Goal: Transaction & Acquisition: Book appointment/travel/reservation

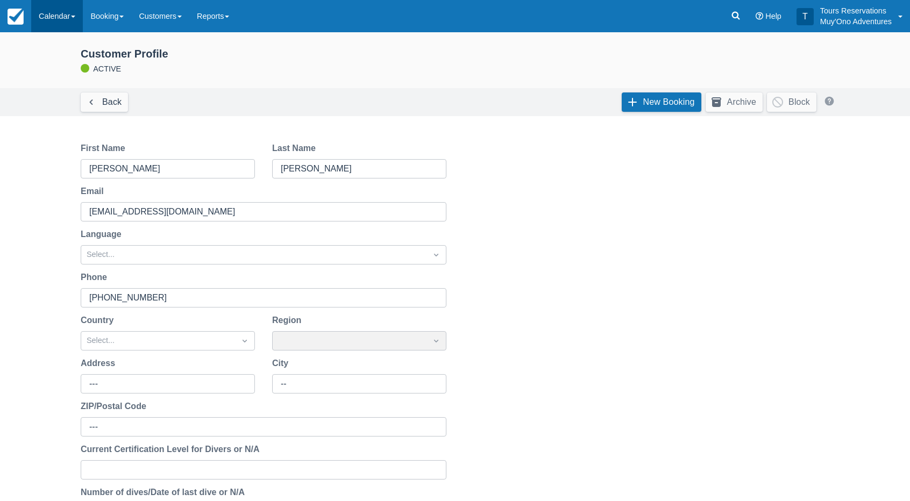
drag, startPoint x: 0, startPoint y: 0, endPoint x: 71, endPoint y: 15, distance: 72.5
click at [69, 18] on link "Calendar" at bounding box center [57, 16] width 52 height 32
click at [79, 91] on link "Inventory" at bounding box center [74, 91] width 85 height 23
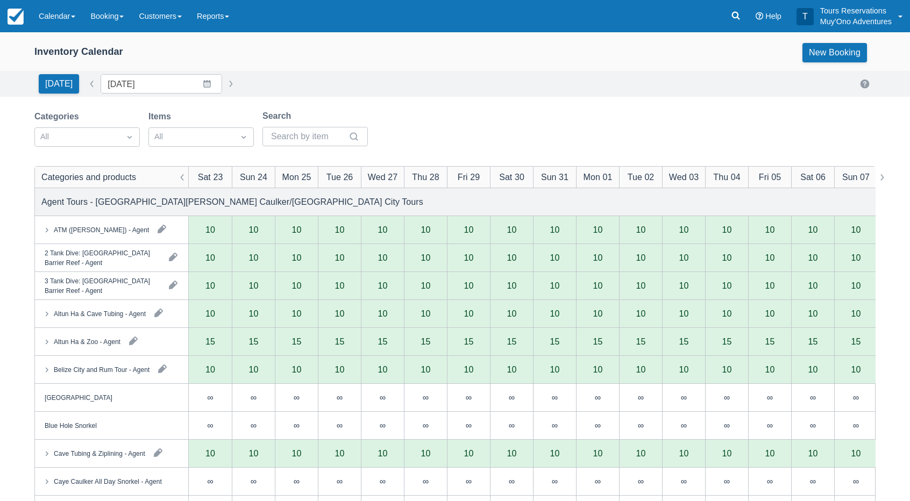
click at [375, 81] on div "Today Date 08/23/25 Navigate forward to interact with the calendar and select a…" at bounding box center [454, 83] width 841 height 19
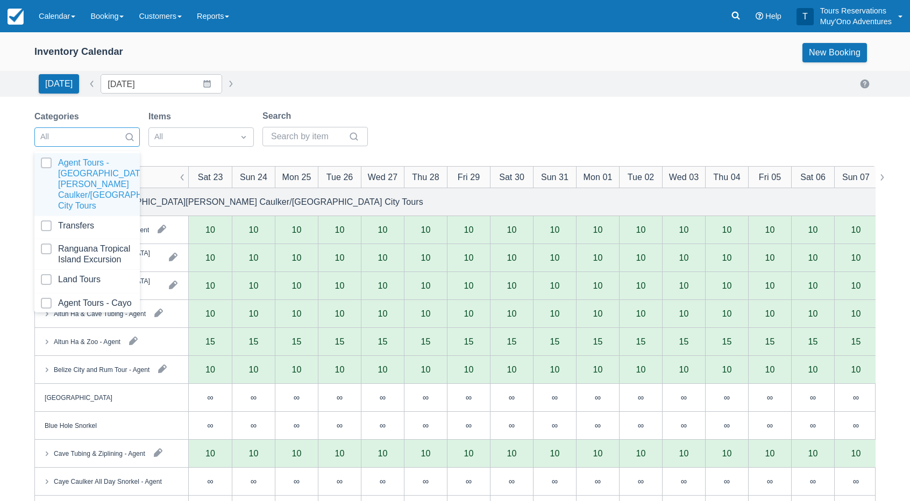
click at [119, 132] on div "All" at bounding box center [77, 137] width 85 height 17
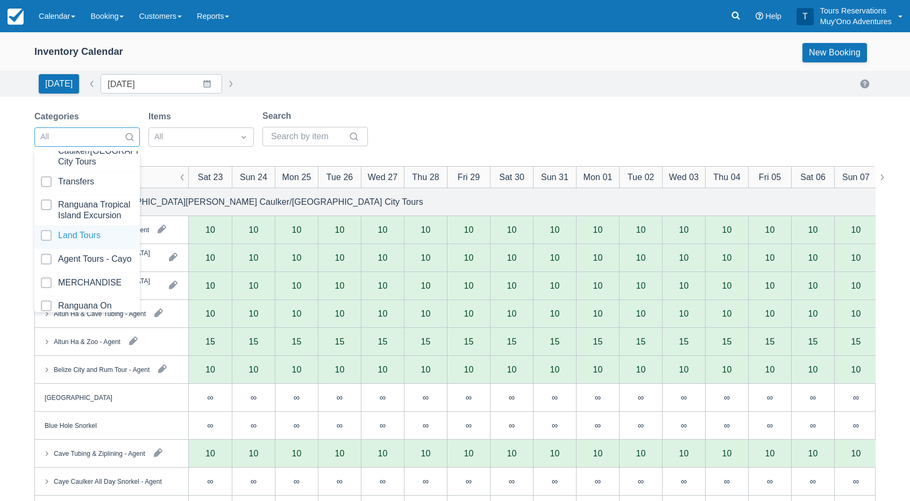
scroll to position [106, 0]
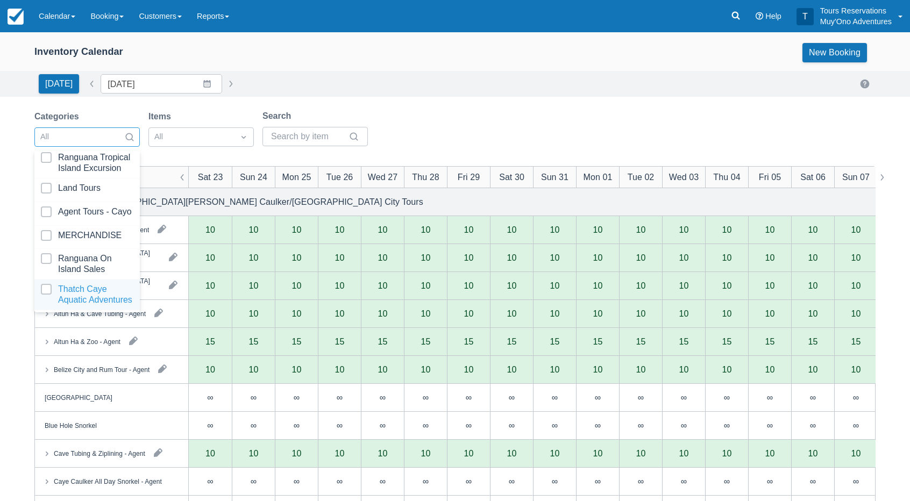
click at [83, 289] on div at bounding box center [87, 295] width 92 height 22
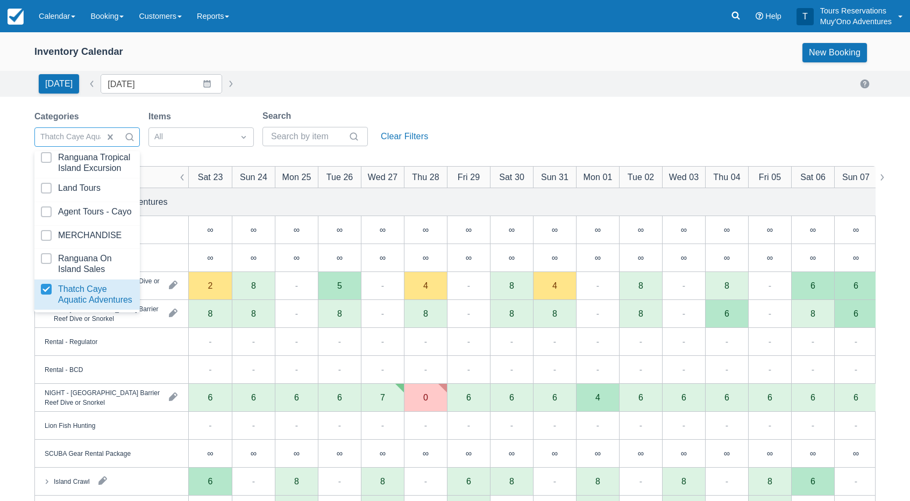
click at [403, 88] on div "Today Date 08/23/25 Navigate forward to interact with the calendar and select a…" at bounding box center [454, 83] width 841 height 19
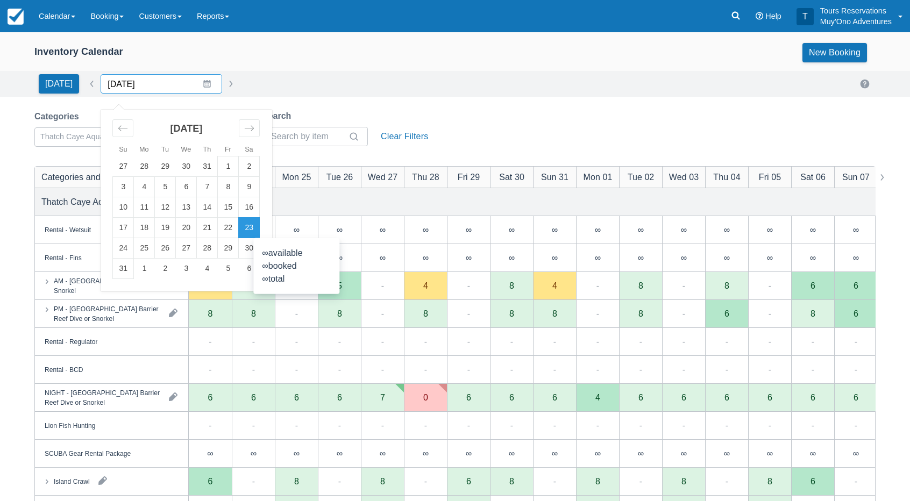
click at [157, 86] on input "[DATE]" at bounding box center [162, 83] width 122 height 19
click at [123, 251] on td "24" at bounding box center [123, 248] width 21 height 20
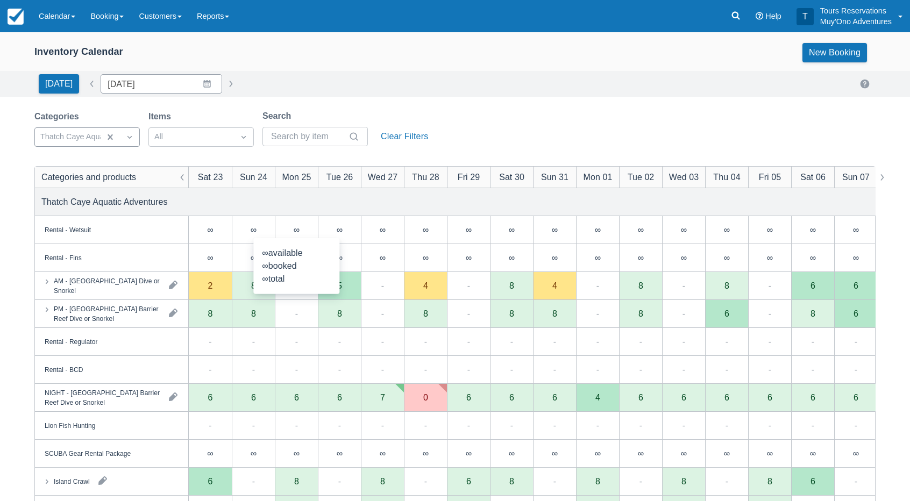
type input "[DATE]"
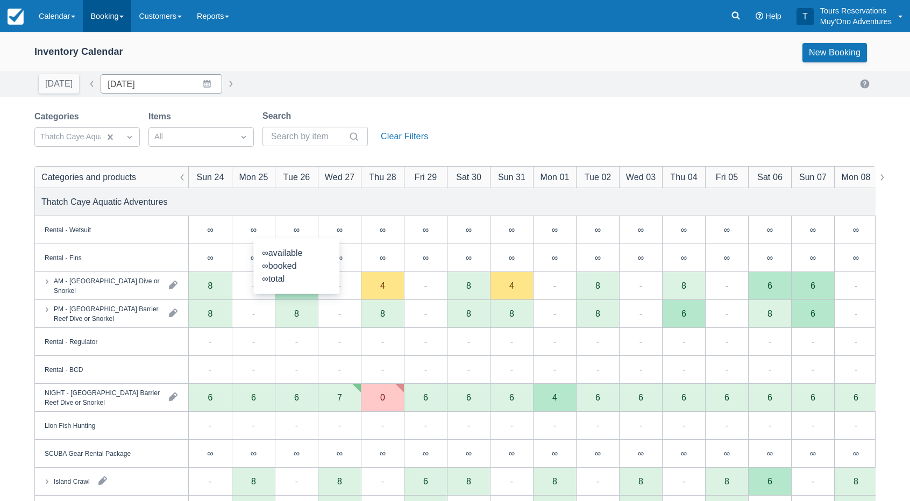
click at [103, 16] on link "Booking" at bounding box center [107, 16] width 48 height 32
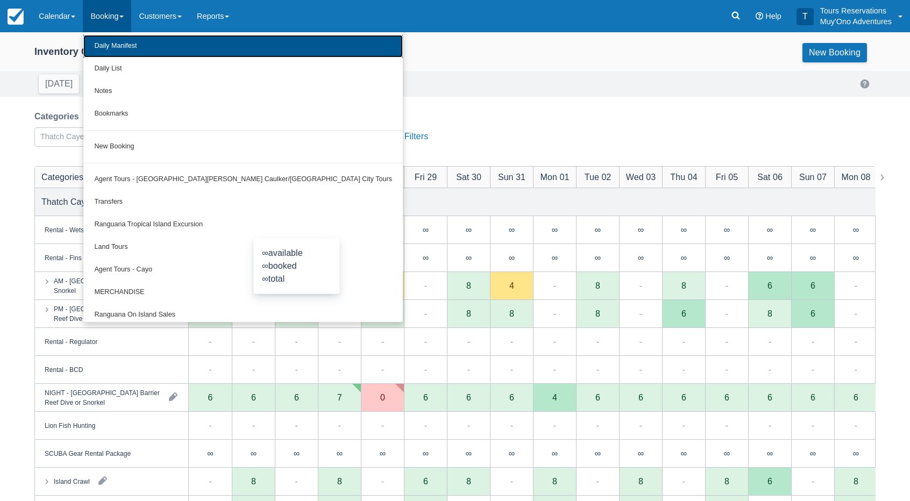
click at [131, 43] on link "Daily Manifest" at bounding box center [242, 46] width 319 height 23
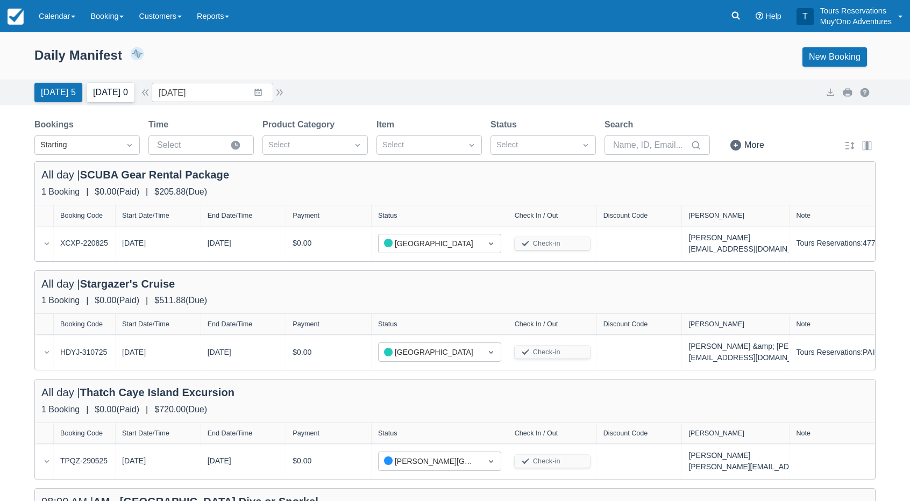
click at [103, 96] on button "Tomorrow 0" at bounding box center [111, 92] width 48 height 19
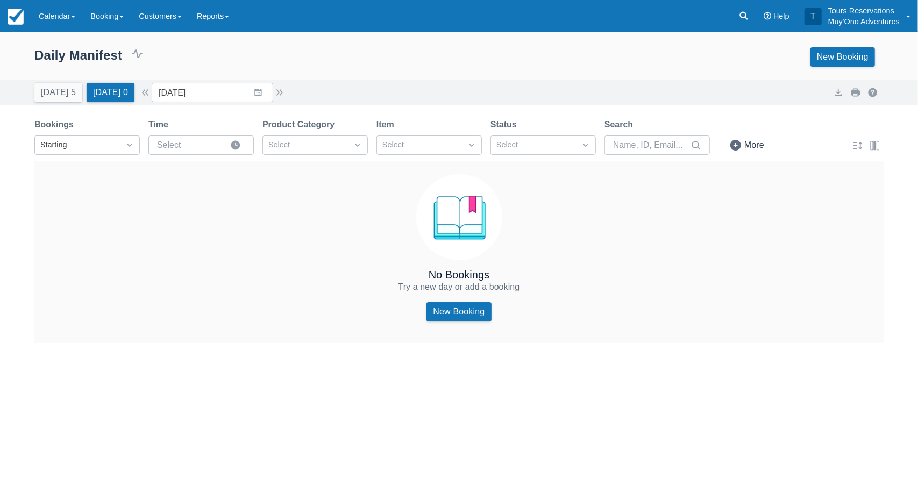
click at [358, 80] on div "Today 5 Tomorrow 0 Date 08/24/25 Navigate forward to interact with the calendar…" at bounding box center [459, 93] width 918 height 26
click at [339, 88] on div "Today 5 Tomorrow 0 Date 08/24/25 Navigate forward to interact with the calendar…" at bounding box center [458, 92] width 849 height 19
click at [359, 76] on div "Daily Manifest 0 Bookings $0.00 Booking Revenue View Revenue Report New Booking" at bounding box center [459, 59] width 918 height 41
click at [299, 72] on div "Daily Manifest 0 Bookings $0.00 Booking Revenue View Revenue Report New Booking" at bounding box center [459, 59] width 918 height 41
click at [369, 55] on div "Daily Manifest 0 Bookings $0.00 Booking Revenue View Revenue Report New Booking" at bounding box center [458, 56] width 849 height 19
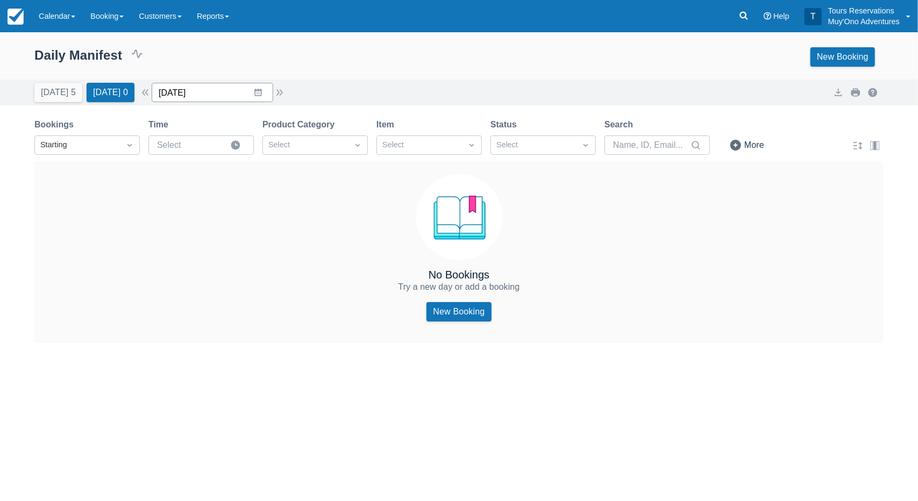
click at [200, 92] on input "[DATE]" at bounding box center [213, 92] width 122 height 19
click at [204, 257] on td "25" at bounding box center [195, 257] width 21 height 20
type input "08/25/25"
click at [284, 49] on div "Daily Manifest 0 Bookings $0.00 Booking Revenue View Revenue Report New Booking" at bounding box center [458, 56] width 849 height 19
click at [113, 22] on link "Booking" at bounding box center [107, 16] width 48 height 32
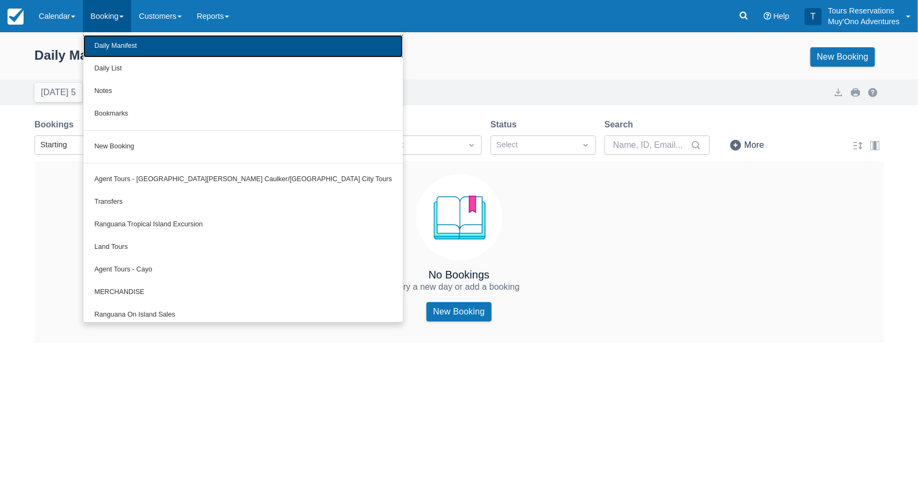
click at [137, 49] on link "Daily Manifest" at bounding box center [242, 46] width 319 height 23
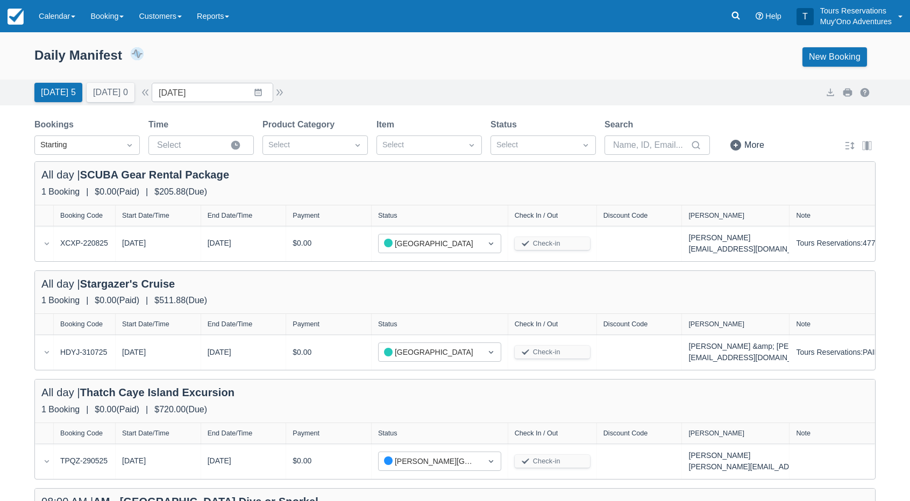
click at [393, 70] on div "Daily Manifest 7 Bookings $2,360.26 Booking Revenue View Revenue Report New Boo…" at bounding box center [455, 59] width 910 height 41
click at [58, 17] on link "Calendar" at bounding box center [57, 16] width 52 height 32
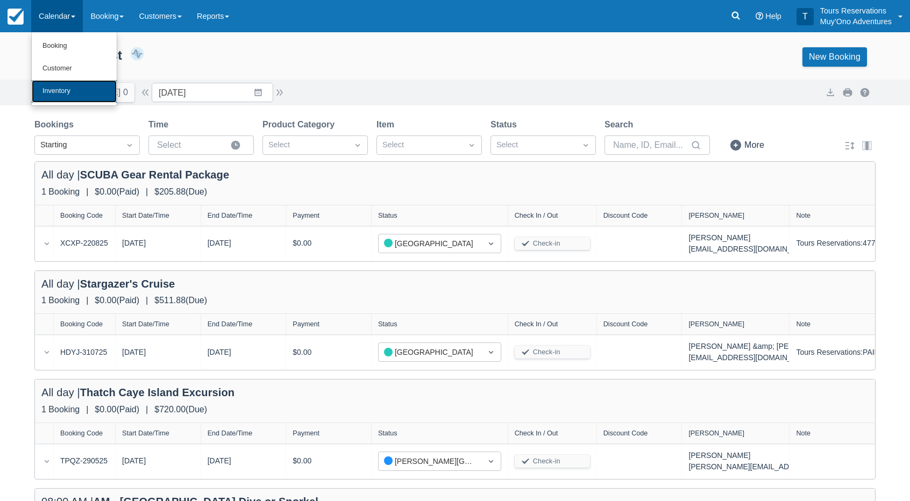
click at [79, 90] on link "Inventory" at bounding box center [74, 91] width 85 height 23
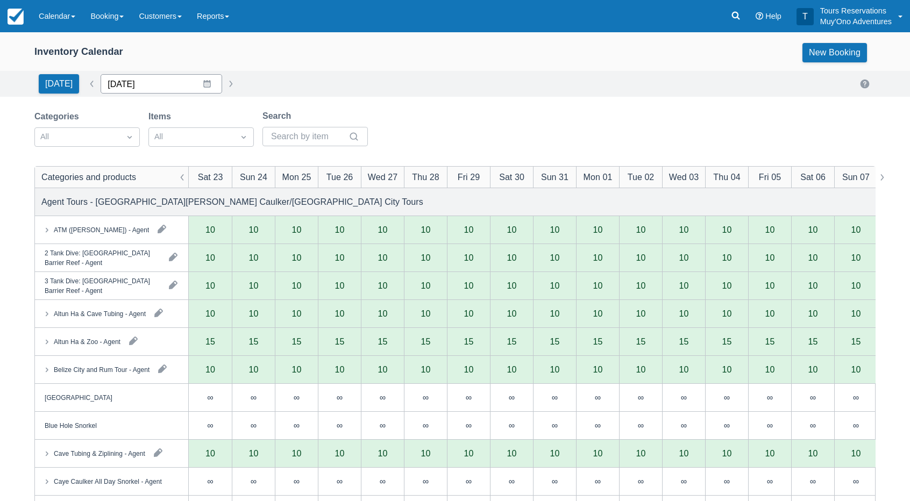
click at [145, 87] on input "08/23/25" at bounding box center [162, 83] width 122 height 19
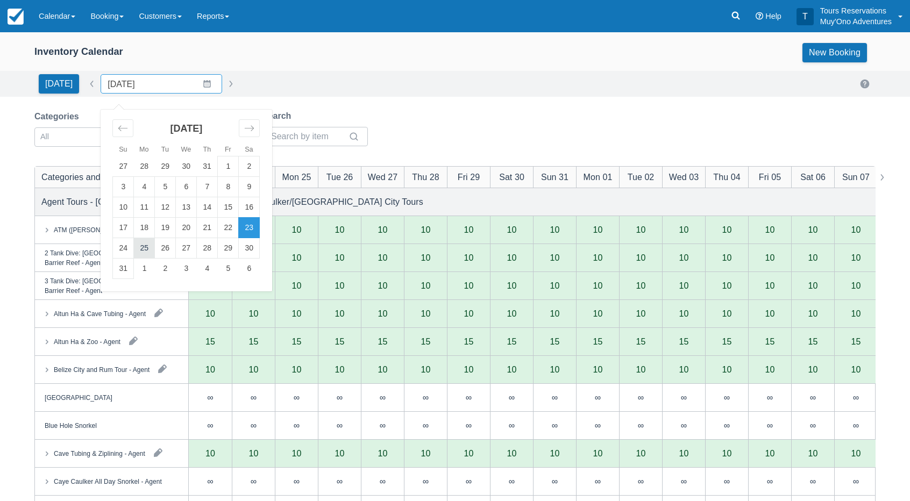
click at [144, 250] on td "25" at bounding box center [144, 248] width 21 height 20
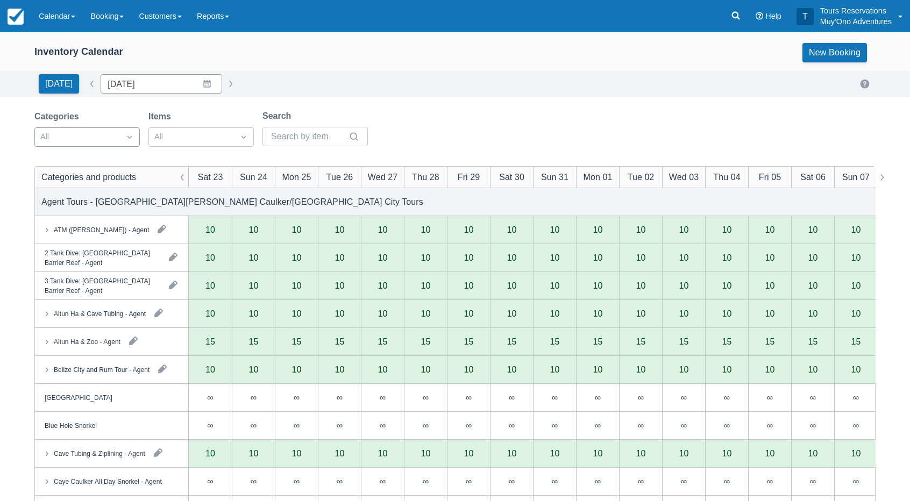
click at [112, 141] on div at bounding box center [77, 137] width 74 height 14
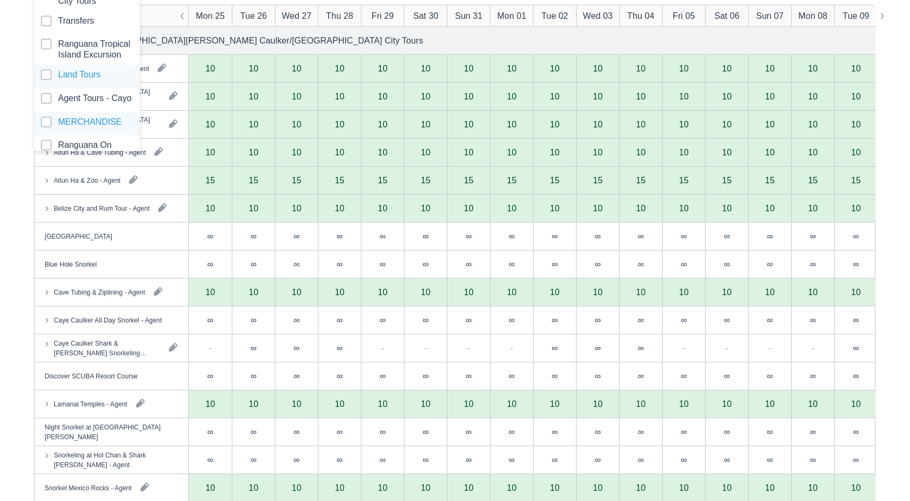
scroll to position [106, 0]
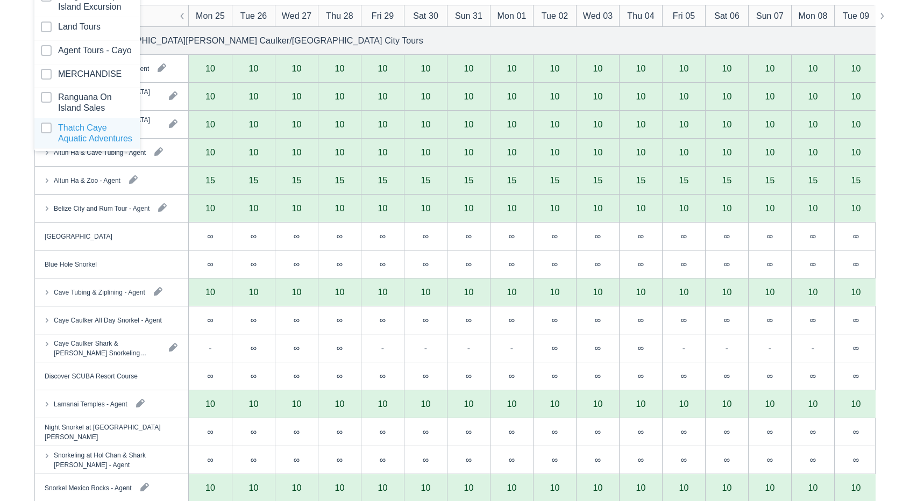
click at [90, 137] on div at bounding box center [87, 134] width 92 height 22
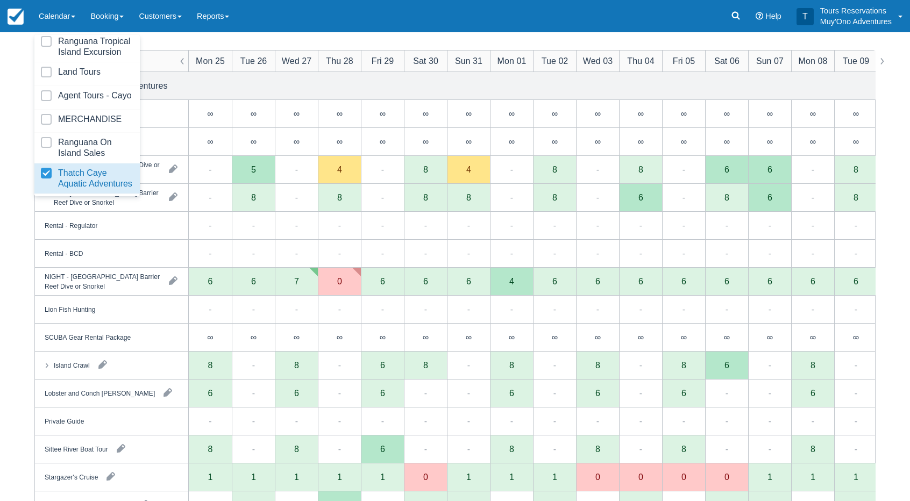
scroll to position [54, 0]
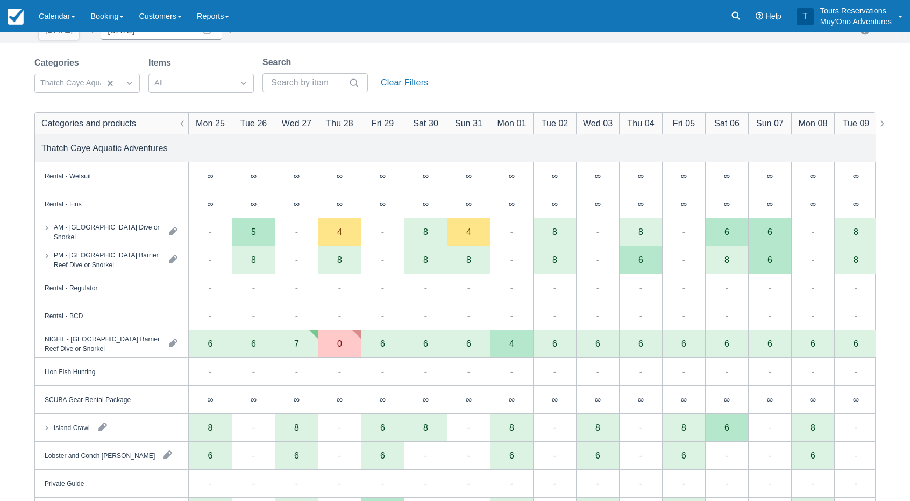
click at [461, 63] on div "Categories Thatch Caye Aquatic Adventures Items All Search Clear Filters" at bounding box center [454, 78] width 841 height 44
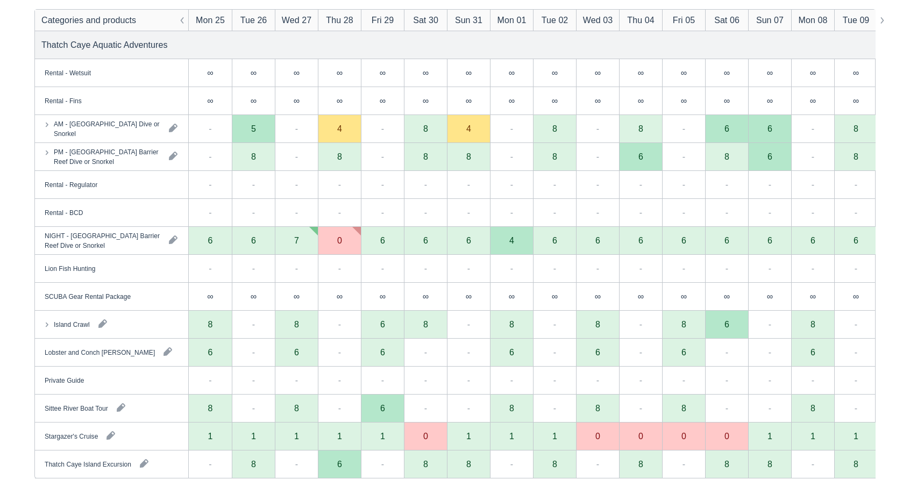
scroll to position [59, 0]
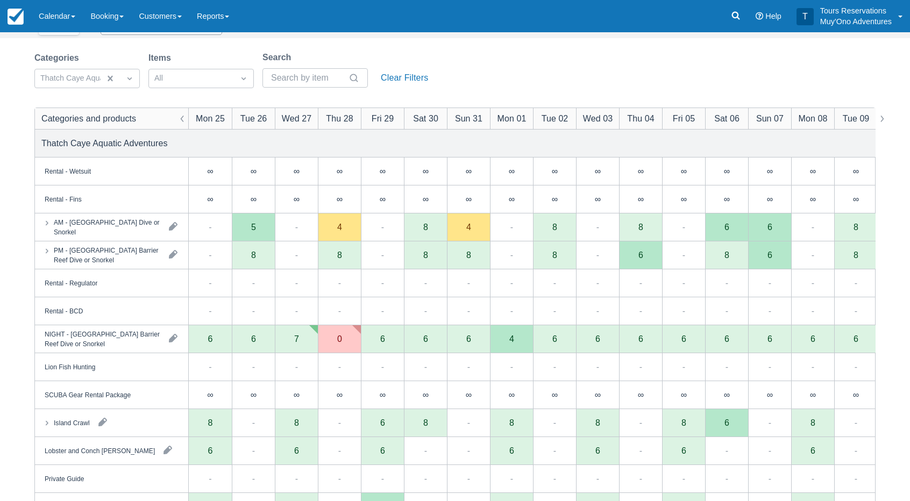
click at [476, 69] on div "Categories Thatch Caye Aquatic Adventures Items All Search Clear Filters" at bounding box center [454, 73] width 841 height 44
click at [471, 70] on div "Categories Thatch Caye Aquatic Adventures Items All Search Clear Filters" at bounding box center [454, 73] width 841 height 44
click at [458, 81] on div "Categories Thatch Caye Aquatic Adventures Items All Search Clear Filters" at bounding box center [454, 73] width 841 height 44
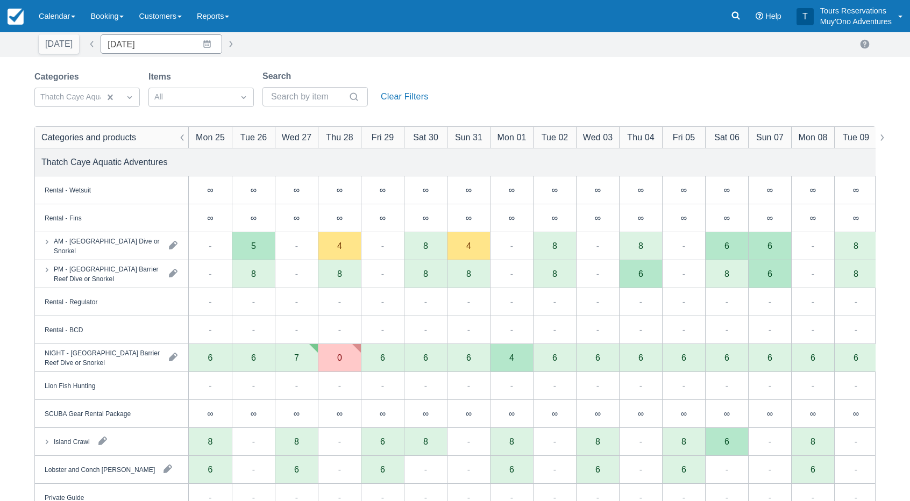
scroll to position [0, 0]
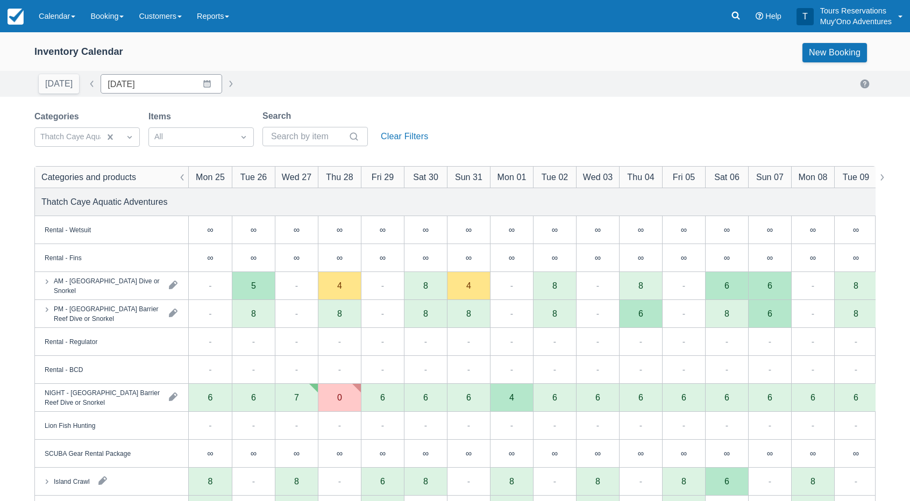
click at [389, 95] on div "Today Date 08/25/25 Navigate forward to interact with the calendar and select a…" at bounding box center [455, 84] width 910 height 26
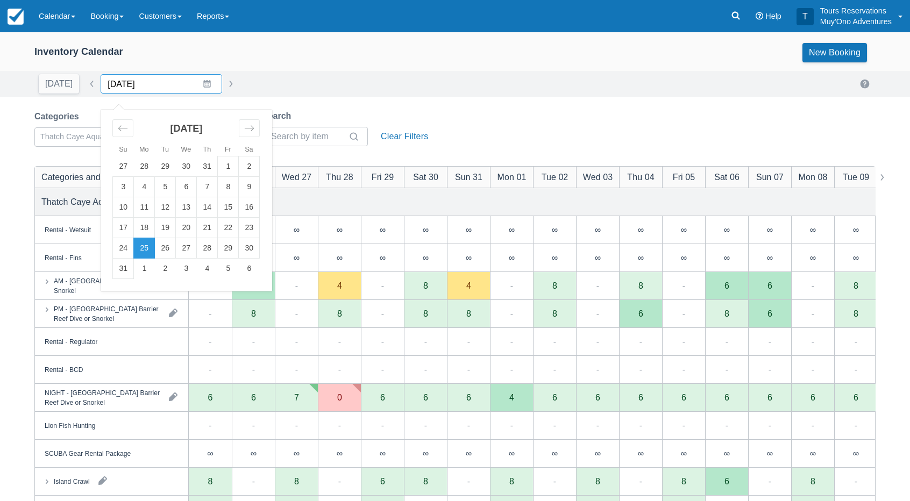
click at [151, 80] on input "08/25/25" at bounding box center [162, 83] width 122 height 19
drag, startPoint x: 312, startPoint y: 47, endPoint x: 254, endPoint y: 32, distance: 60.0
click at [302, 43] on div "Inventory Calendar New Booking" at bounding box center [454, 52] width 841 height 19
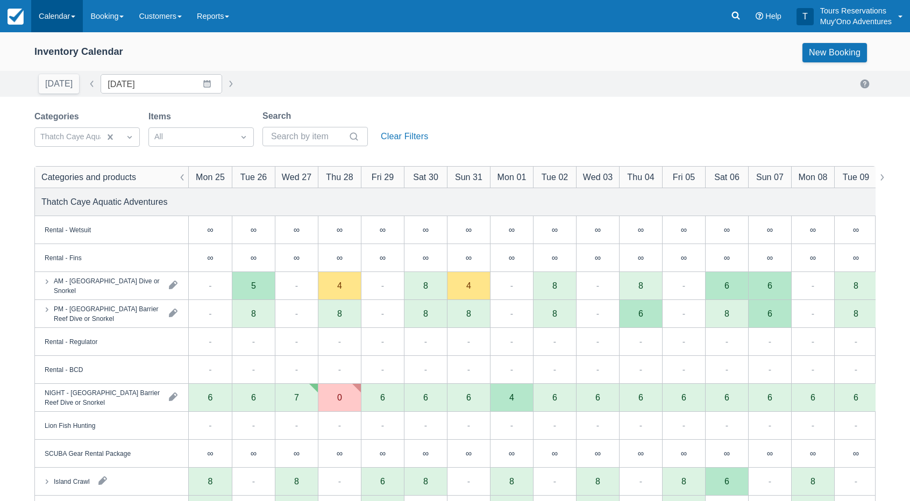
click at [69, 14] on link "Calendar" at bounding box center [57, 16] width 52 height 32
click at [111, 16] on link "Booking" at bounding box center [107, 16] width 48 height 32
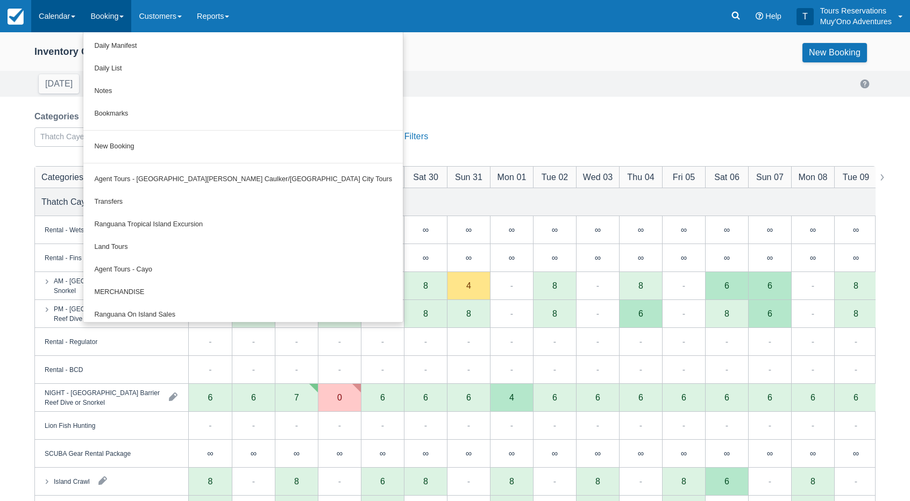
click at [68, 10] on link "Calendar" at bounding box center [57, 16] width 52 height 32
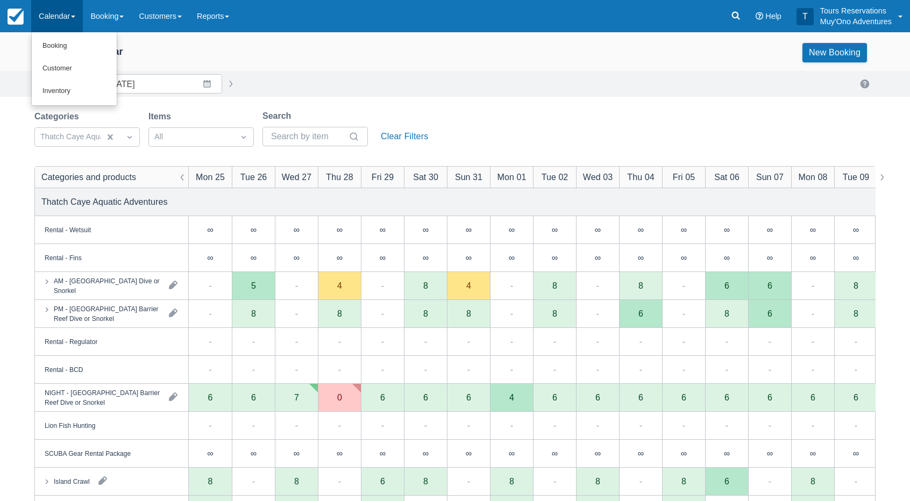
drag, startPoint x: 189, startPoint y: 61, endPoint x: 133, endPoint y: 119, distance: 79.9
click at [189, 61] on div "Inventory Calendar New Booking" at bounding box center [454, 52] width 841 height 19
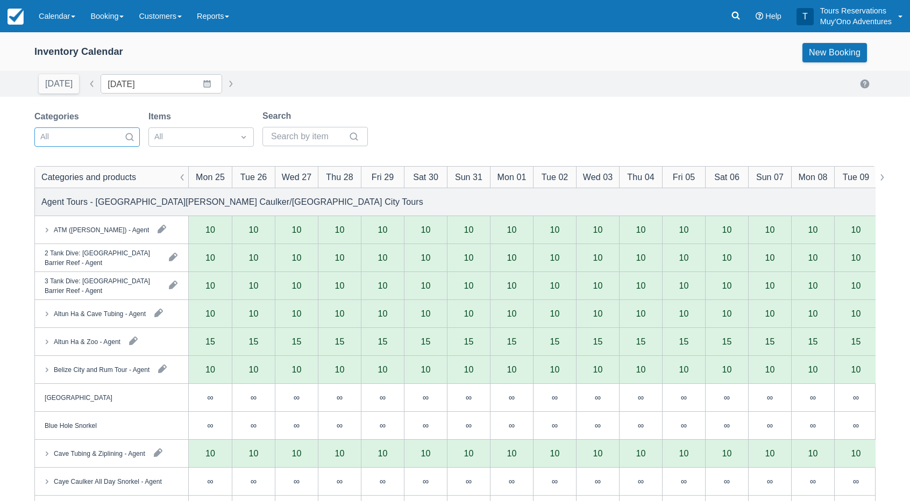
click at [90, 136] on div at bounding box center [77, 137] width 74 height 14
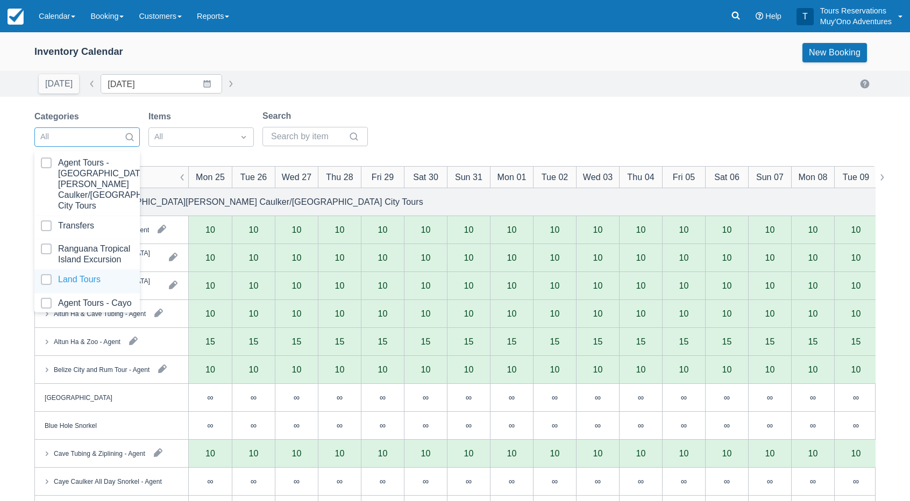
click at [81, 280] on div at bounding box center [87, 281] width 92 height 15
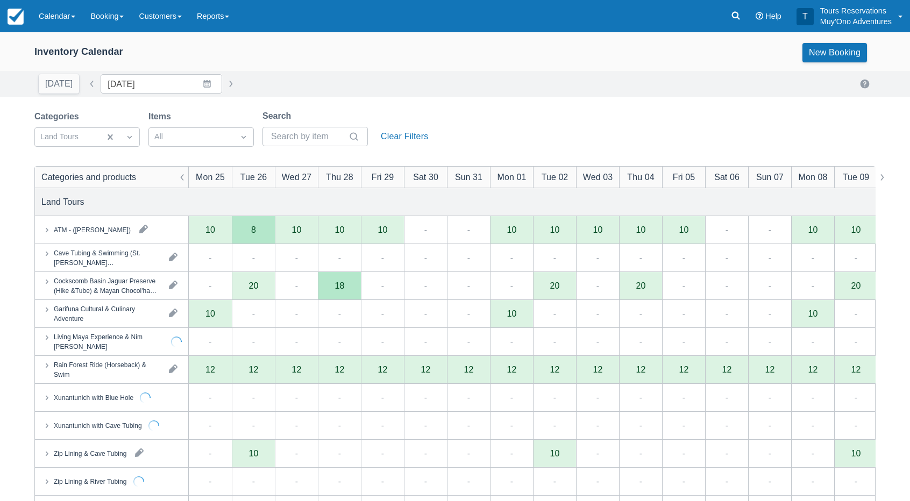
click at [333, 90] on div "Today Date 08/25/25 Navigate forward to interact with the calendar and select a…" at bounding box center [454, 83] width 841 height 19
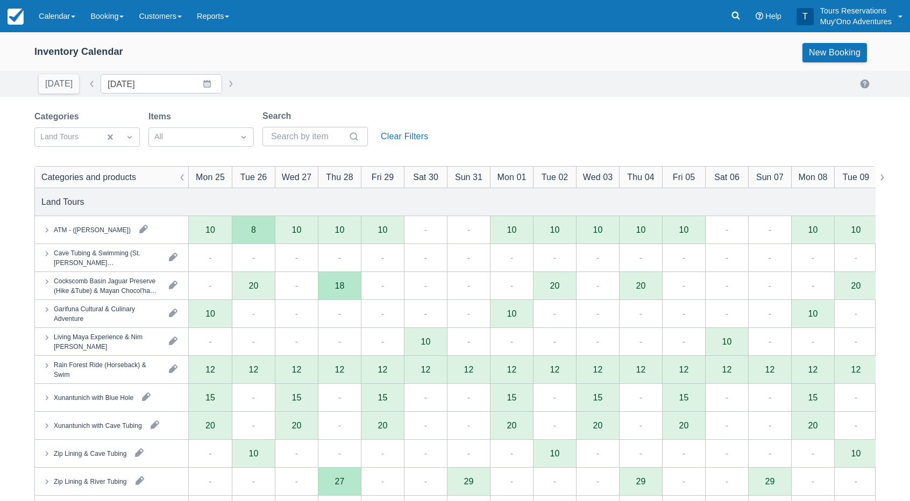
click at [310, 69] on div "Inventory Calendar New Booking" at bounding box center [455, 55] width 910 height 32
click at [137, 92] on input "08/25/25" at bounding box center [162, 83] width 122 height 19
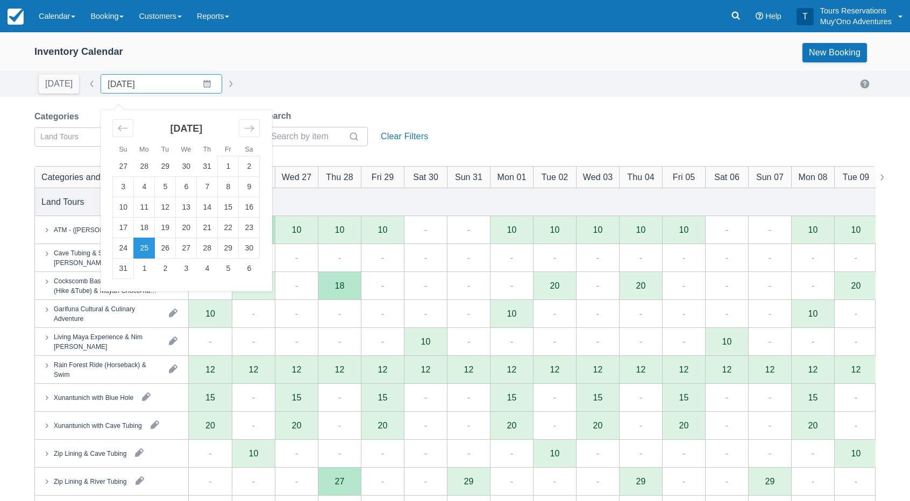
click at [121, 244] on td "24" at bounding box center [123, 248] width 21 height 20
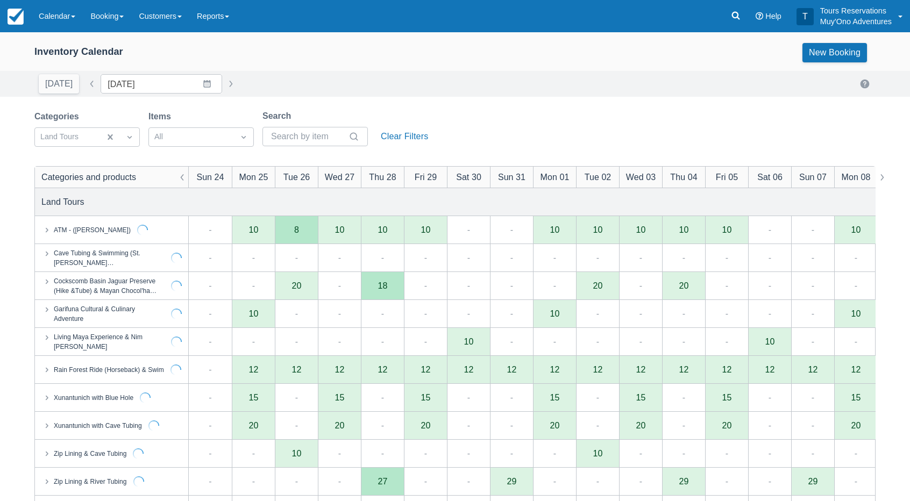
click at [333, 81] on div "Today Date 08/24/25 Navigate forward to interact with the calendar and select a…" at bounding box center [454, 83] width 841 height 19
click at [161, 98] on div "Inventory Calendar New Booking Today Date 08/24/25 Navigate forward to interact…" at bounding box center [455, 498] width 910 height 932
click at [161, 95] on div "Today Date 08/24/25 Navigate forward to interact with the calendar and select a…" at bounding box center [455, 84] width 910 height 26
click at [159, 81] on input "08/24/25" at bounding box center [162, 83] width 122 height 19
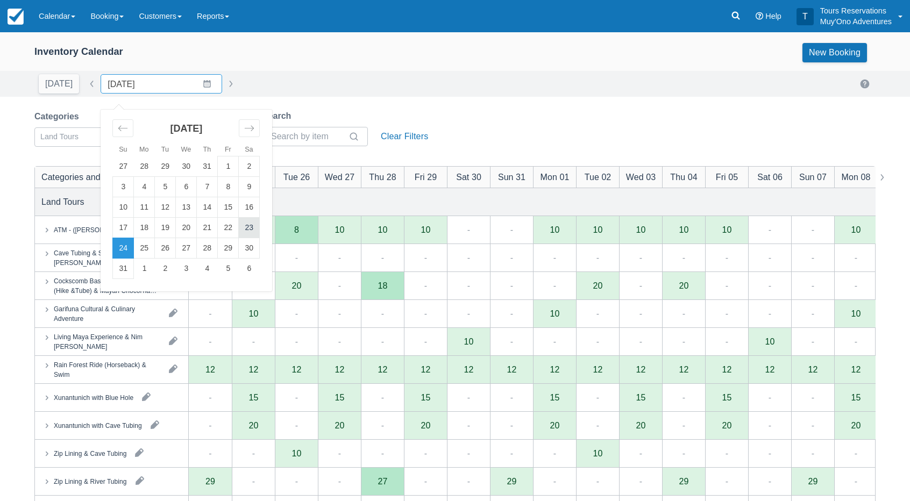
click at [249, 234] on td "23" at bounding box center [249, 228] width 21 height 20
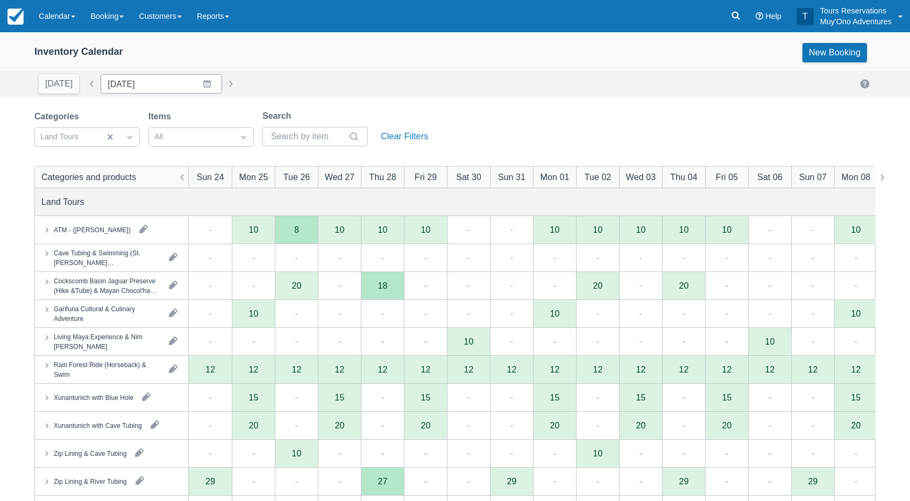
type input "08/23/25"
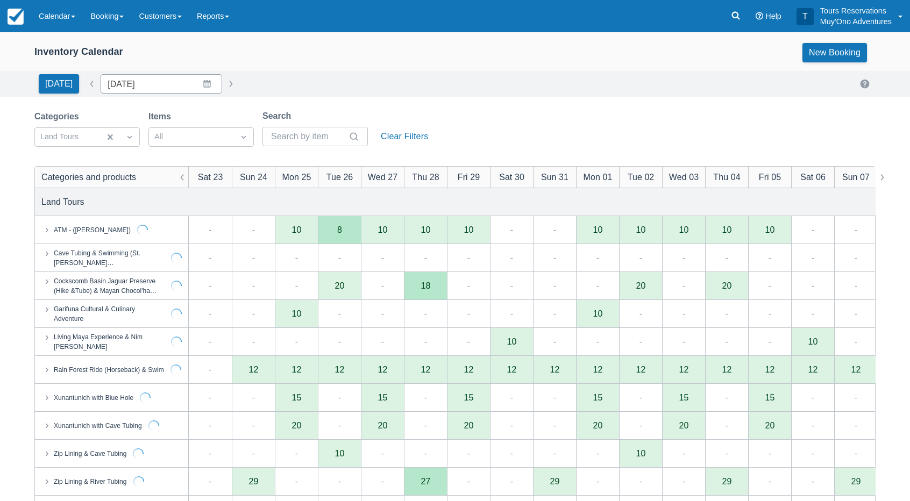
click at [354, 87] on div "Today Date 08/23/25 Navigate forward to interact with the calendar and select a…" at bounding box center [454, 83] width 841 height 19
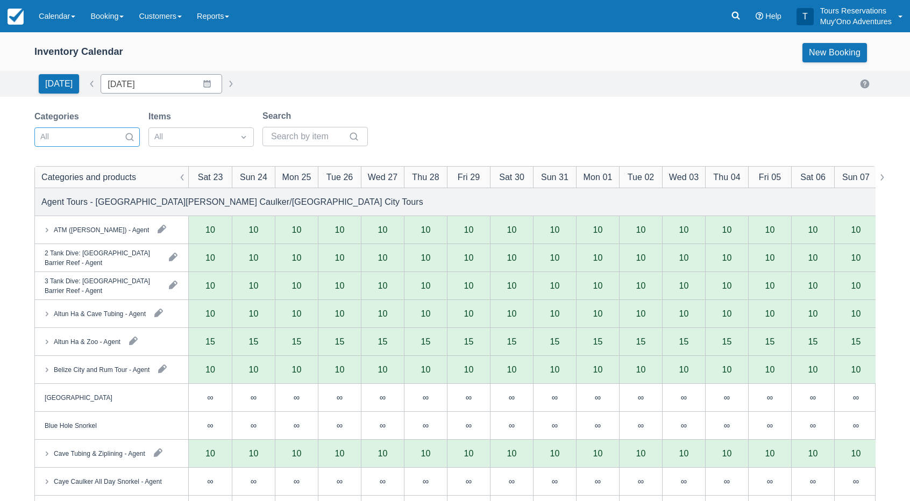
click at [90, 144] on div "All" at bounding box center [77, 137] width 85 height 17
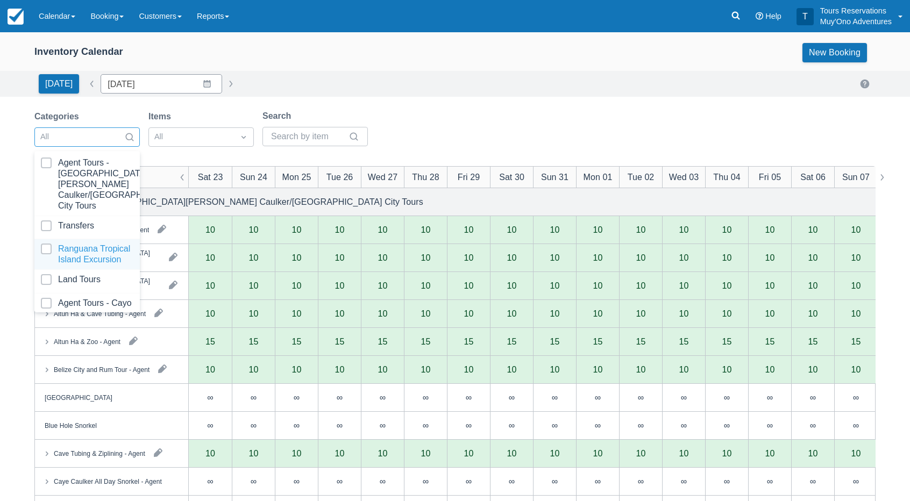
scroll to position [106, 0]
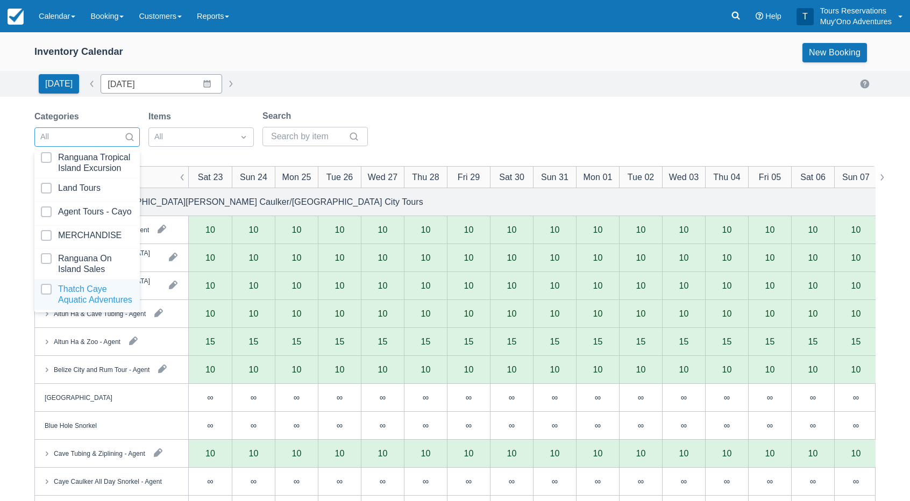
click at [86, 288] on div at bounding box center [87, 295] width 92 height 22
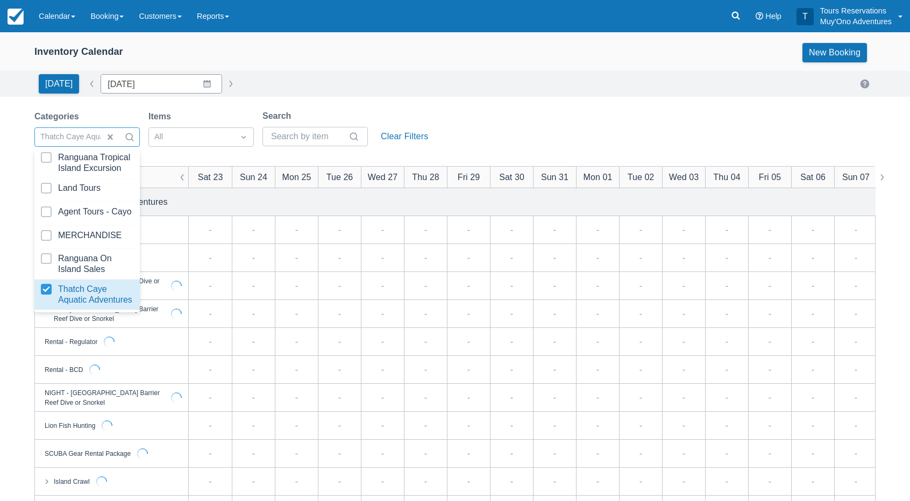
click at [414, 98] on div "Inventory Calendar New Booking Today Date 08/23/25 Navigate forward to interact…" at bounding box center [455, 344] width 910 height 625
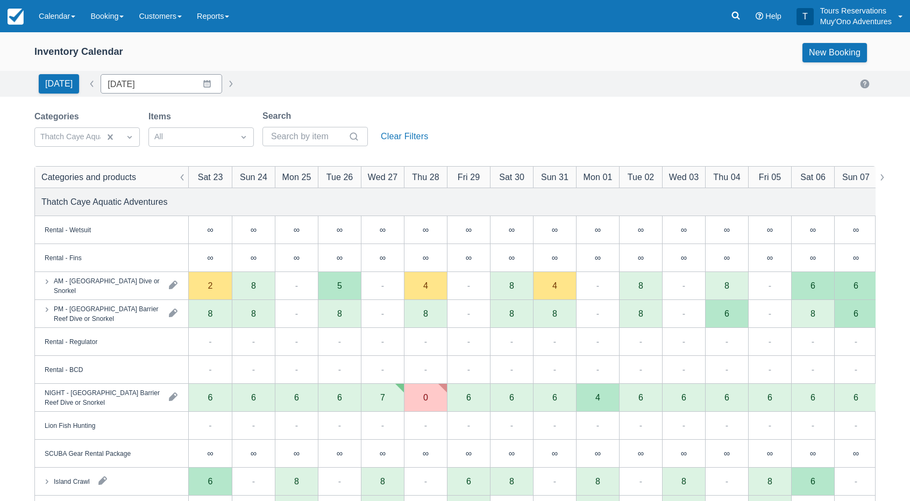
click at [344, 53] on div "Inventory Calendar New Booking" at bounding box center [454, 52] width 841 height 19
click at [294, 80] on div "Today Date 08/23/25 Navigate forward to interact with the calendar and select a…" at bounding box center [454, 83] width 841 height 19
click at [101, 17] on link "Booking" at bounding box center [107, 16] width 48 height 32
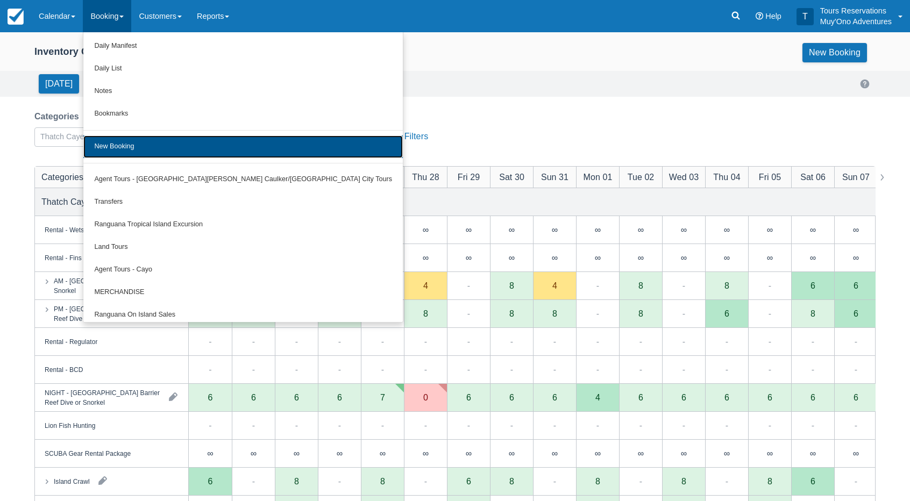
click at [136, 147] on link "New Booking" at bounding box center [242, 147] width 319 height 23
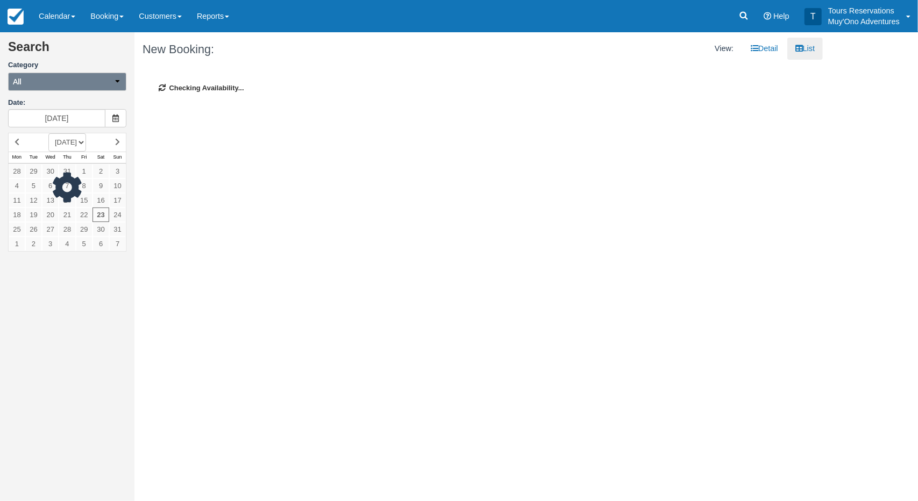
click at [58, 83] on button "All" at bounding box center [67, 82] width 118 height 18
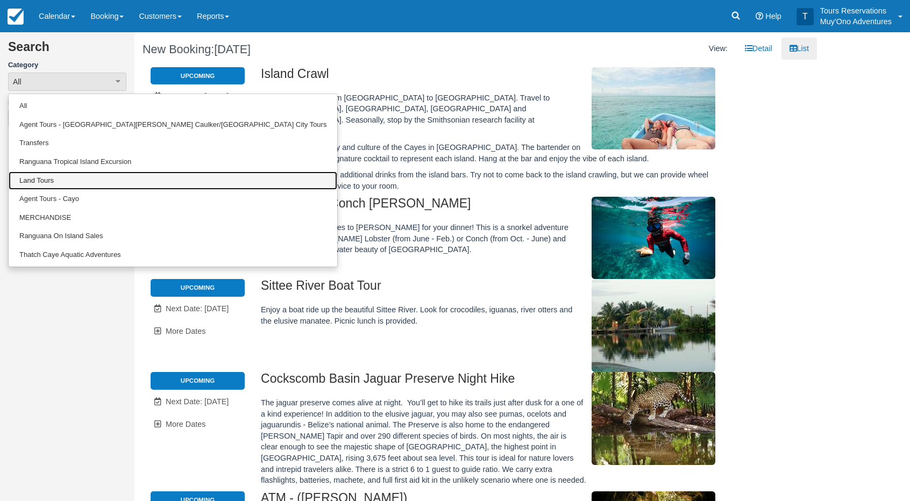
click at [54, 179] on link "Land Tours" at bounding box center [173, 181] width 329 height 19
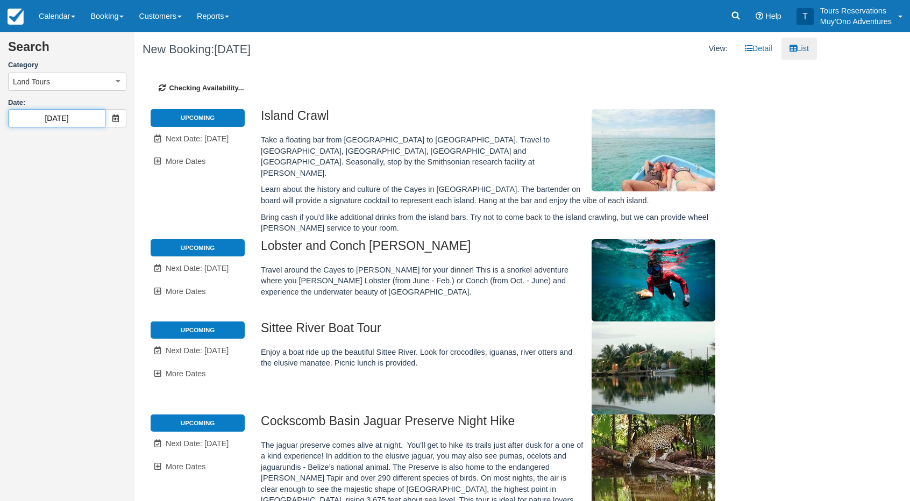
click at [68, 118] on input "[DATE]" at bounding box center [56, 118] width 97 height 18
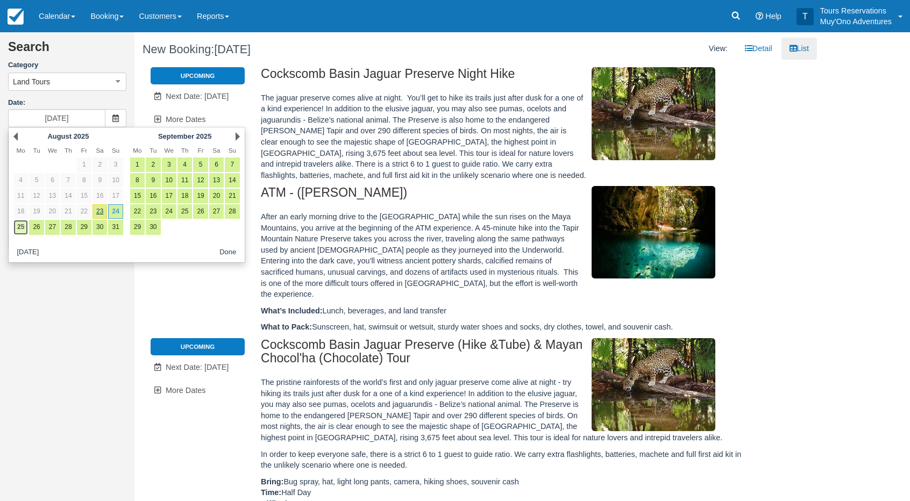
click at [26, 225] on link "25" at bounding box center [20, 227] width 15 height 15
type input "[DATE]"
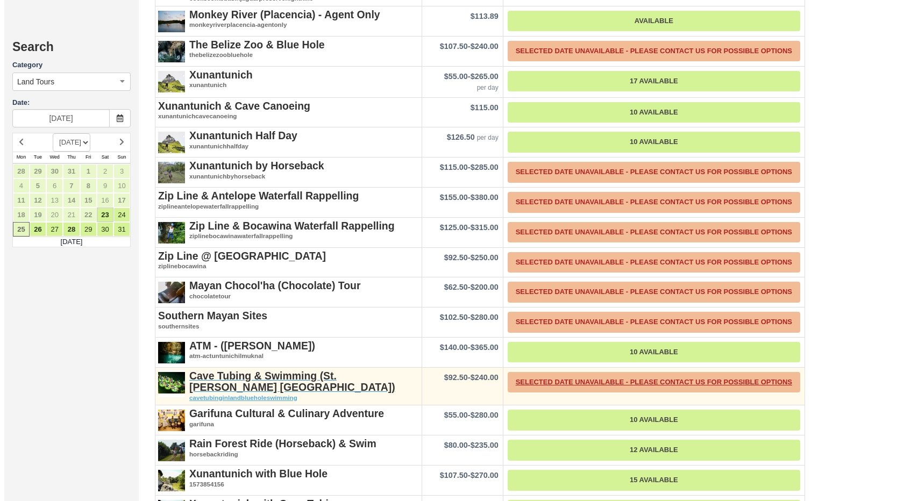
scroll to position [835, 0]
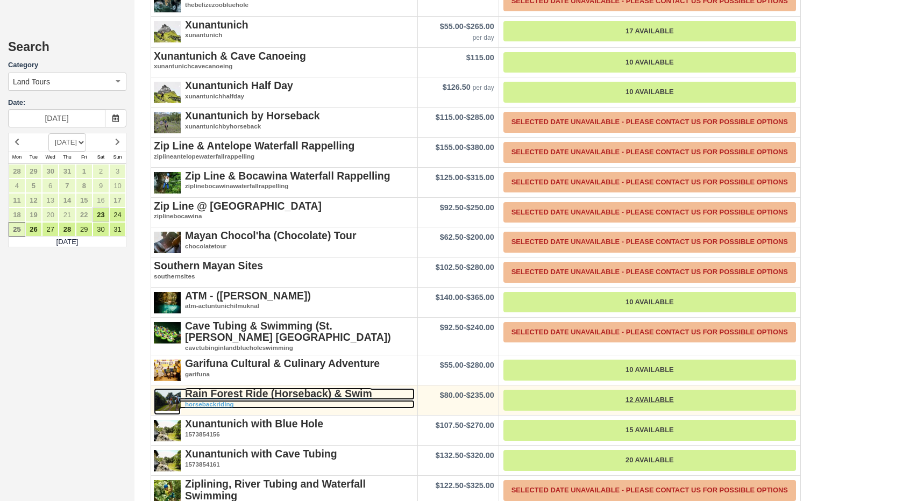
click at [251, 388] on strong "Rain Forest Ride (Horseback) & Swim" at bounding box center [278, 394] width 187 height 12
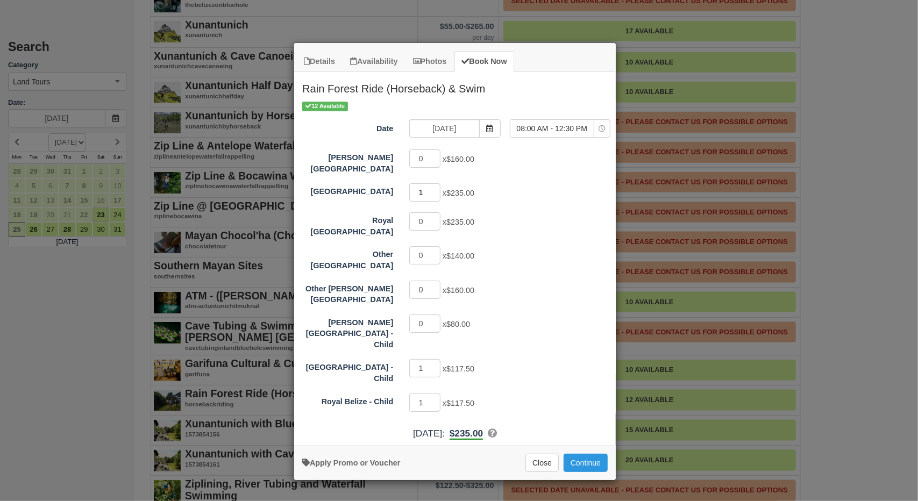
click at [436, 183] on input "1" at bounding box center [424, 192] width 31 height 18
type input "2"
click at [436, 183] on input "2" at bounding box center [424, 192] width 31 height 18
type input "0"
click at [438, 394] on input "0" at bounding box center [424, 403] width 31 height 18
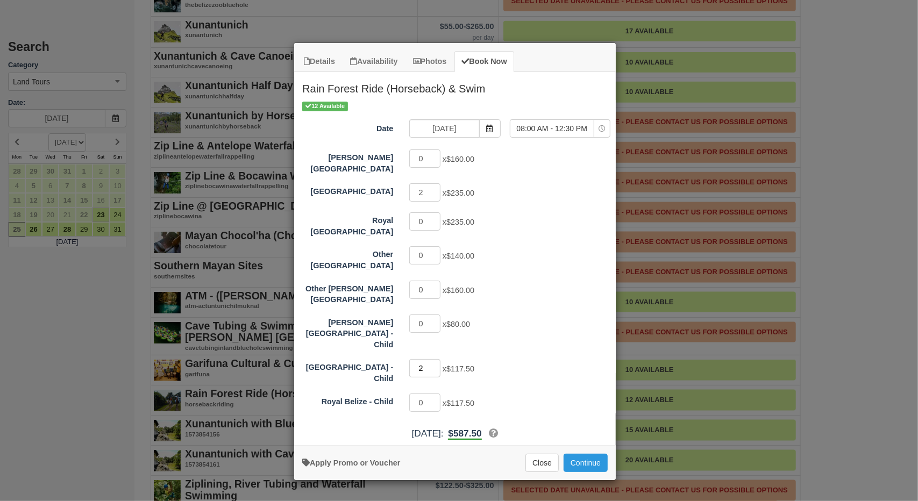
click at [435, 359] on input "2" at bounding box center [424, 368] width 31 height 18
type input "3"
click at [435, 359] on input "3" at bounding box center [424, 368] width 31 height 18
click at [520, 331] on div "Hopkins Bay Resort 0 x $160.00 Thatch Caye Resort 2 x $235.00 Royal Belize 0 x …" at bounding box center [454, 280] width 305 height 265
click at [588, 454] on button "Continue" at bounding box center [586, 463] width 44 height 18
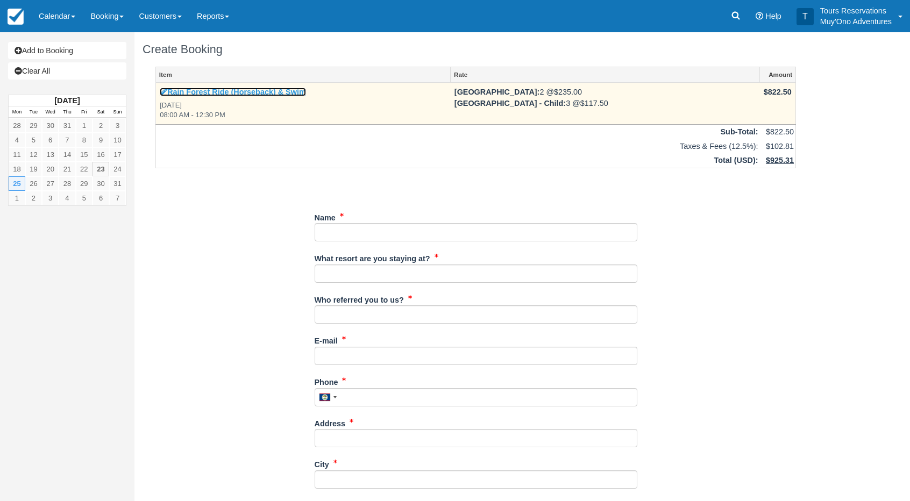
click at [208, 94] on link "Rain Forest Ride (Horseback) & Swim" at bounding box center [233, 92] width 146 height 9
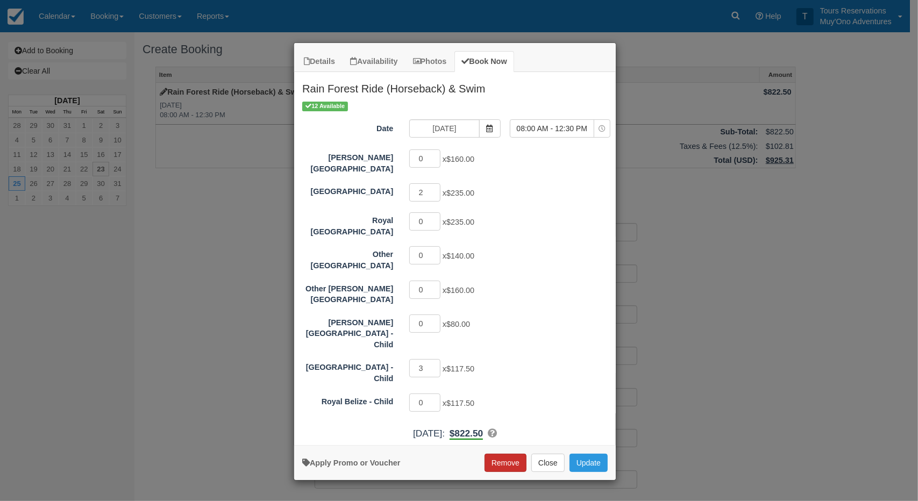
click at [507, 454] on button "Remove" at bounding box center [506, 463] width 42 height 18
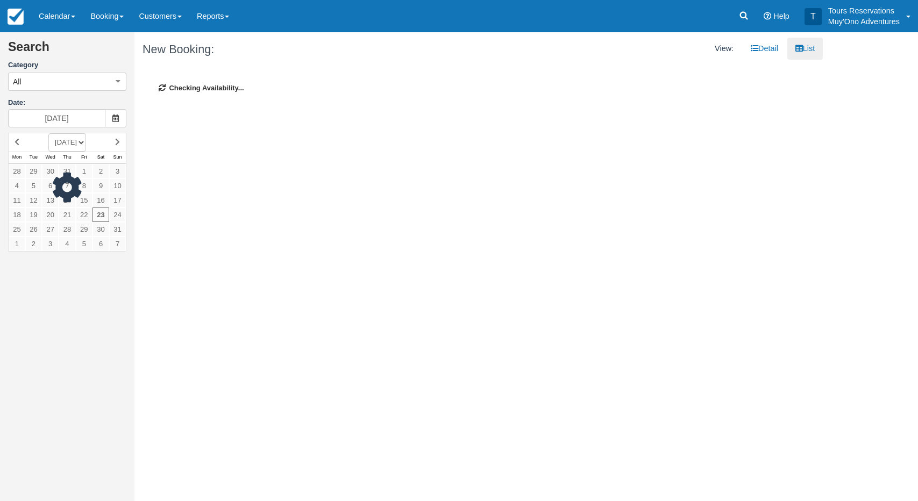
click at [116, 22] on link "Booking" at bounding box center [107, 16] width 48 height 32
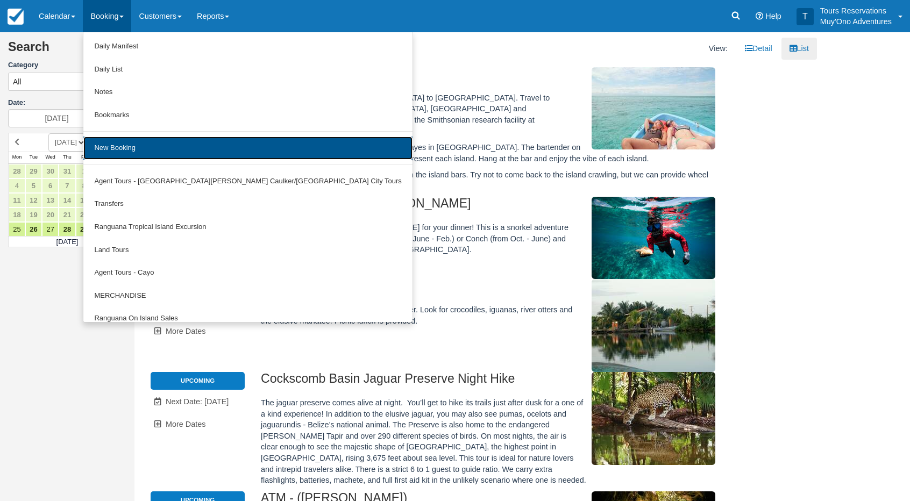
click at [151, 152] on link "New Booking" at bounding box center [247, 148] width 329 height 23
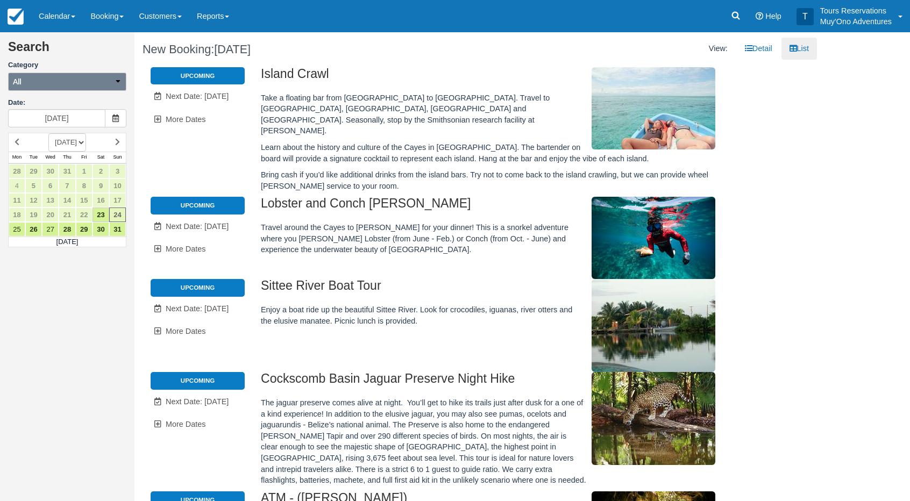
click at [71, 86] on button "All" at bounding box center [67, 82] width 118 height 18
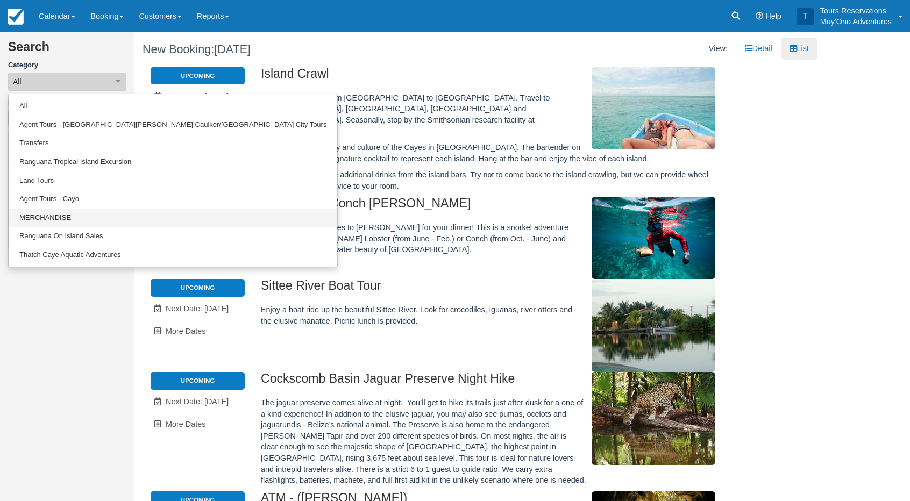
scroll to position [108, 0]
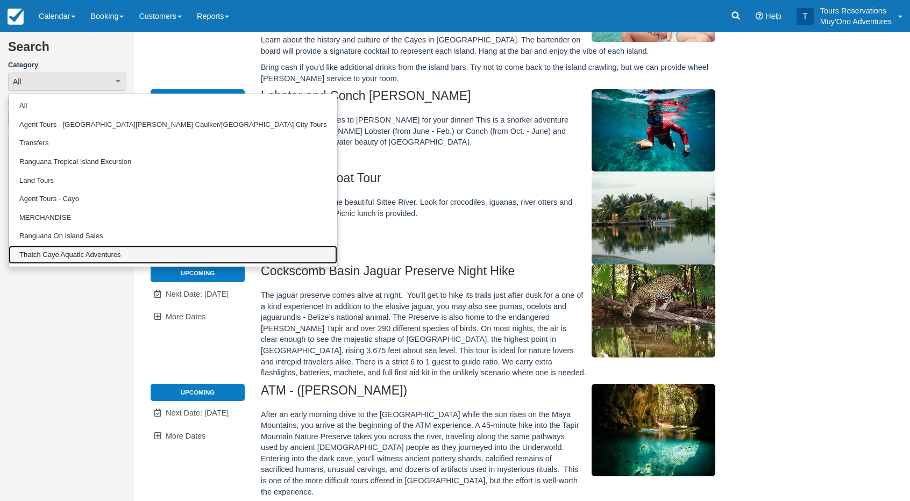
click at [66, 248] on link "Thatch Caye Aquatic Adventures" at bounding box center [173, 255] width 329 height 19
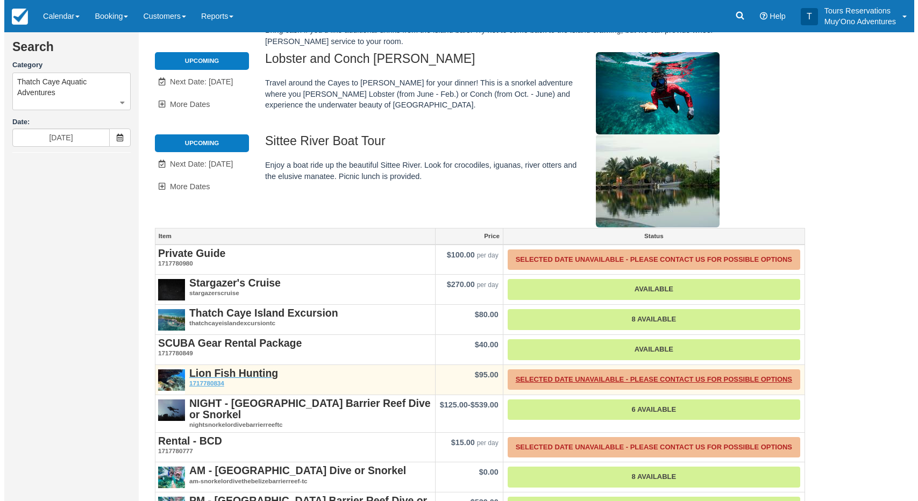
scroll to position [186, 0]
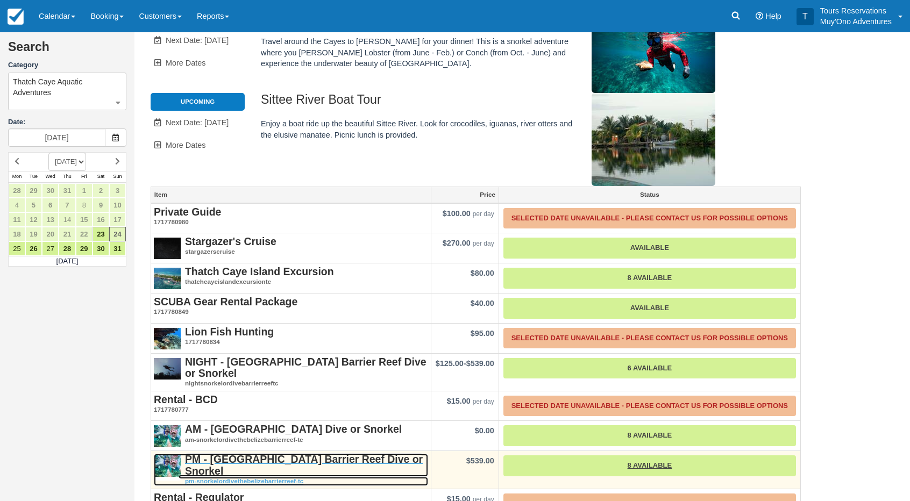
click at [286, 453] on strong "PM - [GEOGRAPHIC_DATA] Barrier Reef Dive or Snorkel" at bounding box center [304, 464] width 238 height 23
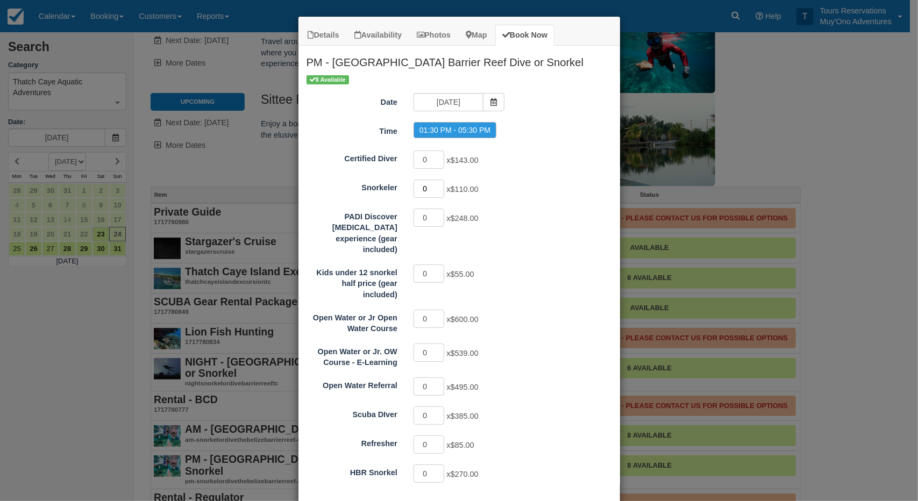
click at [434, 181] on input "0" at bounding box center [429, 189] width 31 height 18
click at [436, 184] on input "1" at bounding box center [429, 189] width 31 height 18
type input "2"
click at [436, 184] on input "2" at bounding box center [429, 189] width 31 height 18
click at [437, 265] on input "1" at bounding box center [429, 274] width 31 height 18
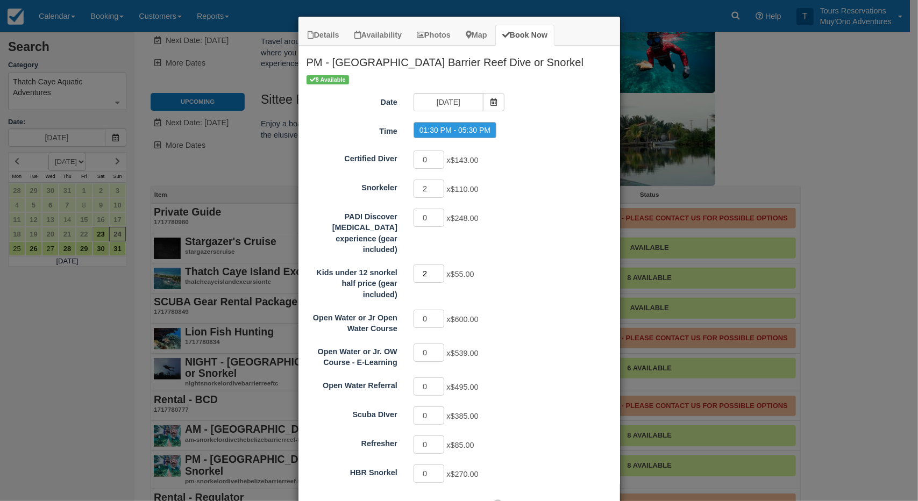
click at [437, 265] on input "2" at bounding box center [429, 274] width 31 height 18
type input "3"
click at [437, 265] on input "3" at bounding box center [429, 274] width 31 height 18
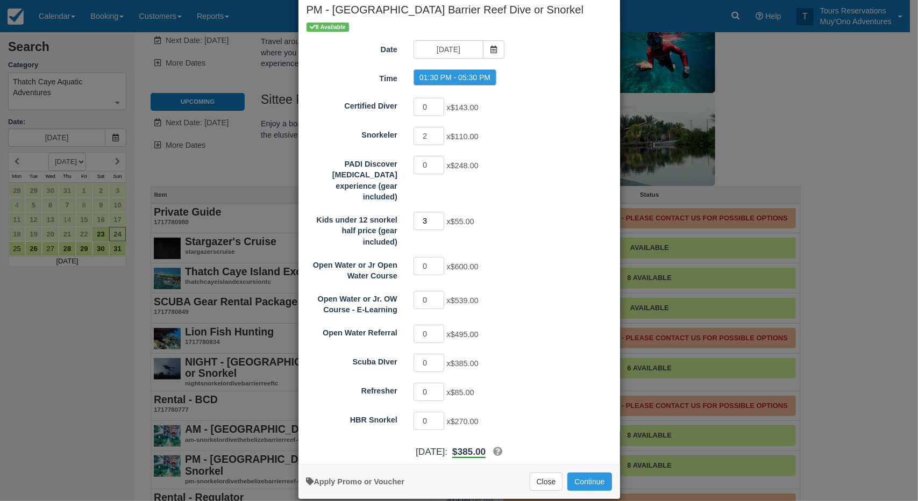
scroll to position [54, 0]
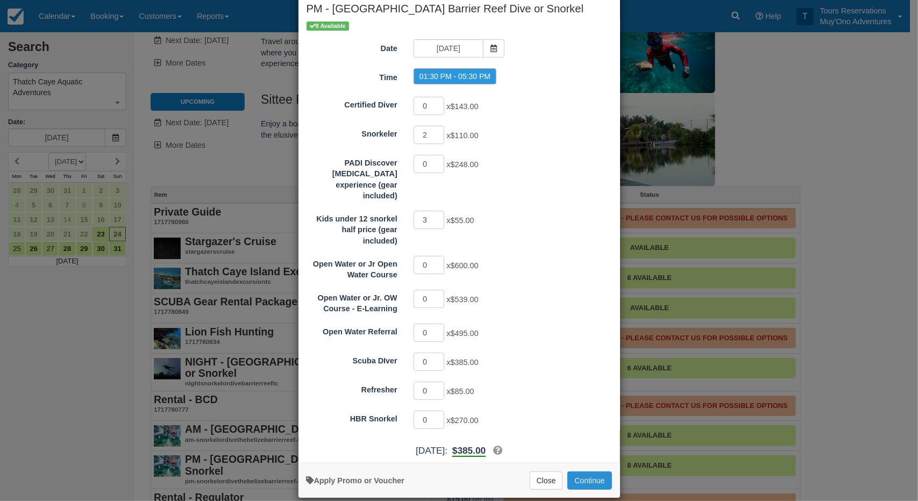
click at [593, 472] on button "Continue" at bounding box center [589, 481] width 44 height 18
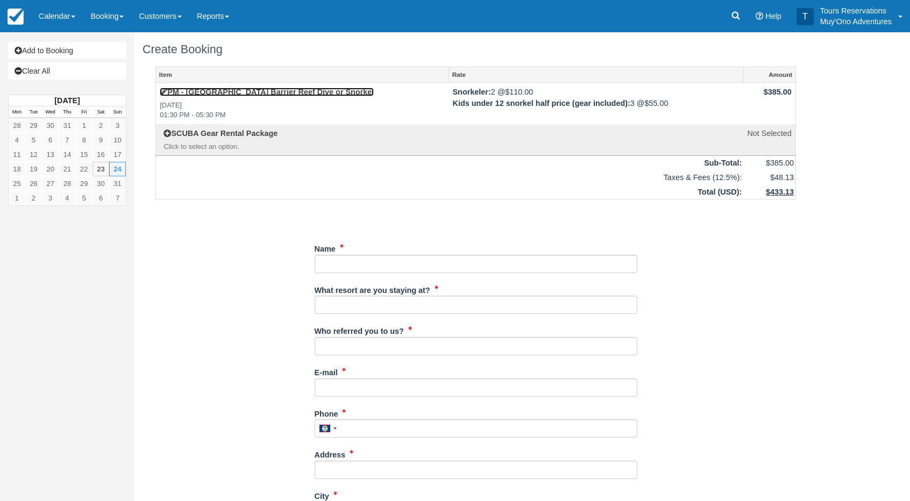
drag, startPoint x: 235, startPoint y: 92, endPoint x: 313, endPoint y: 203, distance: 135.0
click at [235, 92] on link "PM - [GEOGRAPHIC_DATA] Barrier Reef Dive or Snorkel" at bounding box center [267, 92] width 214 height 9
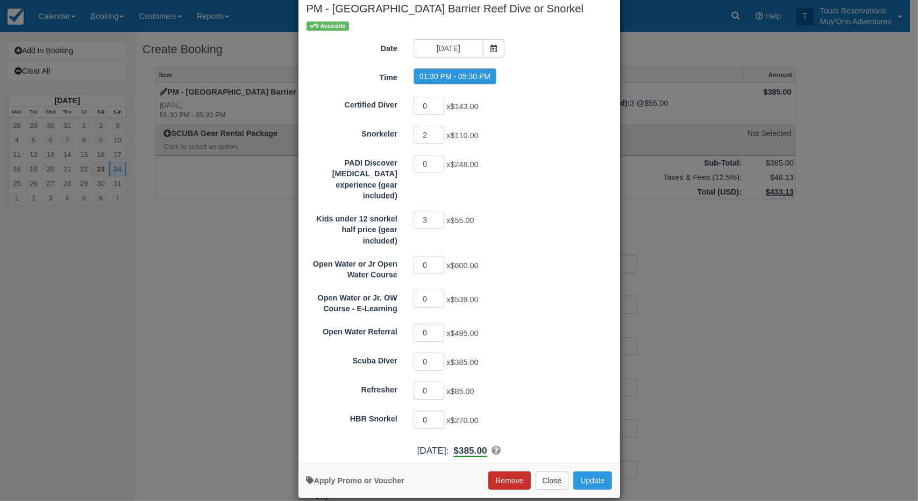
scroll to position [54, 0]
click at [516, 472] on button "Remove" at bounding box center [509, 481] width 42 height 18
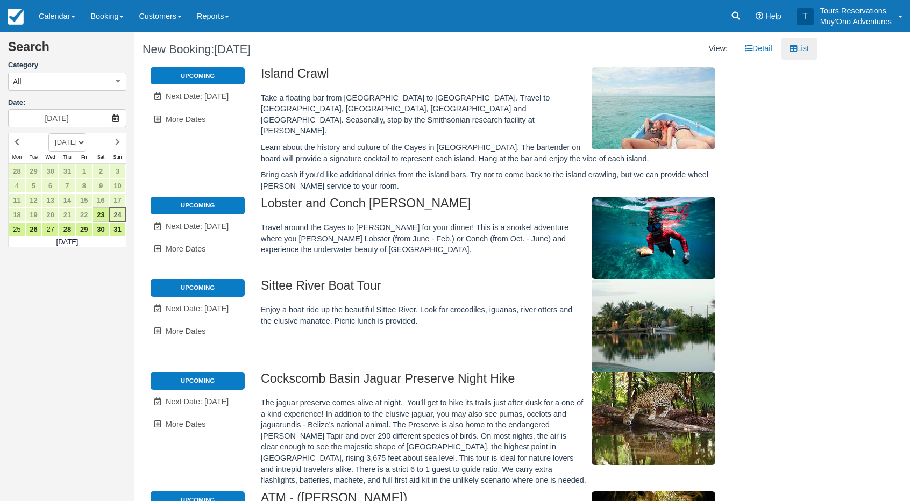
click at [360, 8] on div "Menu Calendar Booking Customer Inventory Booking Daily Manifest Daily List Note…" at bounding box center [455, 16] width 910 height 32
click at [68, 82] on button "All" at bounding box center [67, 82] width 118 height 18
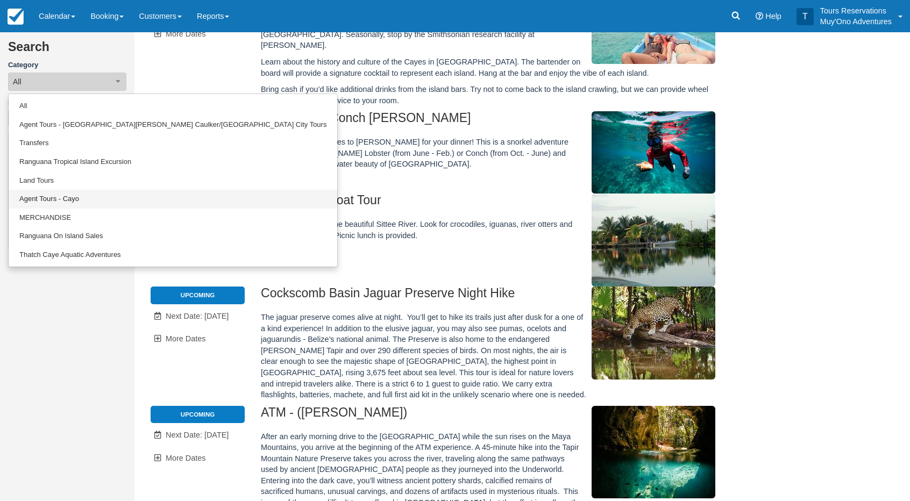
scroll to position [161, 0]
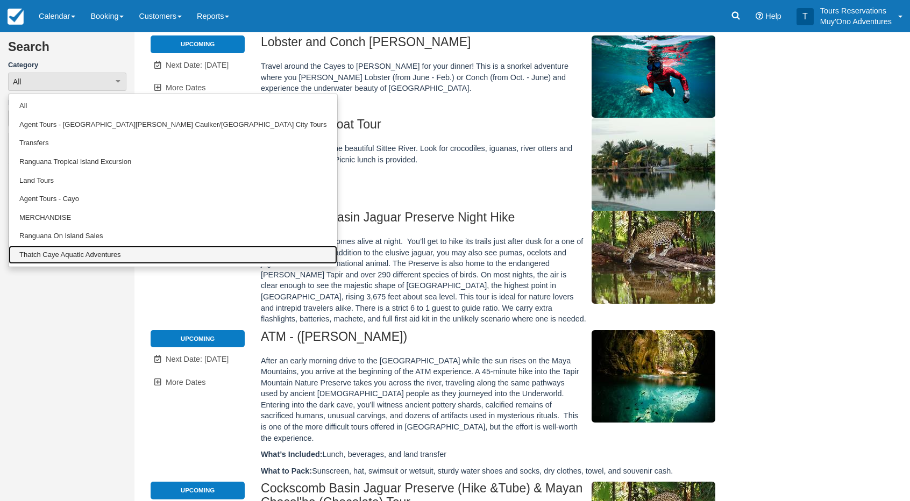
click at [68, 249] on link "Thatch Caye Aquatic Adventures" at bounding box center [173, 255] width 329 height 19
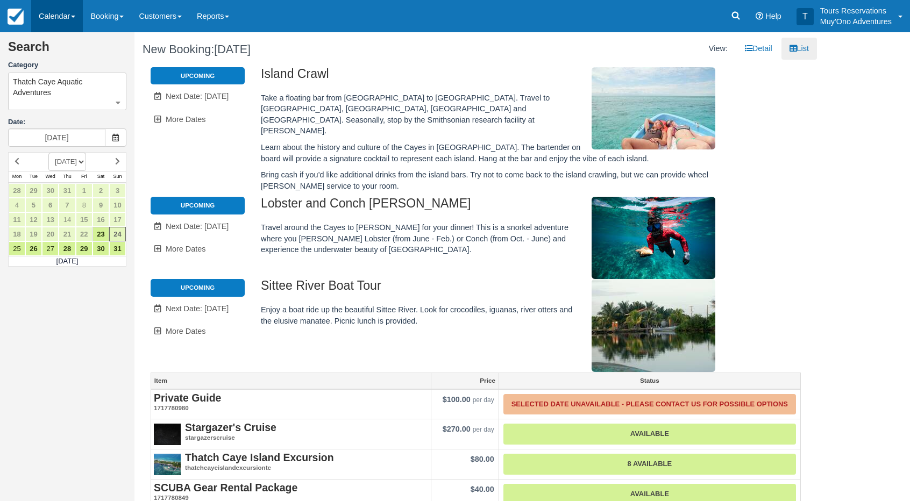
click at [77, 12] on link "Calendar" at bounding box center [57, 16] width 52 height 32
click at [75, 99] on link "Inventory" at bounding box center [74, 92] width 85 height 23
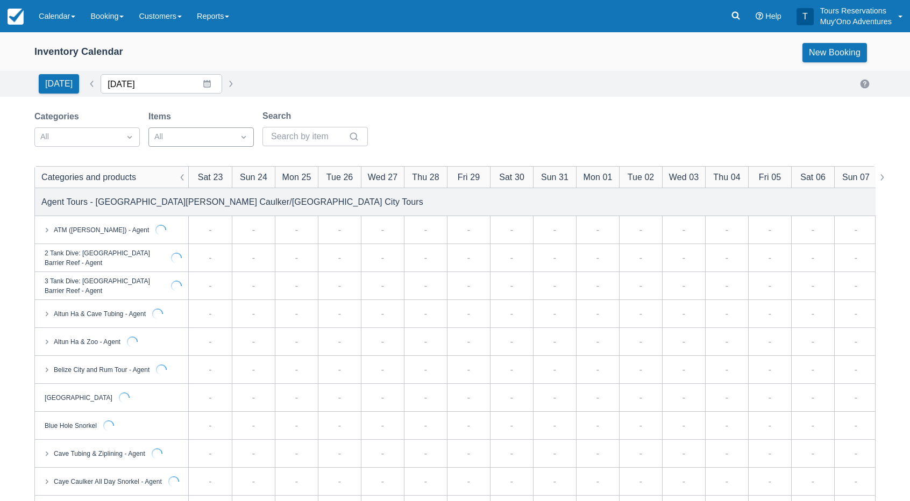
click at [145, 84] on input "[DATE]" at bounding box center [162, 83] width 122 height 19
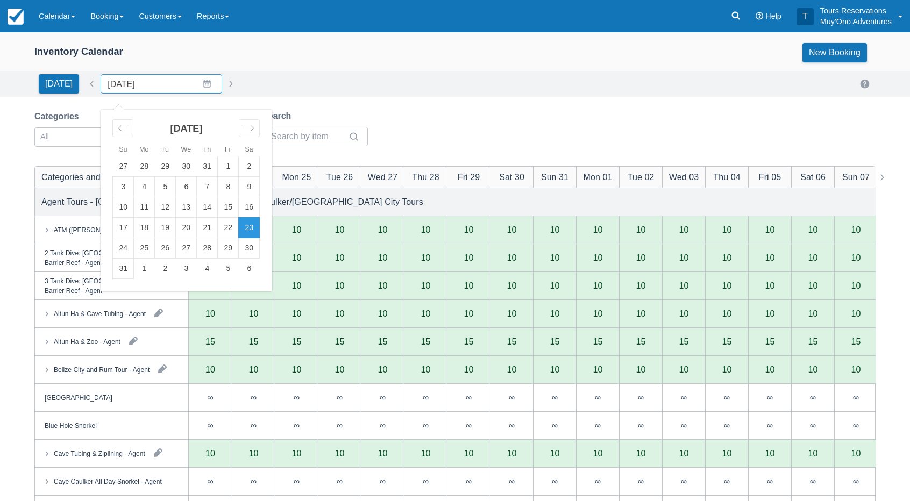
click at [347, 80] on div "[DATE] Date [DATE] Navigate forward to interact with the calendar and select a …" at bounding box center [454, 83] width 841 height 19
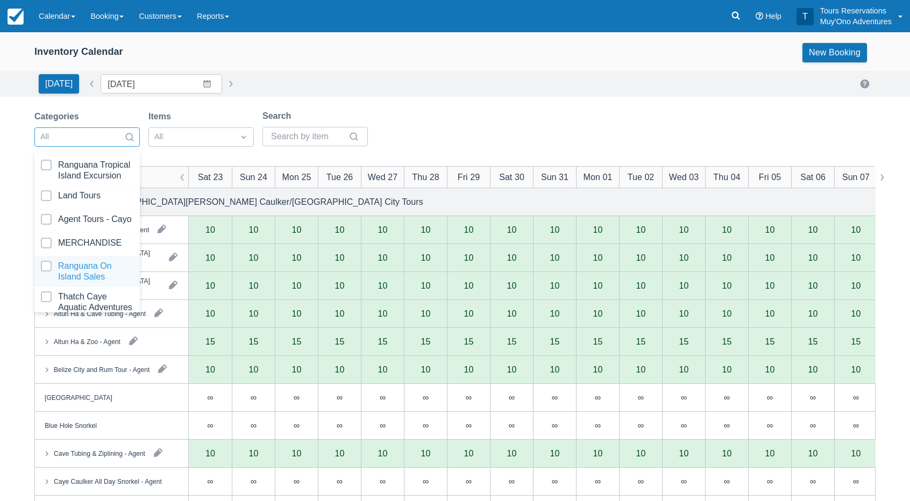
scroll to position [106, 0]
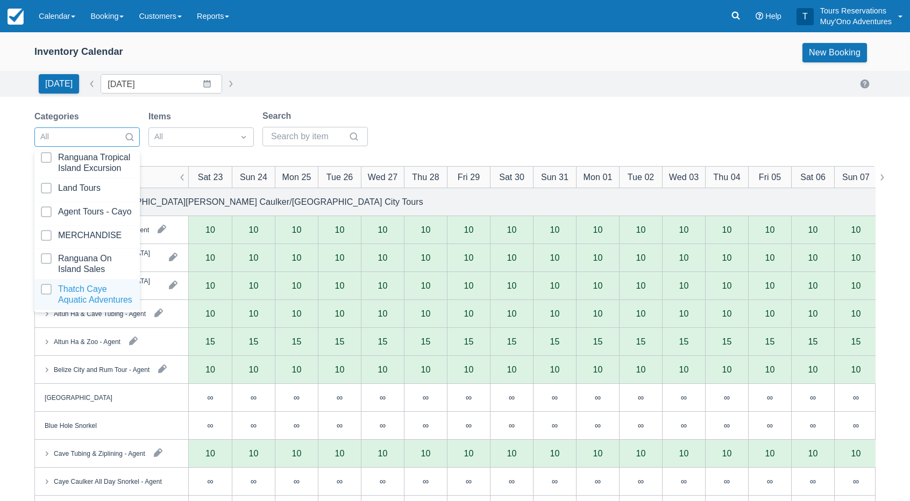
click at [91, 289] on div at bounding box center [87, 295] width 92 height 22
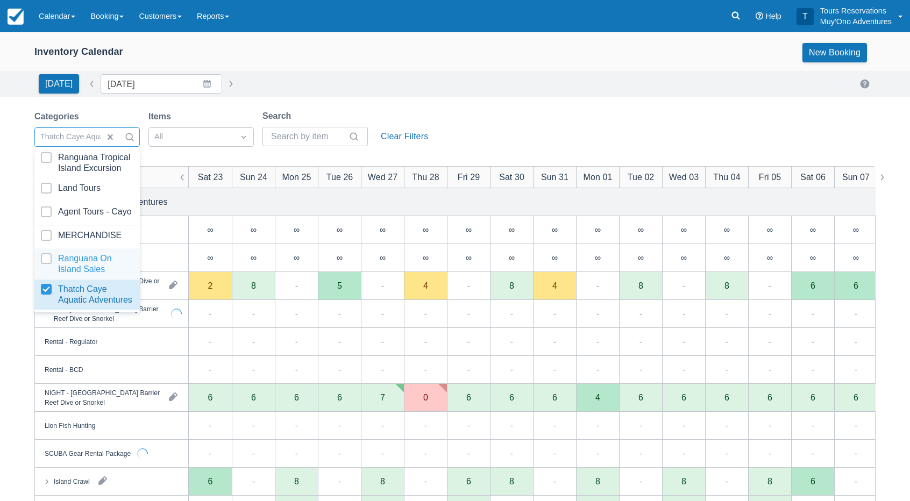
click at [422, 105] on div "Inventory Calendar New Booking [DATE] Date [DATE] Navigate forward to interact …" at bounding box center [455, 344] width 910 height 625
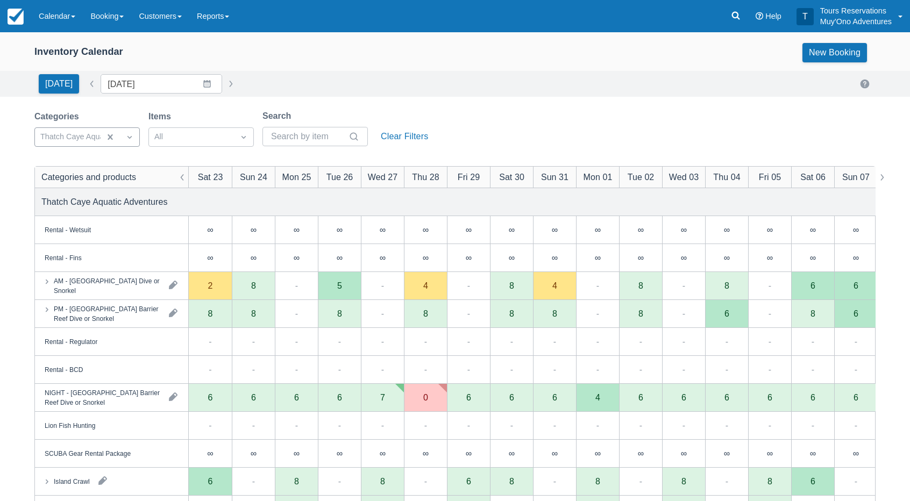
click at [486, 84] on div "[DATE] Date [DATE] Navigate forward to interact with the calendar and select a …" at bounding box center [454, 83] width 841 height 19
click at [105, 10] on link "Booking" at bounding box center [107, 16] width 48 height 32
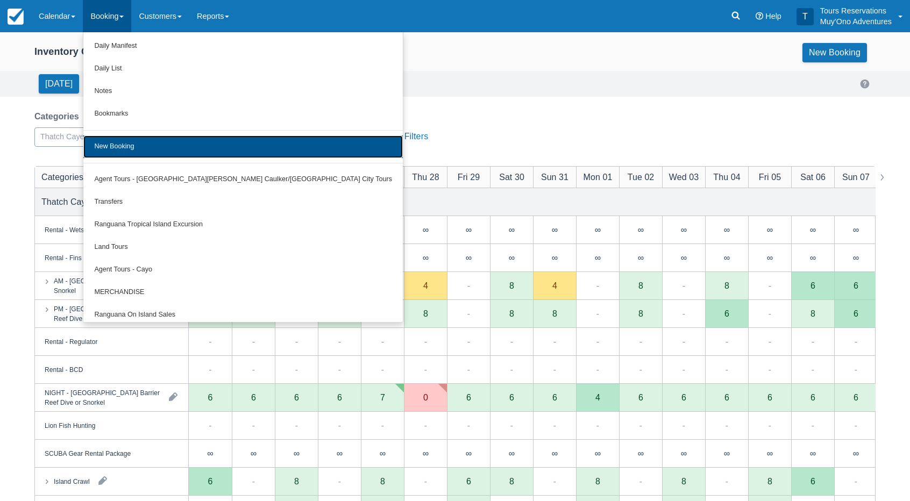
click at [131, 143] on link "New Booking" at bounding box center [242, 147] width 319 height 23
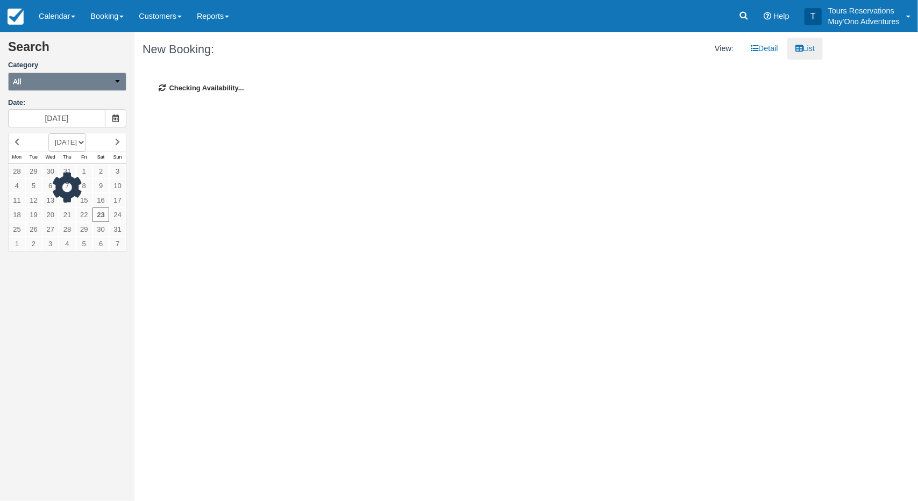
click at [59, 82] on button "All" at bounding box center [67, 82] width 118 height 18
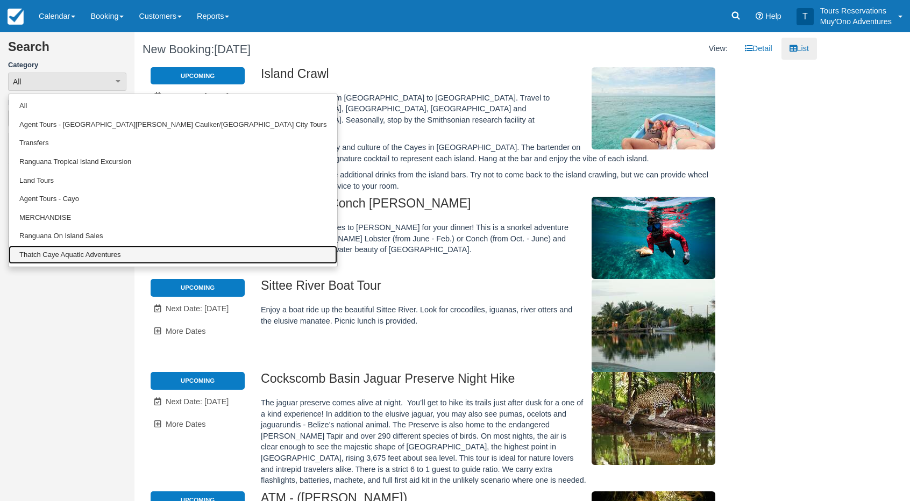
click at [74, 253] on link "Thatch Caye Aquatic Adventures" at bounding box center [173, 255] width 329 height 19
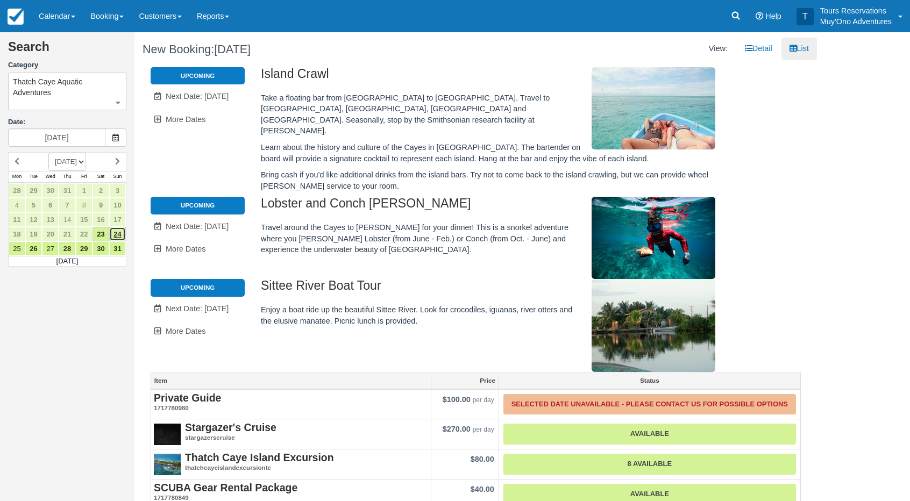
click at [113, 233] on link "24" at bounding box center [117, 234] width 17 height 15
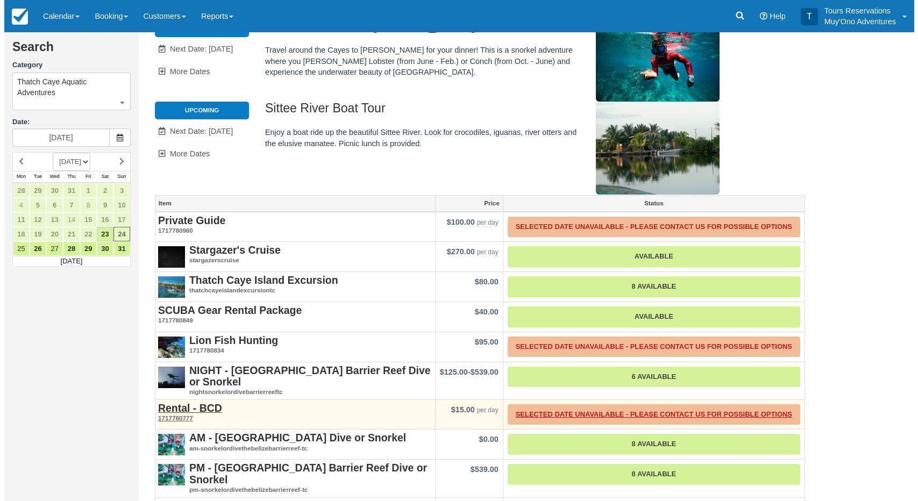
scroll to position [186, 0]
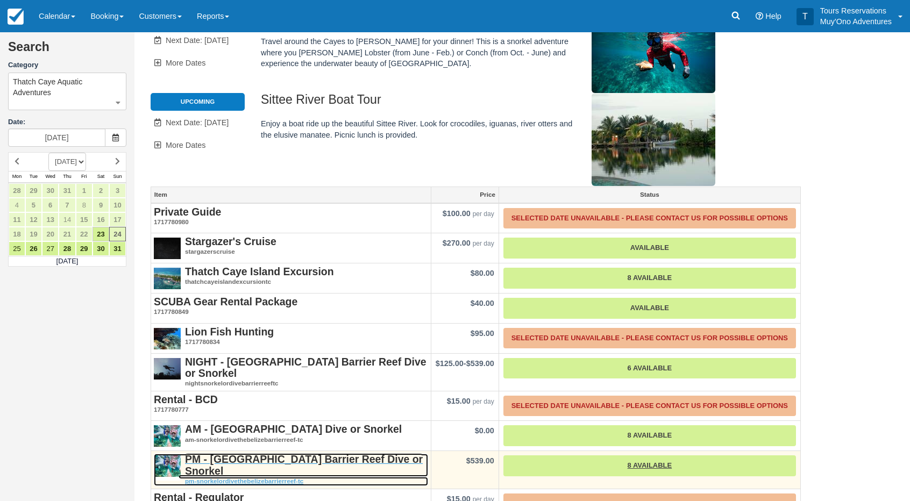
click at [314, 453] on strong "PM - [GEOGRAPHIC_DATA] Barrier Reef Dive or Snorkel" at bounding box center [304, 464] width 238 height 23
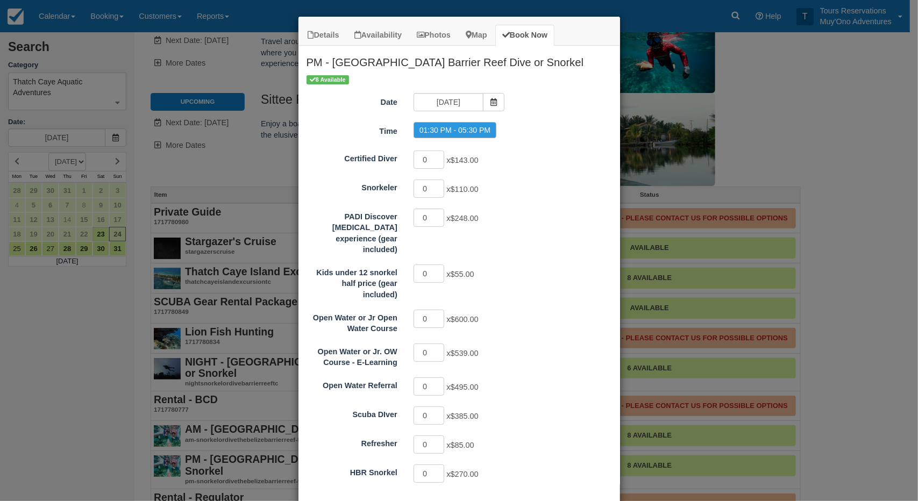
click at [503, 218] on div "0 x $248.00" at bounding box center [499, 219] width 188 height 21
click at [507, 193] on div "0 x $110.00" at bounding box center [499, 190] width 188 height 21
click at [435, 183] on input "1" at bounding box center [429, 189] width 31 height 18
type input "2"
click at [435, 183] on input "2" at bounding box center [429, 189] width 31 height 18
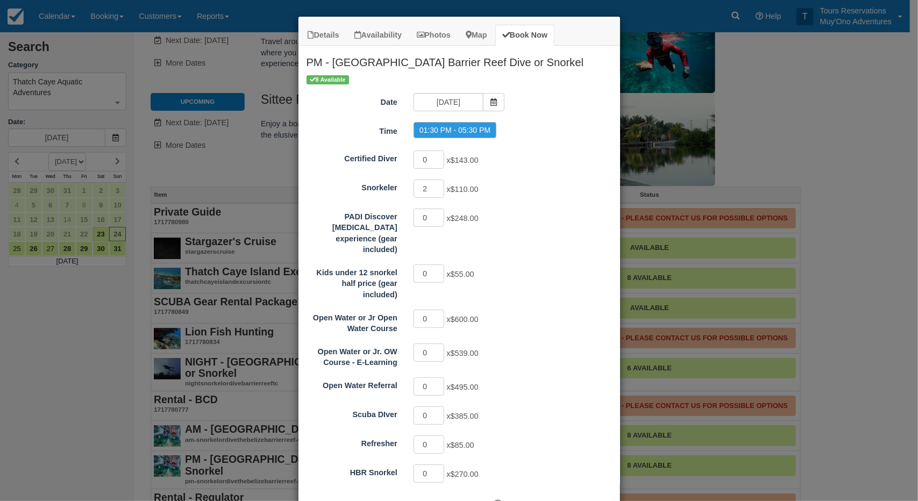
click at [522, 203] on div "Certified Diver 0 x $143.00 Snorkeler 2 x $110.00 PADI Discover Scuba Diving ex…" at bounding box center [459, 316] width 305 height 335
click at [435, 265] on input "1" at bounding box center [429, 274] width 31 height 18
click at [435, 265] on input "2" at bounding box center [429, 274] width 31 height 18
type input "3"
click at [435, 265] on input "3" at bounding box center [429, 274] width 31 height 18
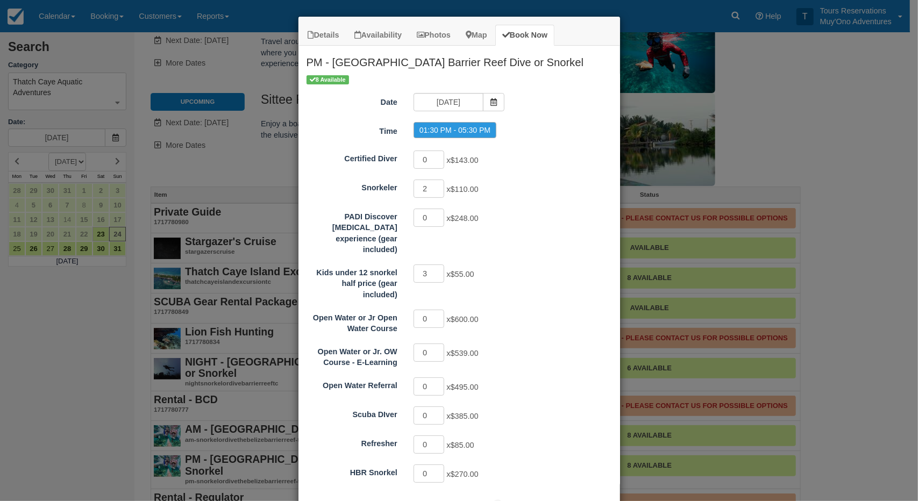
click at [526, 265] on div "3 x $55.00" at bounding box center [499, 275] width 188 height 21
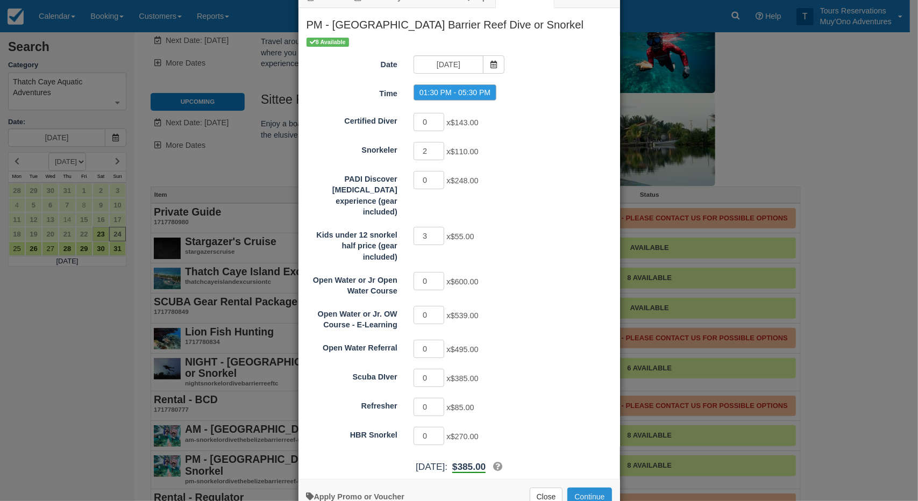
scroll to position [54, 0]
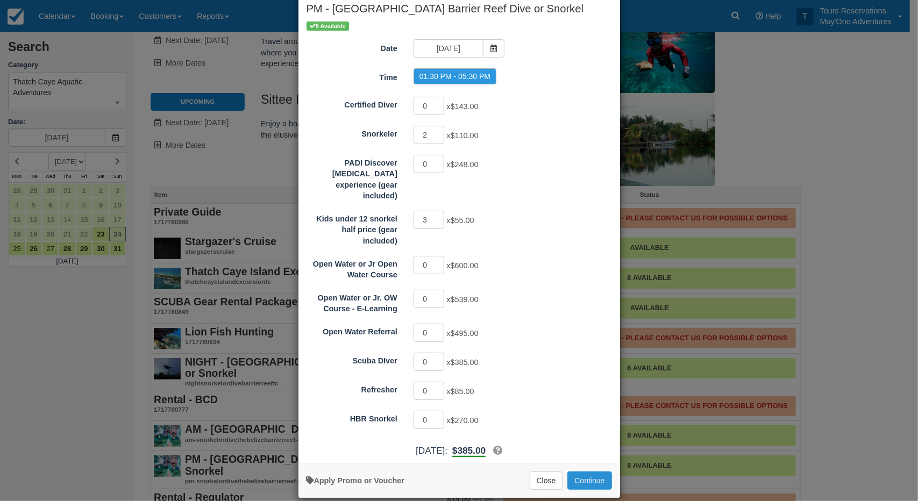
click at [579, 472] on button "Continue" at bounding box center [589, 481] width 44 height 18
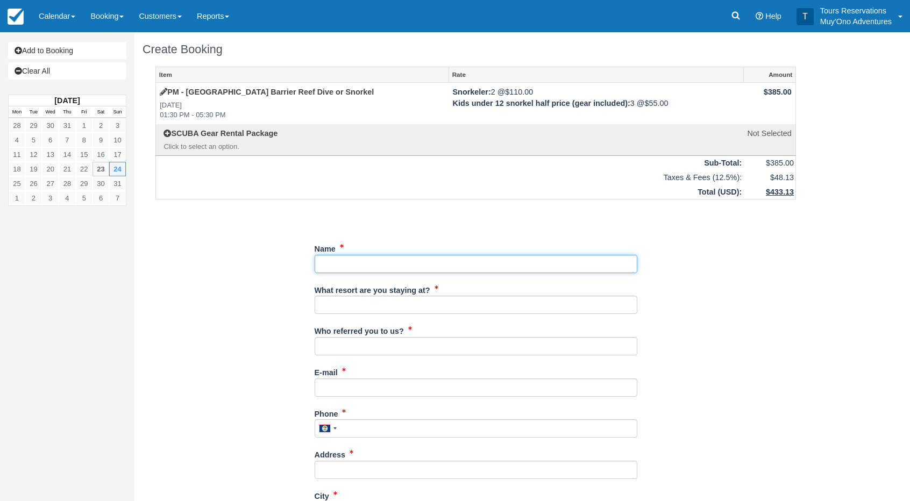
click at [442, 266] on input "Name" at bounding box center [476, 264] width 323 height 18
click at [468, 226] on div "Unsaved Changes" at bounding box center [475, 216] width 640 height 26
click at [395, 269] on input "Name" at bounding box center [476, 264] width 323 height 18
paste input "[PERSON_NAME]"
type input "[PERSON_NAME]"
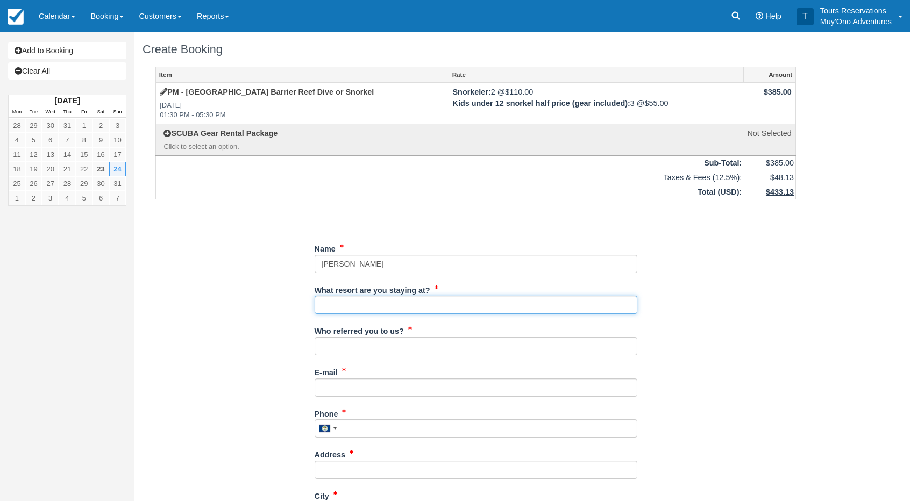
click at [378, 302] on input "What resort are you staying at?" at bounding box center [476, 305] width 323 height 18
type input "Thatch Caye"
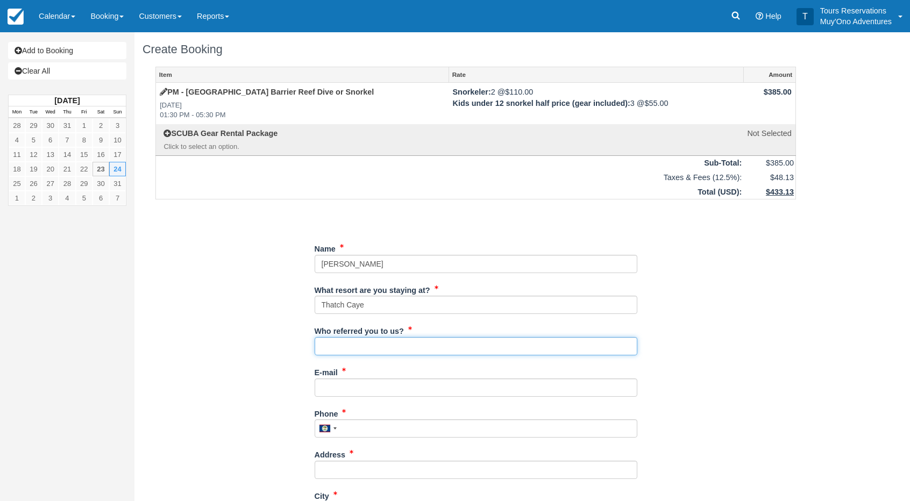
click at [372, 348] on input "Who referred you to us?" at bounding box center [476, 346] width 323 height 18
type input "an"
click at [353, 389] on input "E-mail" at bounding box center [476, 388] width 323 height 18
click at [333, 392] on input "E-mail" at bounding box center [476, 388] width 323 height 18
paste input "[EMAIL_ADDRESS][DOMAIN_NAME]"
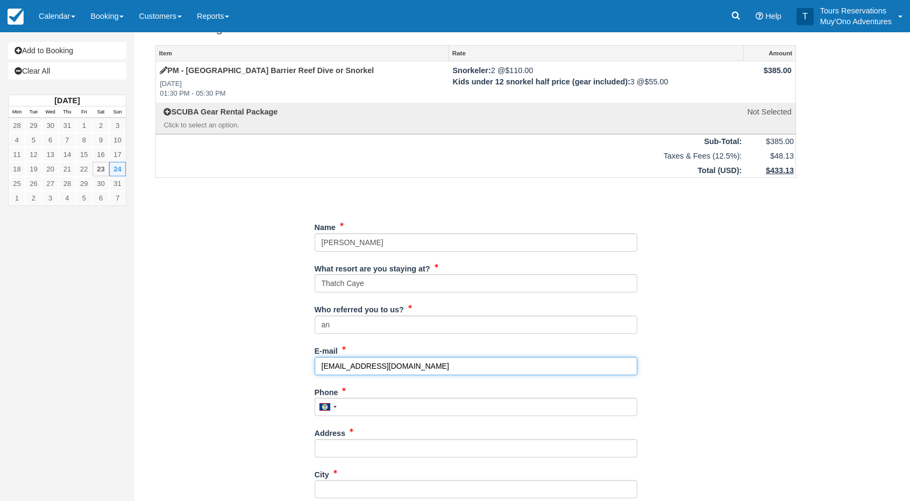
scroll to position [54, 0]
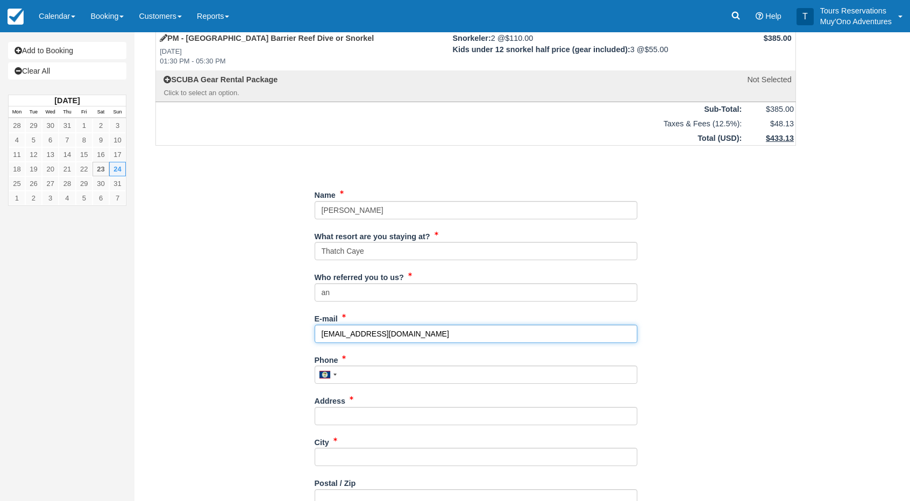
type input "[EMAIL_ADDRESS][DOMAIN_NAME]"
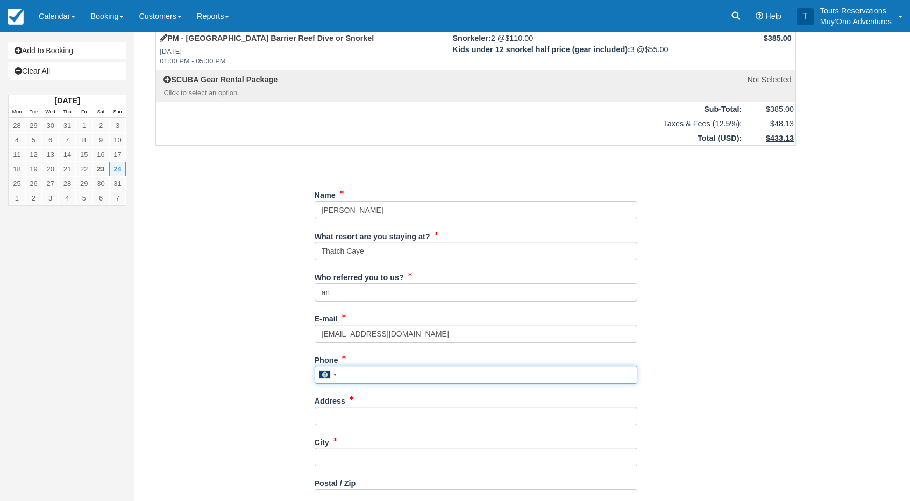
click at [358, 373] on input "Phone" at bounding box center [476, 375] width 323 height 18
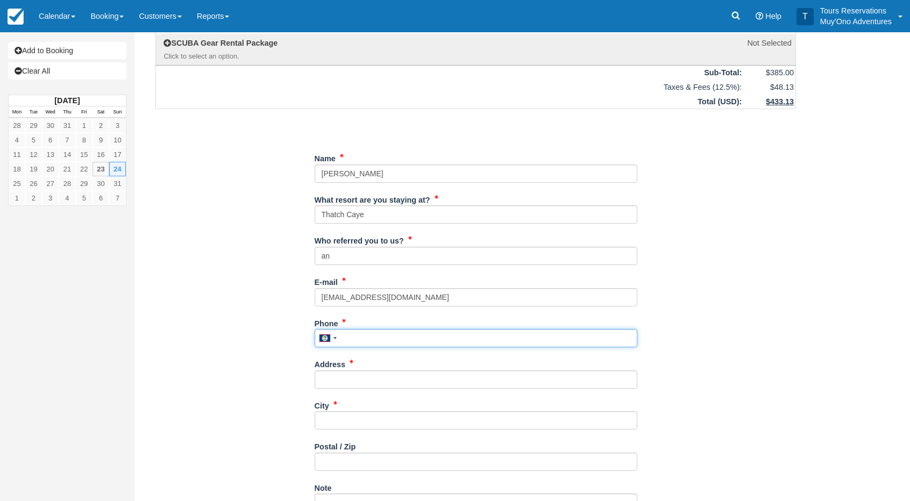
scroll to position [108, 0]
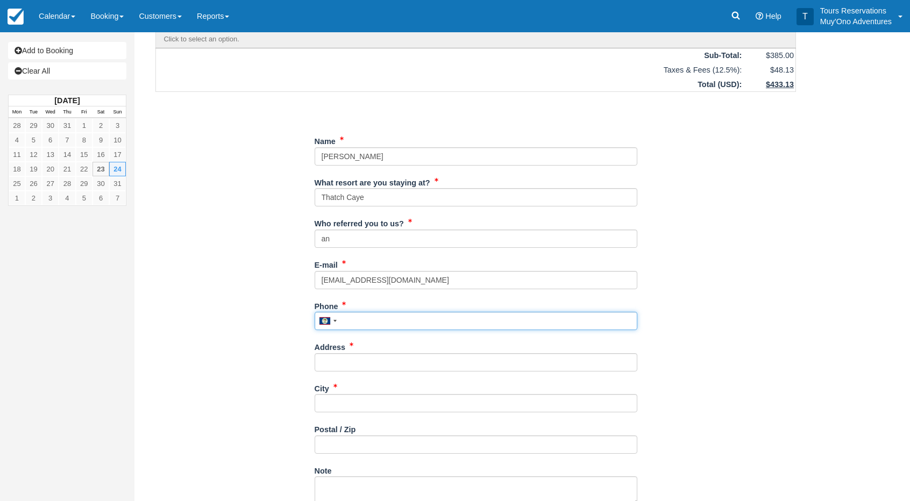
click at [357, 322] on input "Phone" at bounding box center [476, 321] width 323 height 18
paste input "[PHONE_NUMBER]"
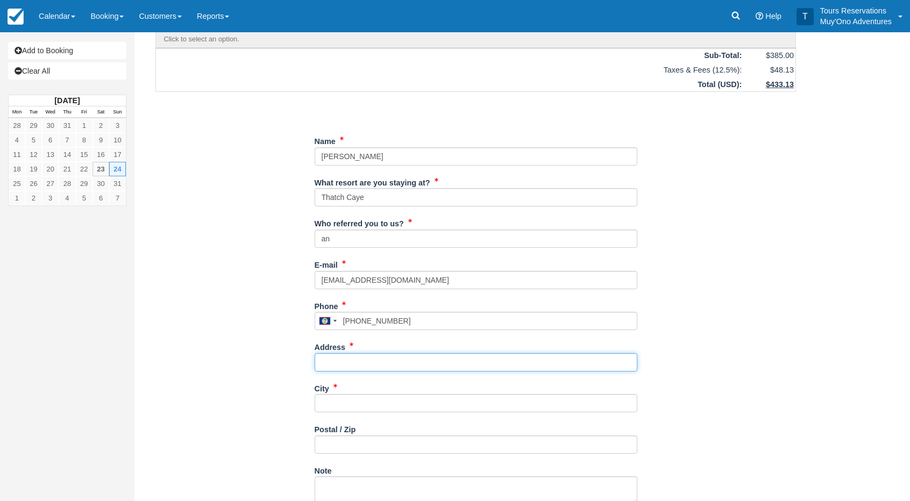
type input "2056129385"
click at [360, 367] on input "Address" at bounding box center [476, 362] width 323 height 18
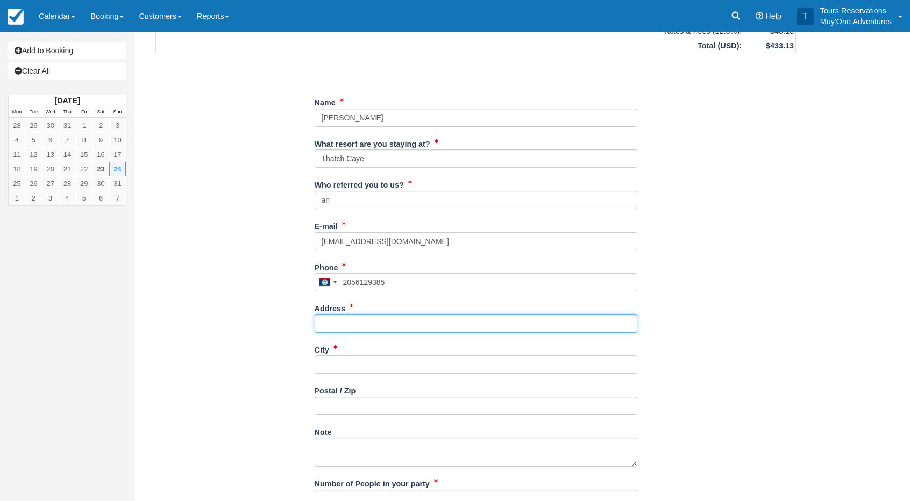
scroll to position [161, 0]
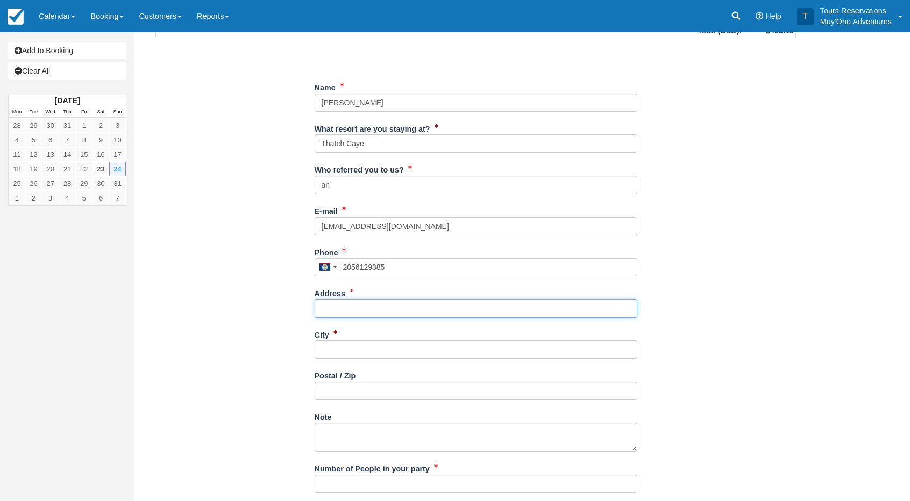
click at [341, 310] on input "Address" at bounding box center [476, 309] width 323 height 18
type input "--"
click at [334, 353] on input "City" at bounding box center [476, 349] width 323 height 18
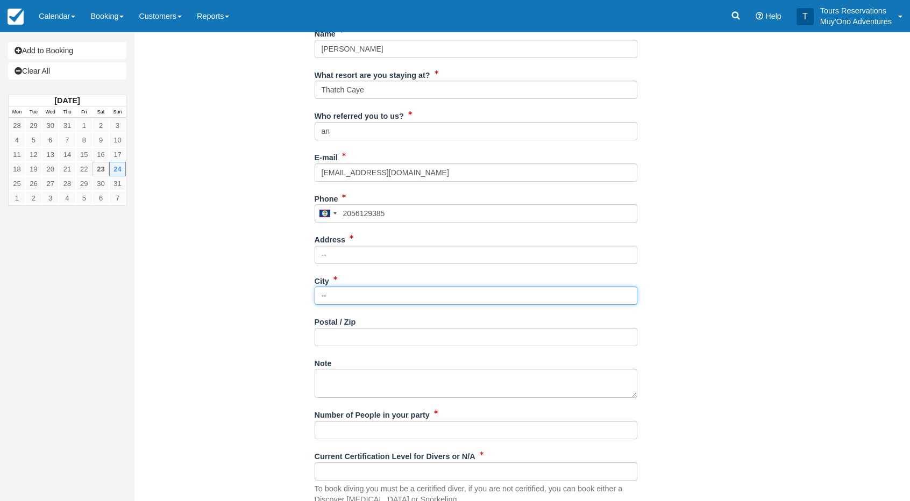
type input "--"
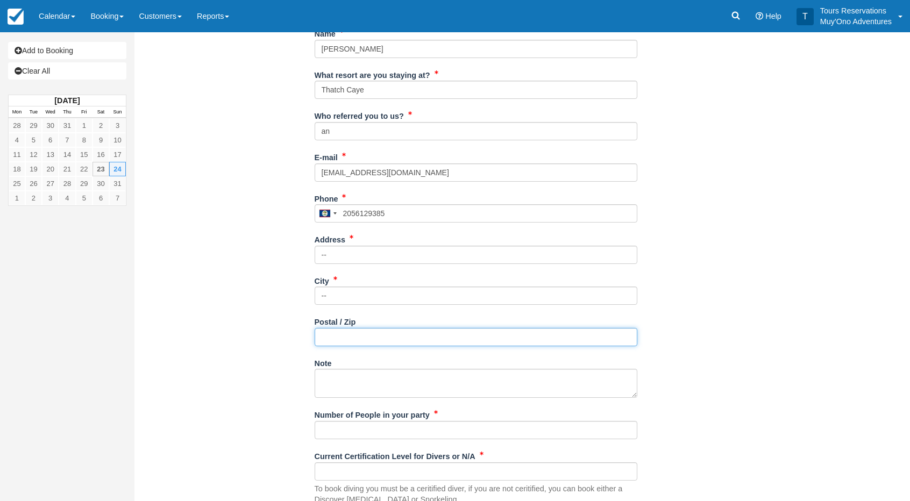
click at [331, 336] on input "Postal / Zip" at bounding box center [476, 337] width 323 height 18
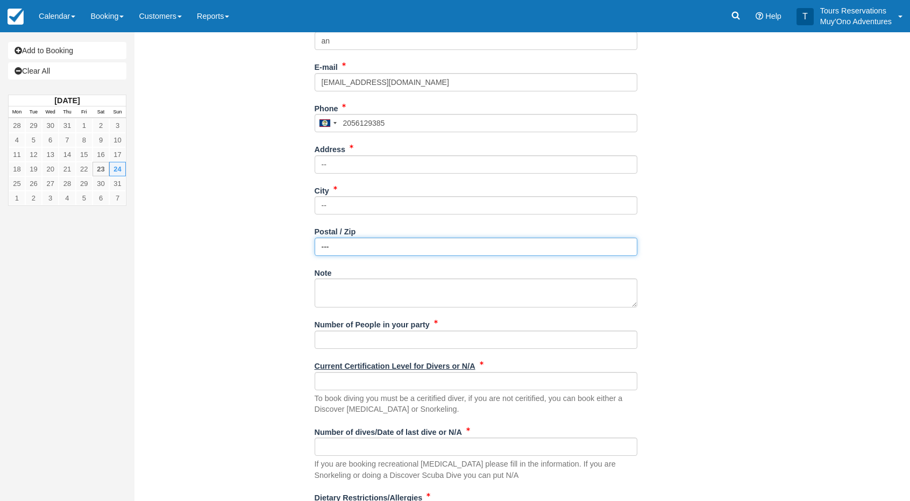
scroll to position [323, 0]
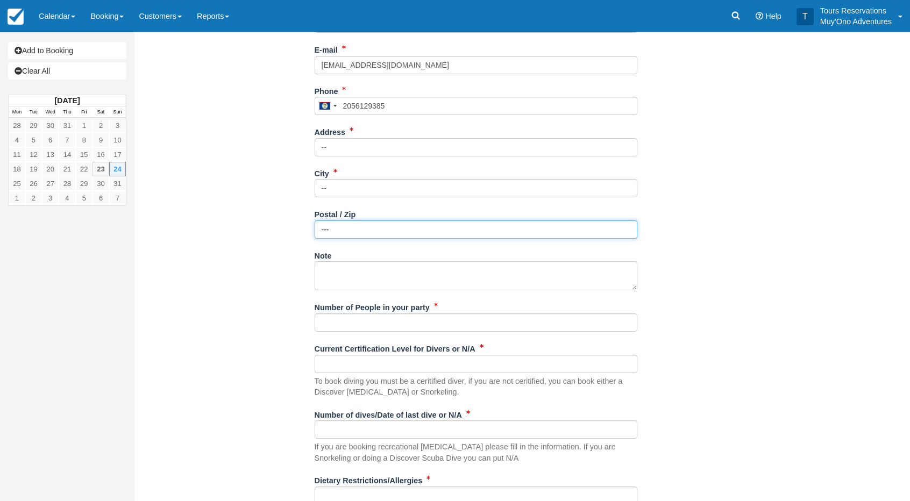
type input "---"
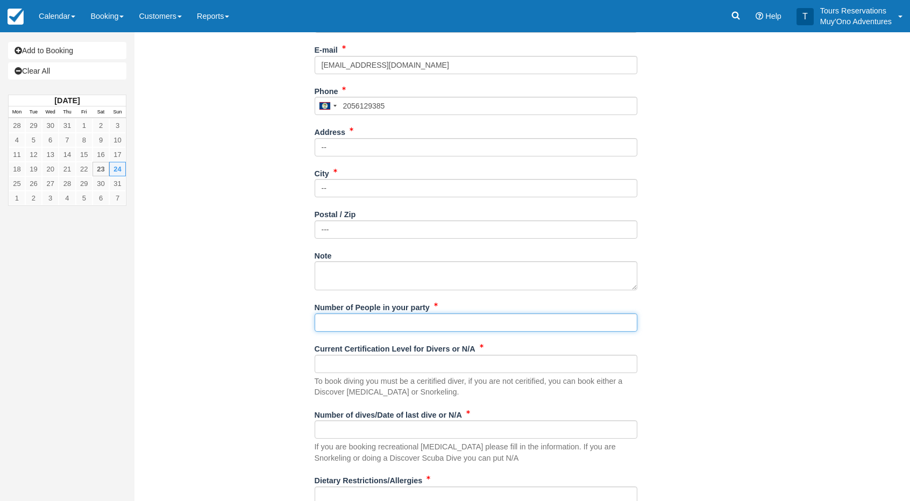
click at [334, 320] on input "Number of People in your party" at bounding box center [476, 323] width 323 height 18
click at [341, 326] on input "Number of People in your party" at bounding box center [476, 323] width 323 height 18
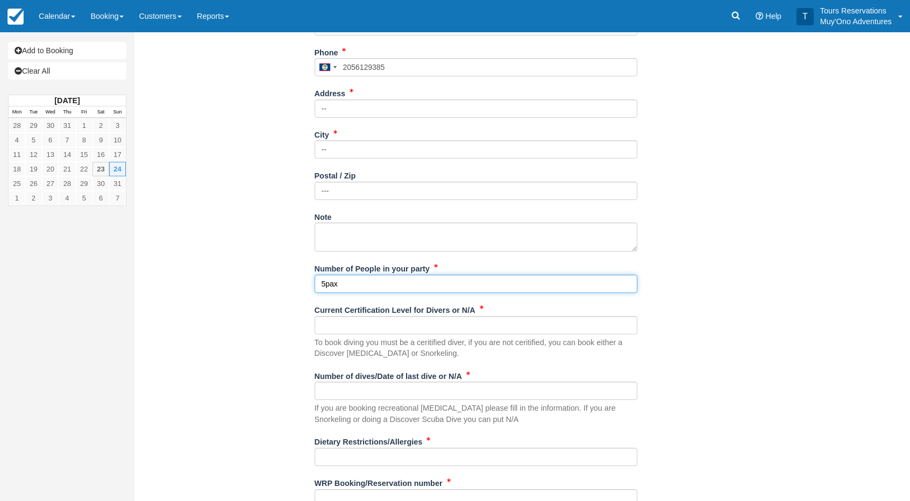
scroll to position [400, 0]
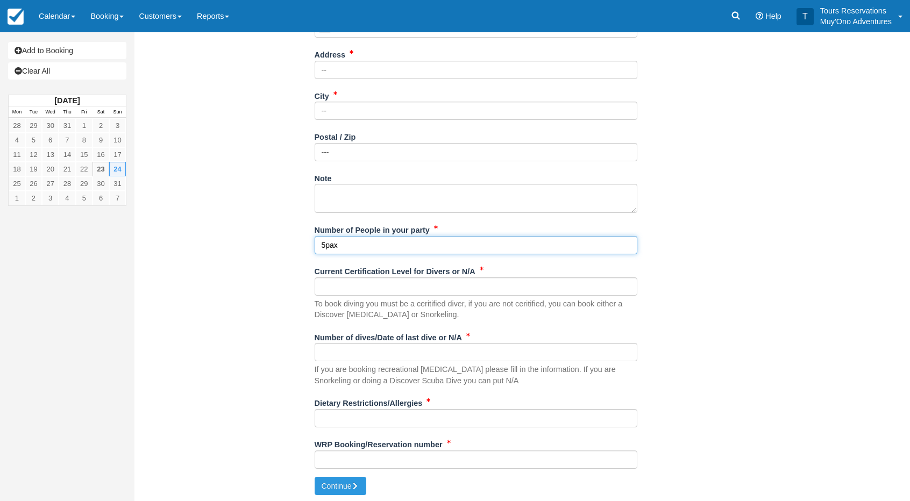
click at [324, 243] on input "5pax" at bounding box center [476, 245] width 323 height 18
click at [353, 243] on input "5 pax" at bounding box center [476, 245] width 323 height 18
type input "5 pax - 2 adults 3 kids"
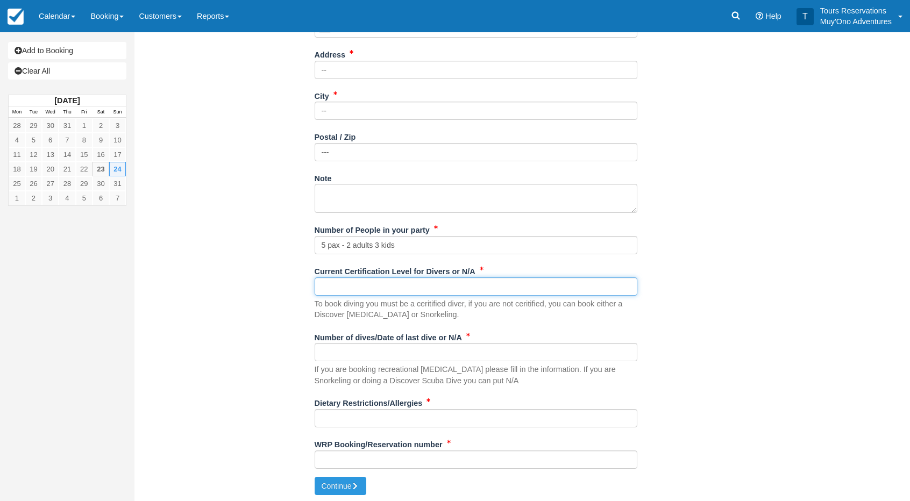
click at [365, 287] on input "Current Certification Level for Divers or N/A" at bounding box center [476, 286] width 323 height 18
type input "n/a"
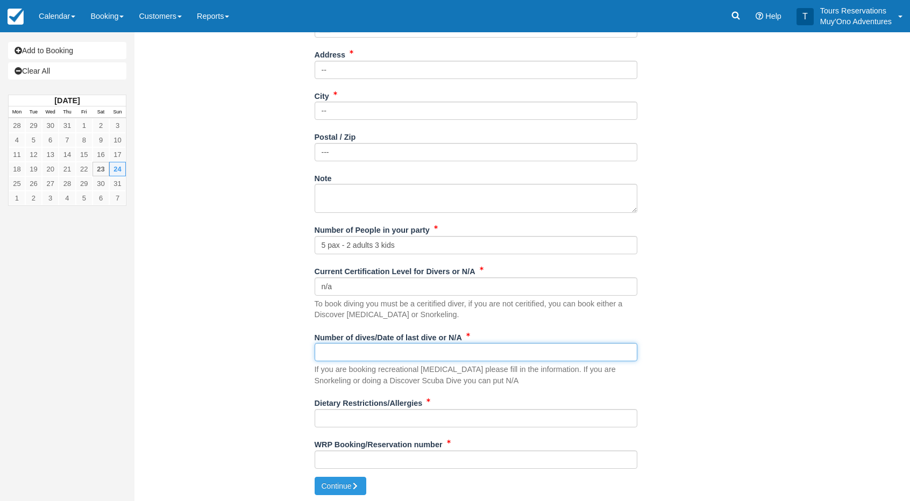
click at [354, 348] on input "Number of dives/Date of last dive or N/A" at bounding box center [476, 352] width 323 height 18
type input "n/a"
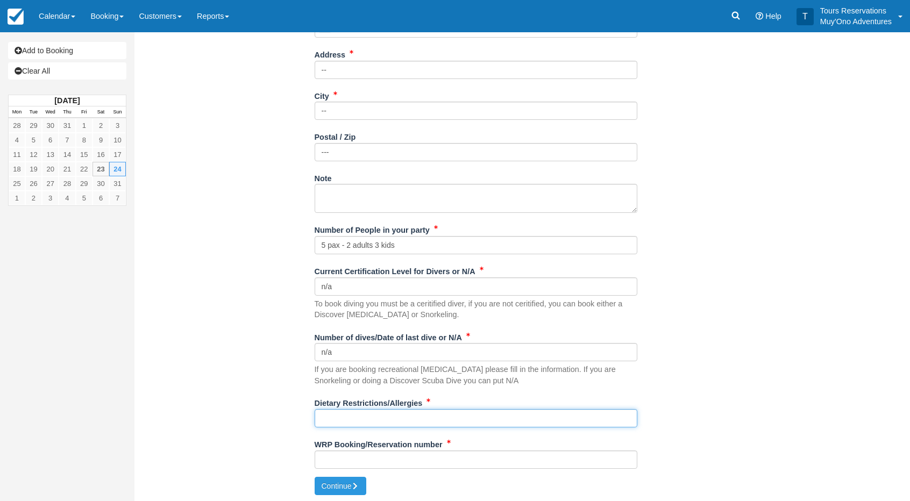
click at [352, 417] on input "Dietary Restrictions/Allergies" at bounding box center [476, 418] width 323 height 18
type input "none"
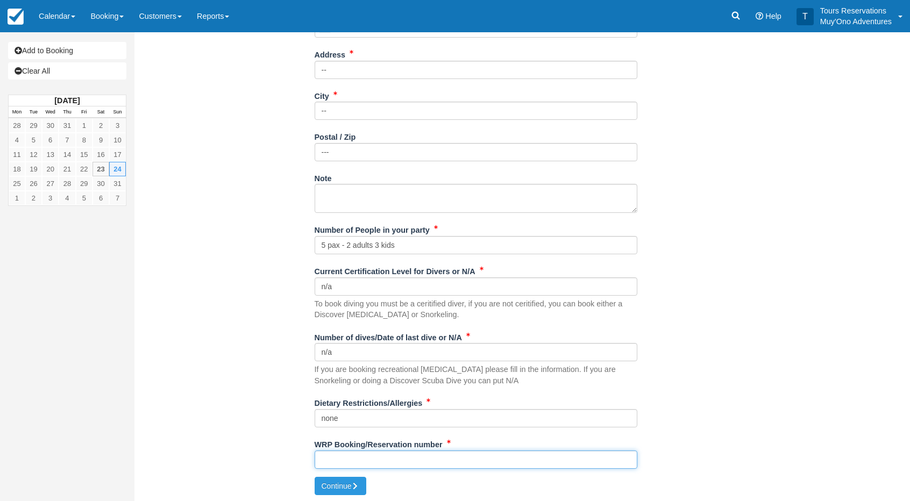
click at [354, 459] on input "WRP Booking/Reservation number" at bounding box center [476, 460] width 323 height 18
click at [345, 462] on input "WRP Booking/Reservation number" at bounding box center [476, 460] width 323 height 18
paste input "46631942"
click at [325, 457] on input "46631942" at bounding box center [476, 460] width 323 height 18
type input "46631942"
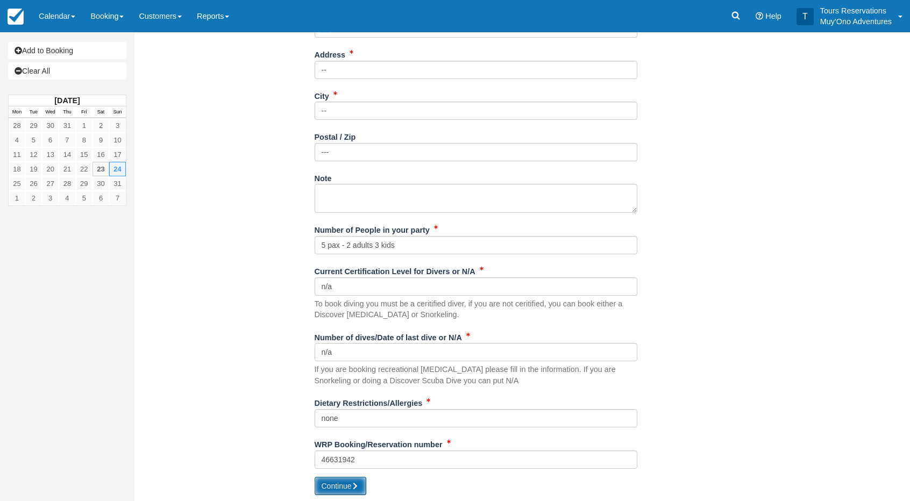
click at [337, 486] on button "Continue" at bounding box center [341, 486] width 52 height 18
type input "[PHONE_NUMBER]"
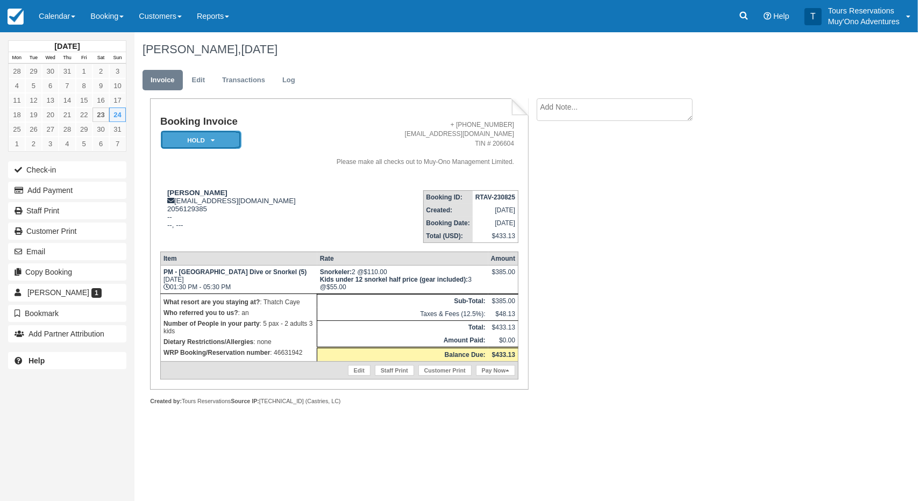
click at [222, 140] on em "HOLD" at bounding box center [201, 140] width 81 height 19
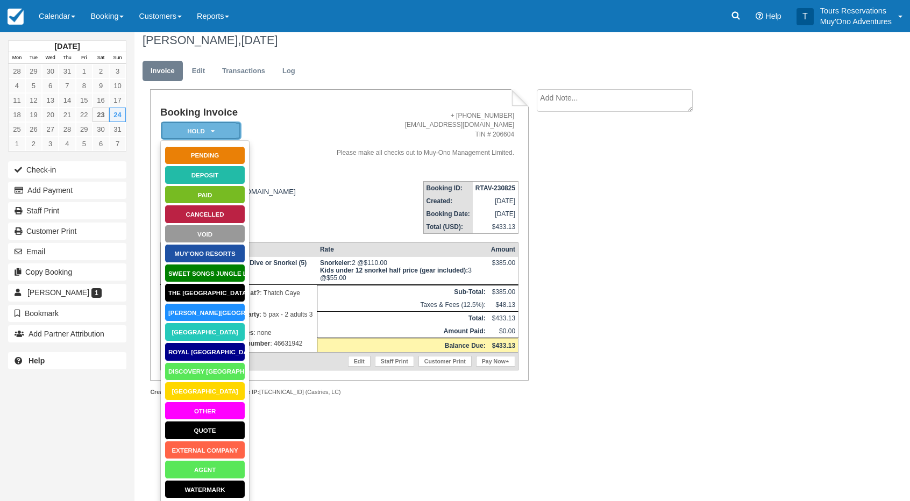
scroll to position [11, 0]
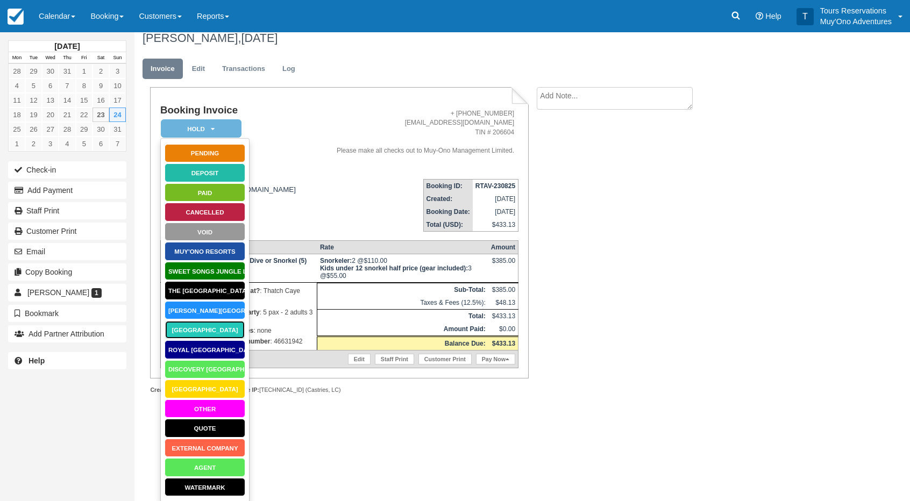
click at [206, 325] on link "[GEOGRAPHIC_DATA]" at bounding box center [205, 330] width 81 height 19
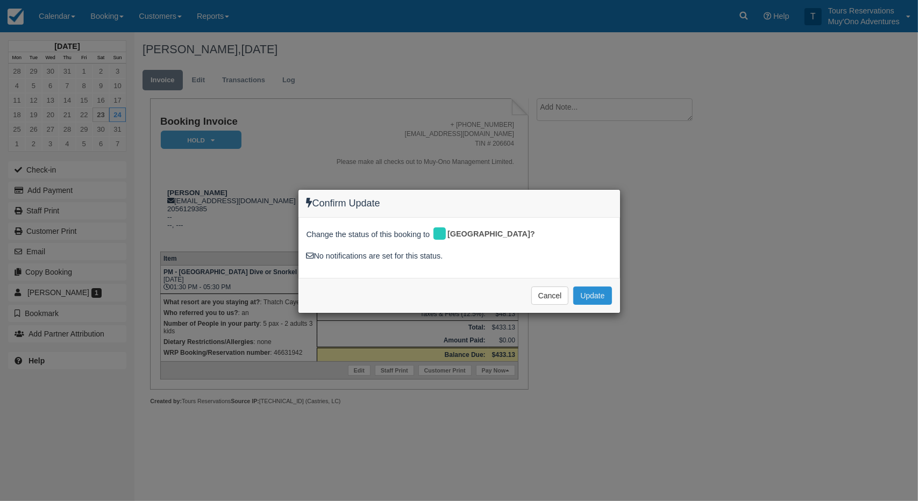
click at [601, 289] on button "Update" at bounding box center [592, 296] width 38 height 18
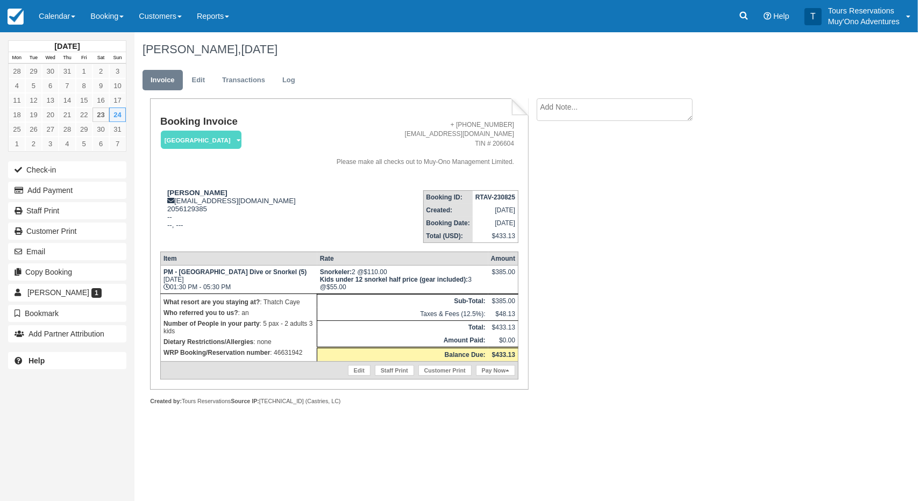
click at [641, 189] on div "Booking Invoice [GEOGRAPHIC_DATA]   Pending HOLD Deposit Paid Cancelled Void Mu…" at bounding box center [430, 263] width 592 height 330
click at [742, 203] on div "[PERSON_NAME], [DATE] Invoice Edit Transactions Log Booking Invoice [GEOGRAPHIC…" at bounding box center [478, 230] width 688 height 397
click at [487, 193] on td "RTAV-230825" at bounding box center [496, 196] width 46 height 13
click at [487, 195] on strong "RTAV-230825" at bounding box center [495, 198] width 40 height 8
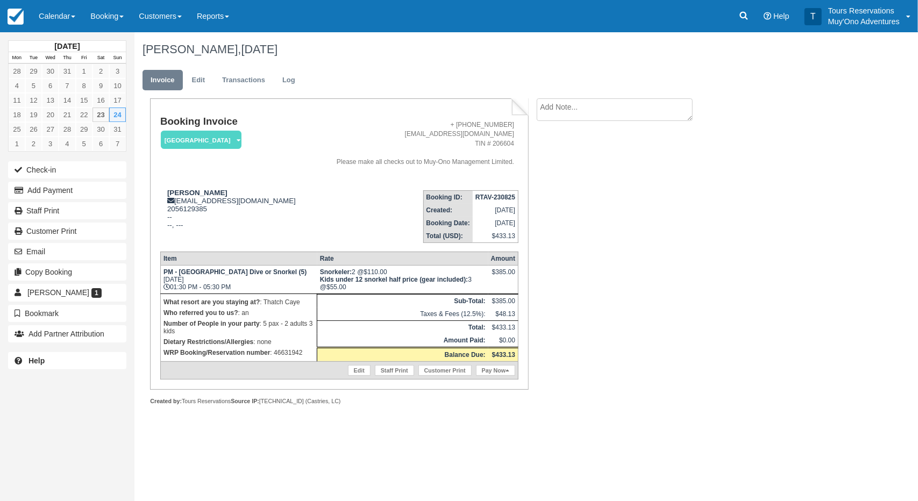
click at [487, 196] on strong "RTAV-230825" at bounding box center [495, 198] width 40 height 8
copy tbody "RTAV-230825"
click at [657, 280] on div "Booking Invoice Thatch Caye Resort   Pending HOLD Deposit Paid Cancelled Void M…" at bounding box center [430, 263] width 592 height 330
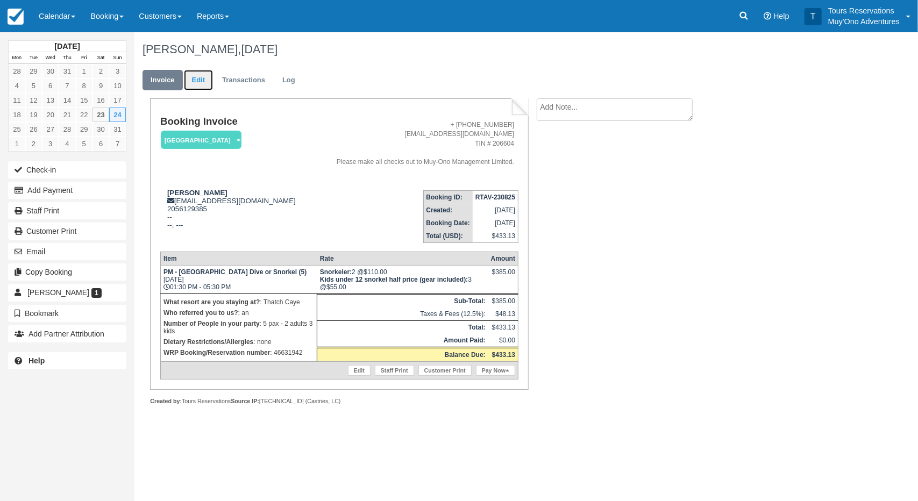
click at [203, 80] on link "Edit" at bounding box center [198, 80] width 29 height 21
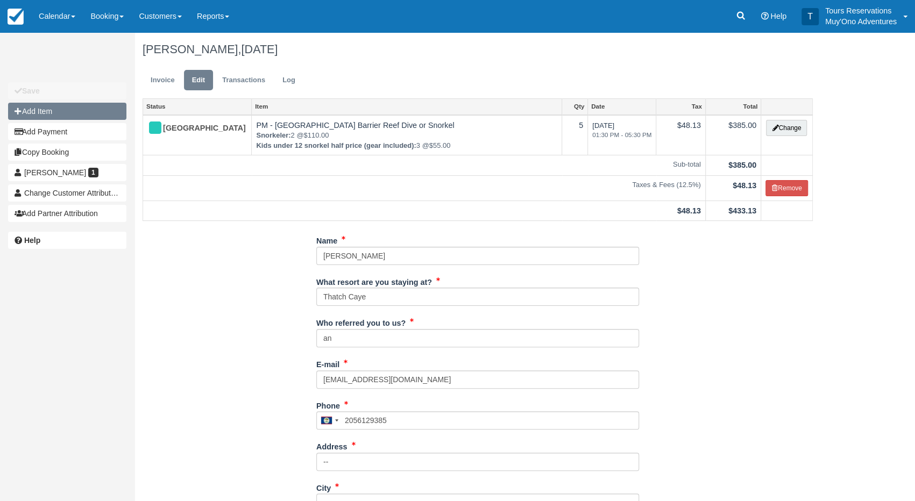
click at [45, 111] on button "Add Item" at bounding box center [67, 111] width 118 height 17
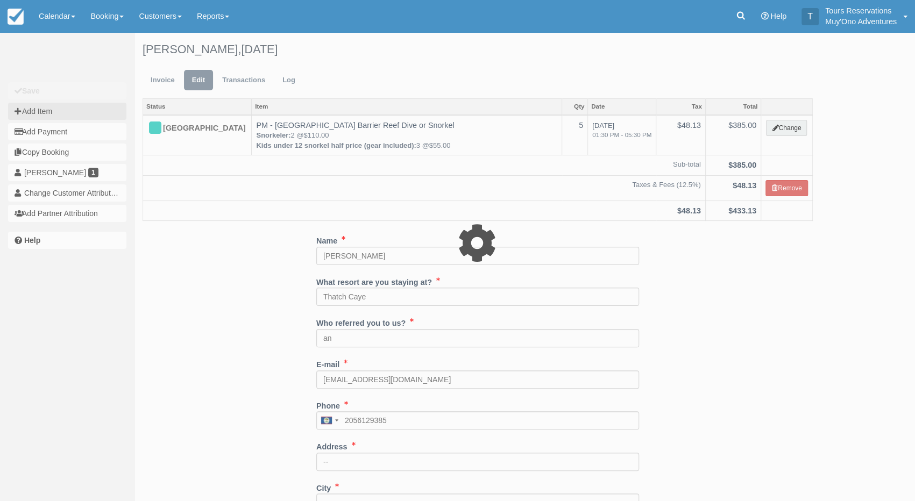
type input "0.00"
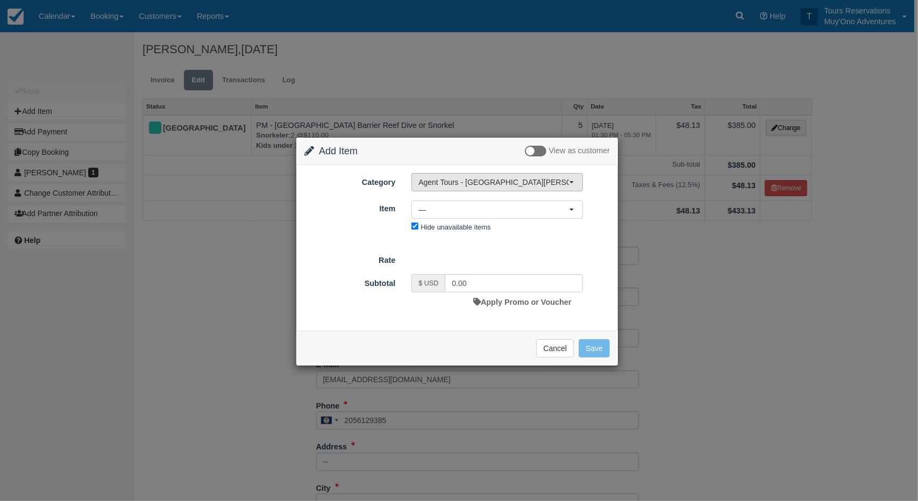
click at [475, 189] on button "Agent Tours - [GEOGRAPHIC_DATA][PERSON_NAME] Caulker/[GEOGRAPHIC_DATA] City Tou…" at bounding box center [497, 182] width 172 height 18
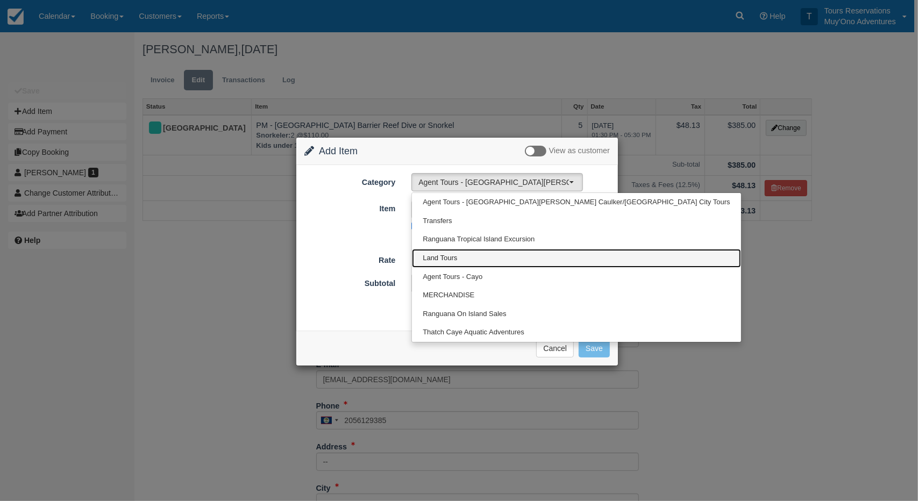
click at [443, 261] on span "Land Tours" at bounding box center [440, 258] width 34 height 10
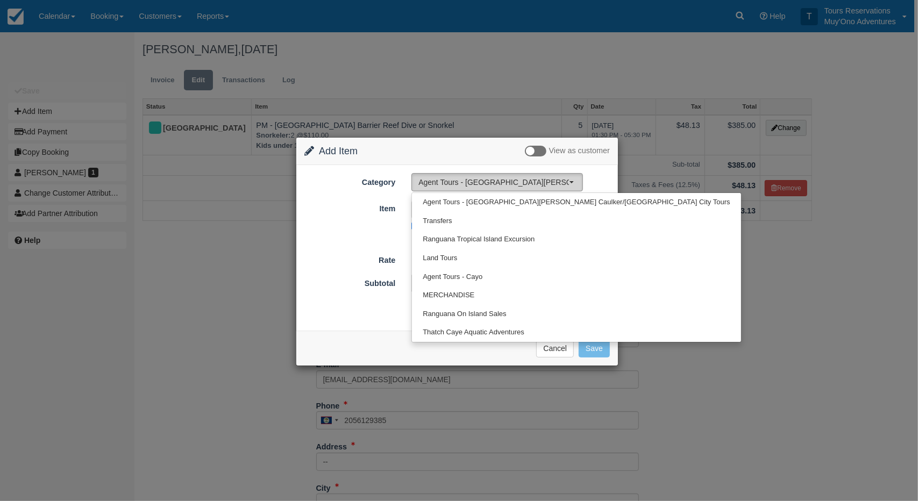
select select "15"
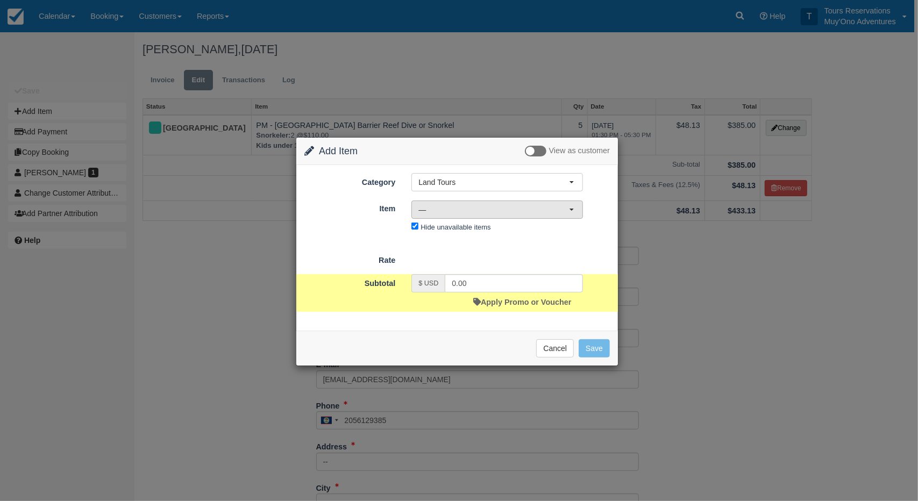
click at [442, 207] on span "—" at bounding box center [493, 209] width 151 height 11
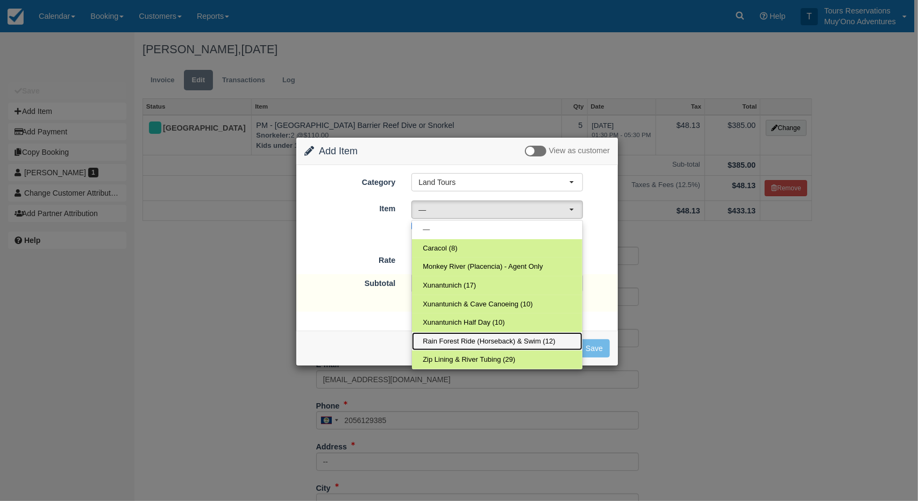
click at [478, 339] on span "Rain Forest Ride (Horseback) & Swim (12)" at bounding box center [489, 342] width 132 height 10
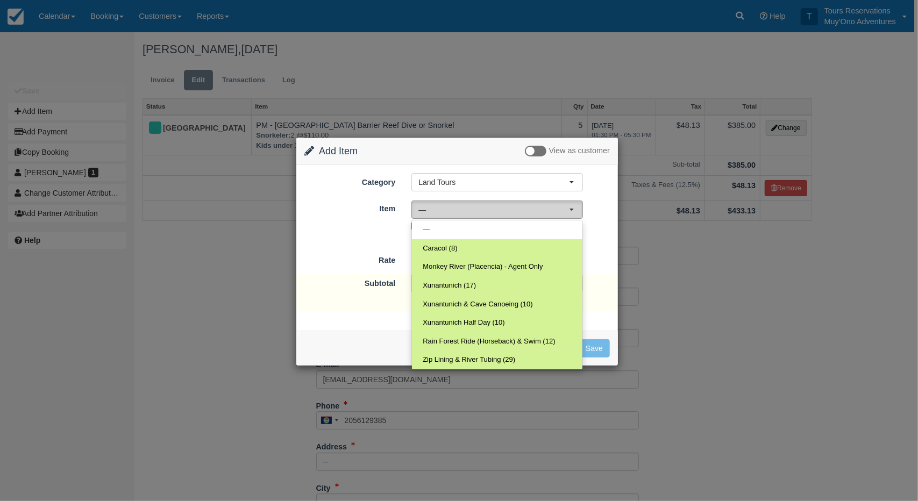
select select "39"
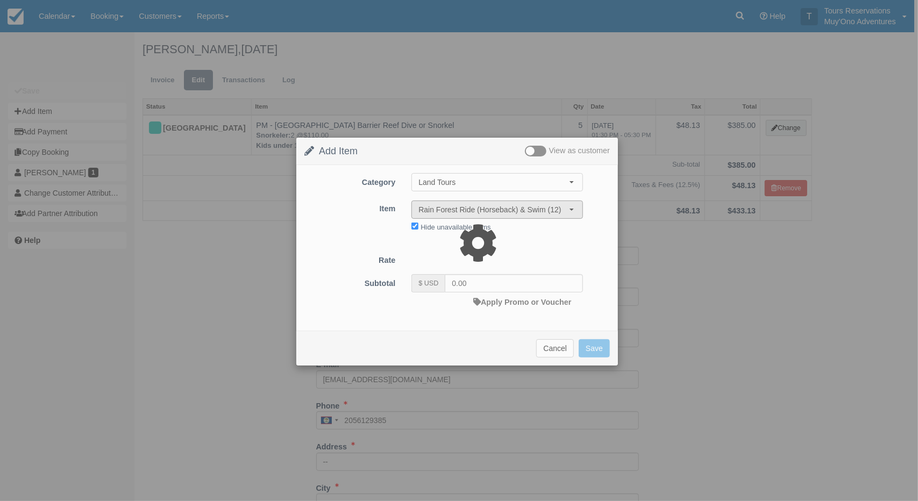
type input "235.00"
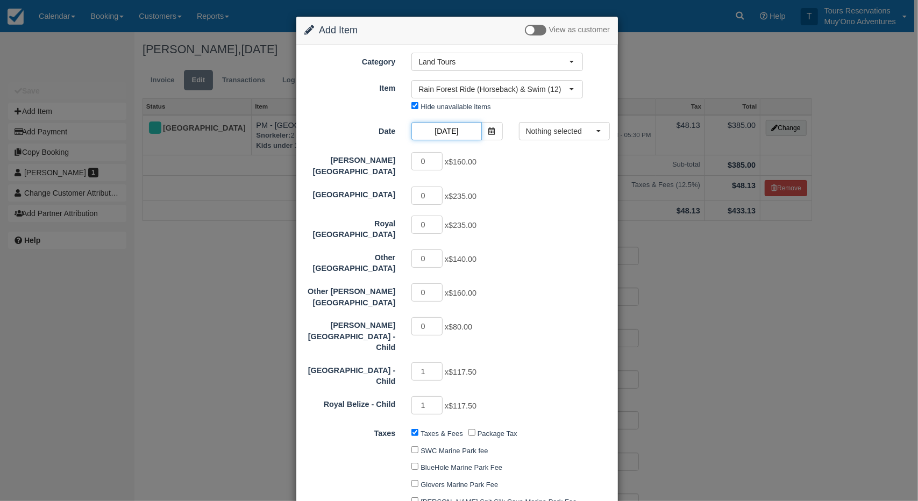
click at [451, 124] on input "08/24/25" at bounding box center [446, 131] width 70 height 18
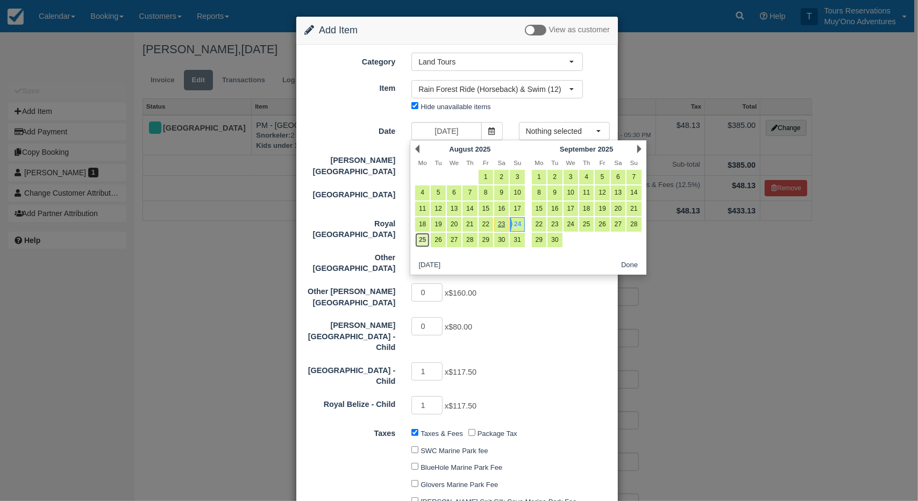
click at [429, 240] on link "25" at bounding box center [422, 240] width 15 height 15
type input "08/25/25"
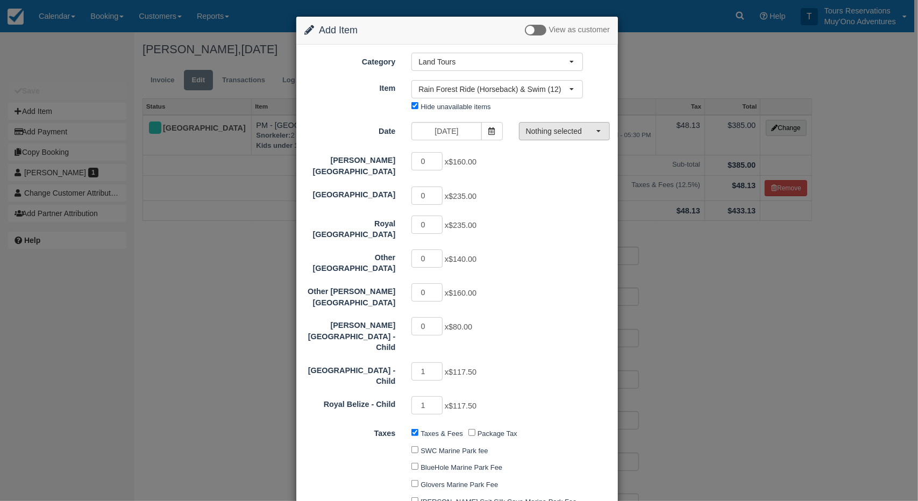
click at [546, 137] on button "Nothing selected" at bounding box center [564, 131] width 91 height 18
click at [564, 150] on span "08:00 AM - 12:30 PM" at bounding box center [563, 151] width 66 height 10
click at [440, 187] on input "1" at bounding box center [426, 196] width 31 height 18
type input "2"
click at [440, 187] on input "2" at bounding box center [426, 196] width 31 height 18
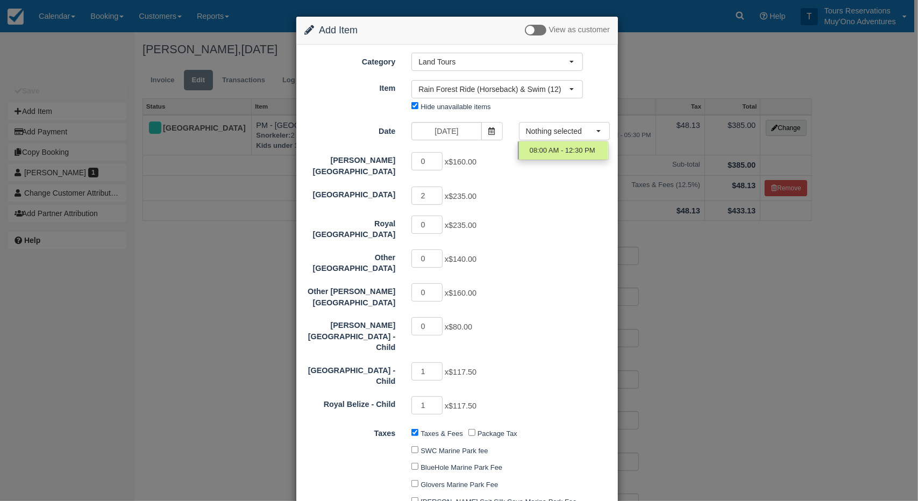
type input "705.00"
type input "0"
click at [436, 396] on input "0" at bounding box center [426, 405] width 31 height 18
type input "2"
click at [437, 362] on input "2" at bounding box center [426, 371] width 31 height 18
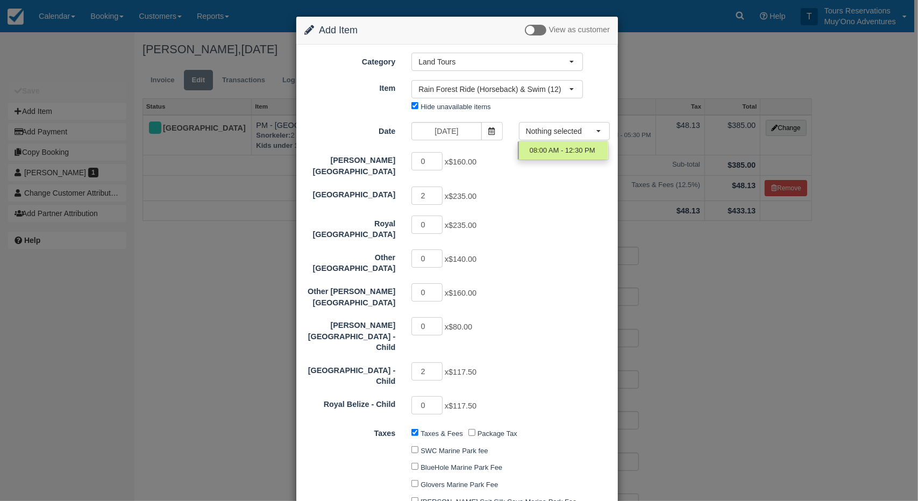
click at [553, 331] on div "Hopkins Bay Resort 0 x $160.00 Thatch Caye Resort 2 x $235.00 Royal Belize 0 x …" at bounding box center [456, 283] width 305 height 265
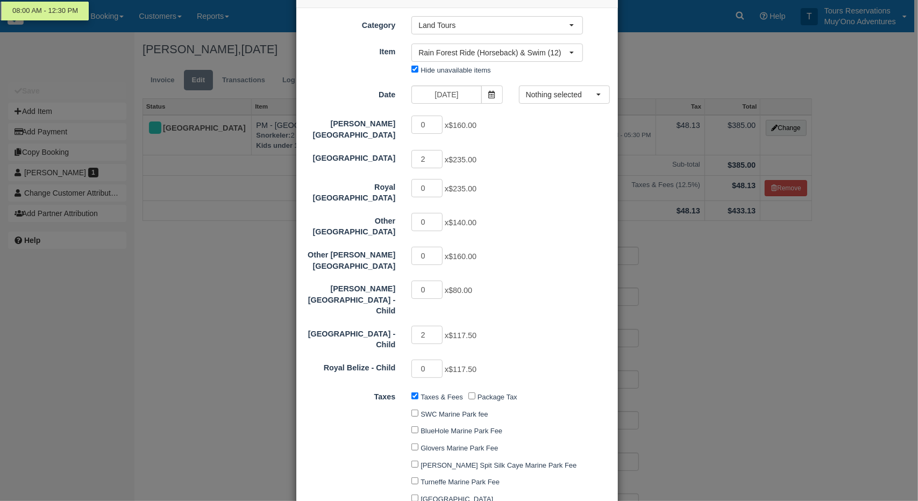
scroll to position [54, 0]
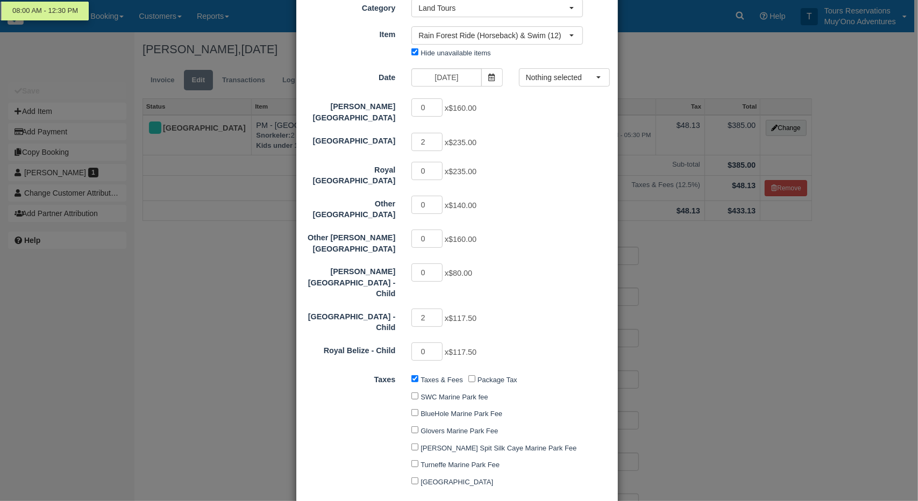
click at [549, 309] on div "Thatch Caye Resort - Child 2 x $117.50" at bounding box center [457, 321] width 322 height 26
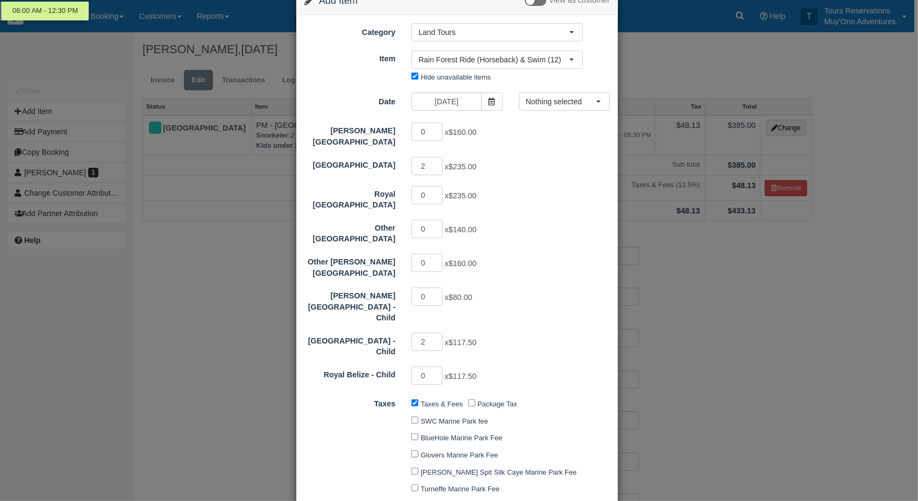
scroll to position [0, 0]
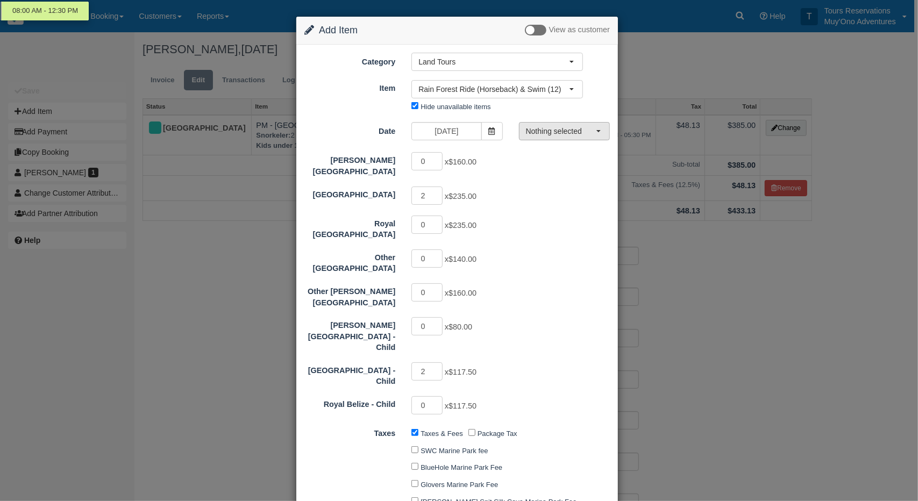
click at [552, 131] on span "Nothing selected" at bounding box center [561, 131] width 70 height 11
click at [558, 152] on span "08:00 AM - 12:30 PM" at bounding box center [563, 151] width 66 height 10
select select "0"
click at [547, 207] on div "Hopkins Bay Resort 0 x $160.00 Thatch Caye Resort 2 x $235.00 Royal Belize 0 x …" at bounding box center [456, 283] width 305 height 265
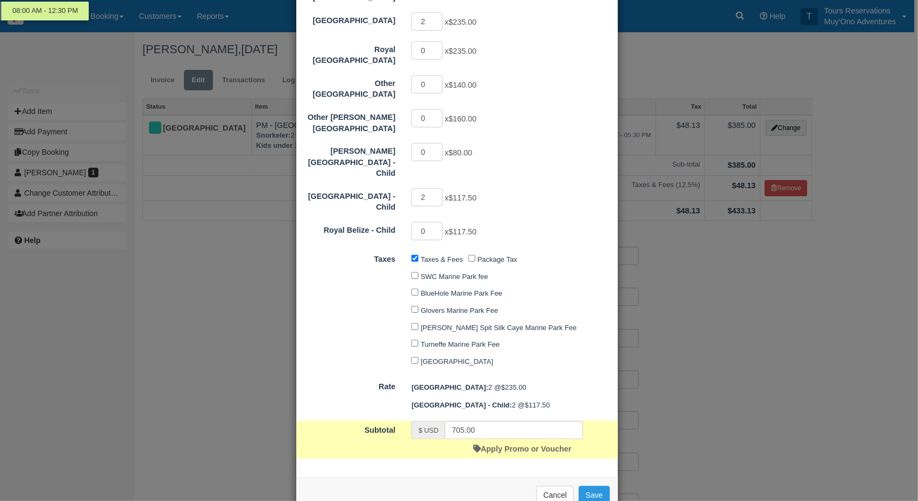
scroll to position [182, 0]
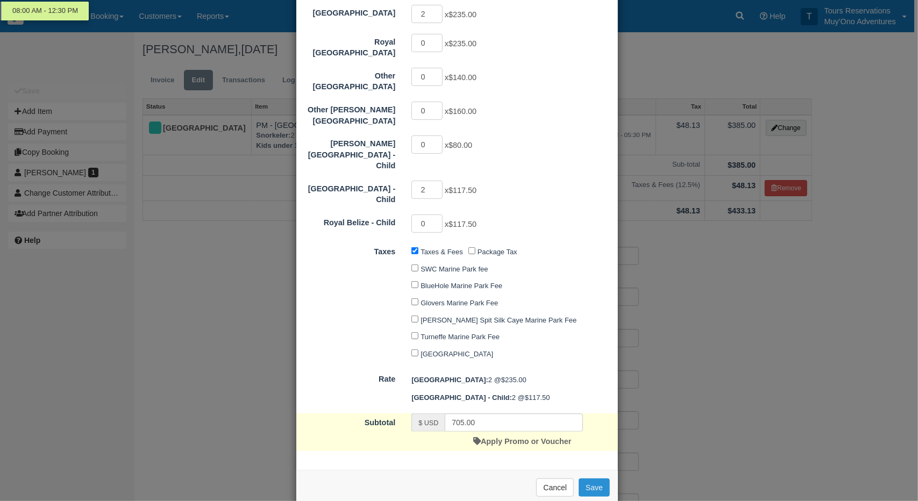
click at [588, 479] on button "Save" at bounding box center [594, 488] width 31 height 18
checkbox input "false"
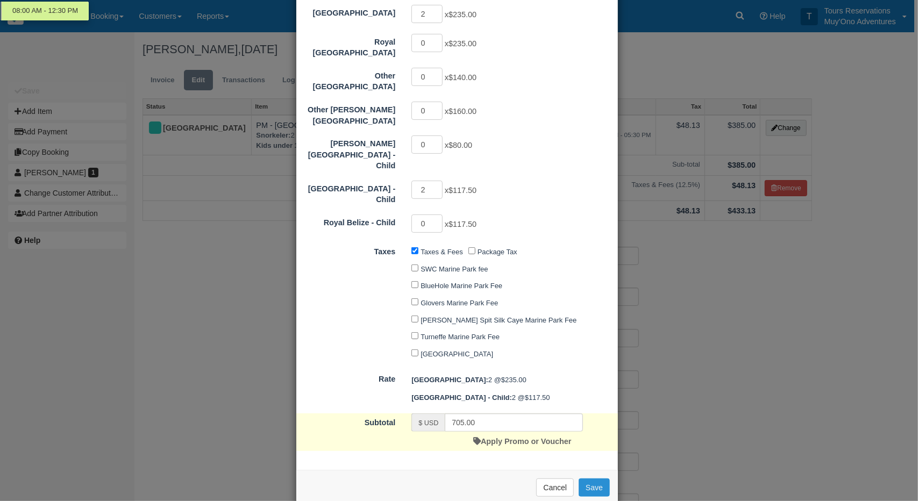
checkbox input "false"
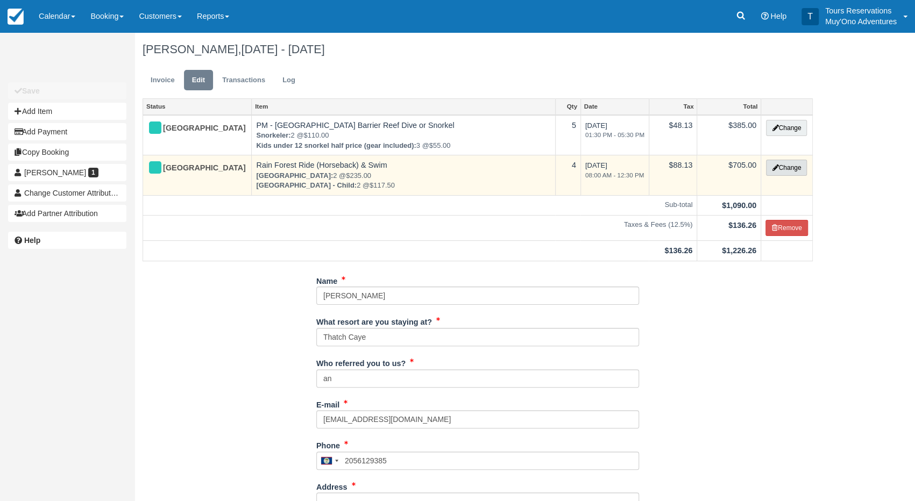
click at [778, 168] on button "Change" at bounding box center [786, 168] width 41 height 16
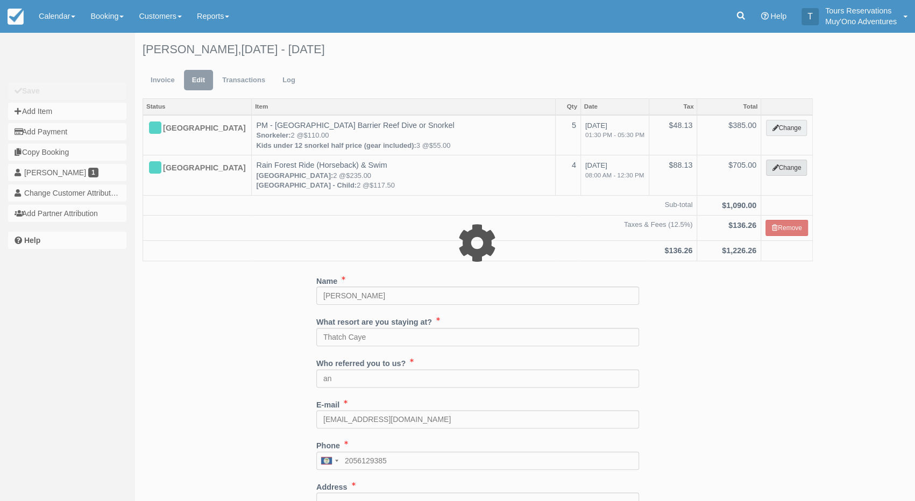
select select "15"
type input "705.00"
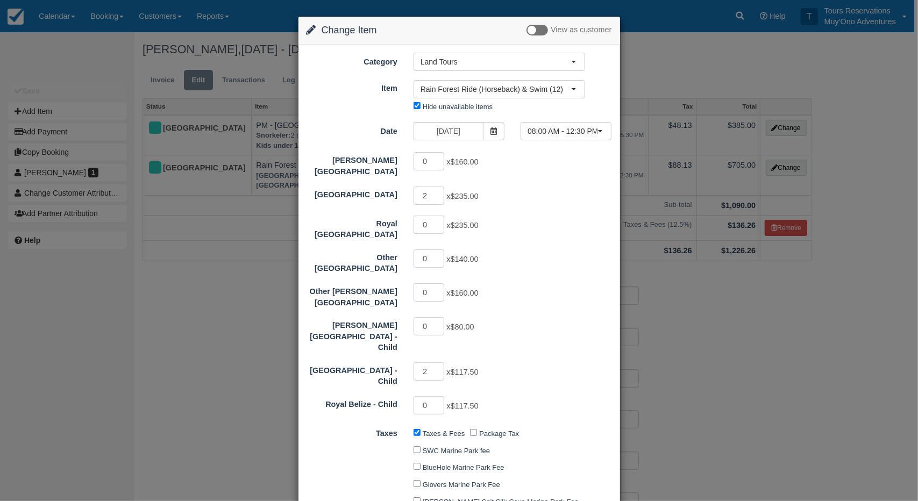
scroll to position [108, 0]
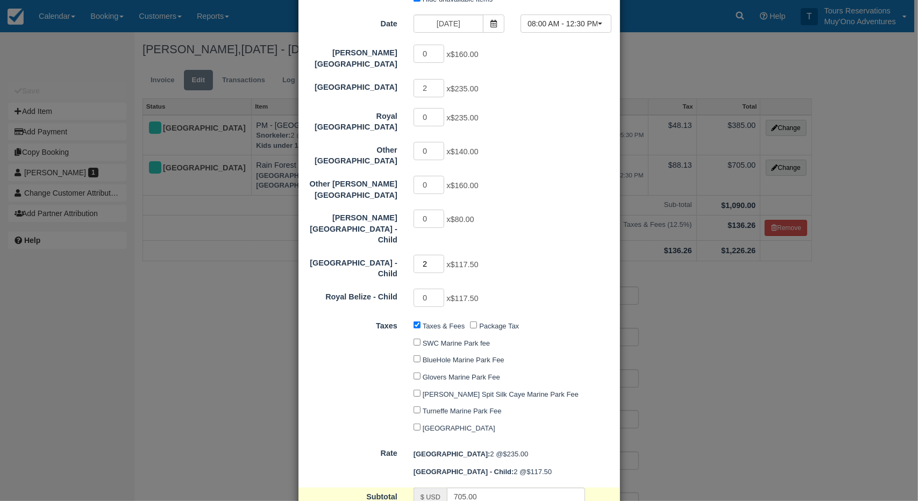
click at [436, 255] on input "2" at bounding box center [429, 264] width 31 height 18
type input "3"
click at [437, 255] on input "3" at bounding box center [429, 264] width 31 height 18
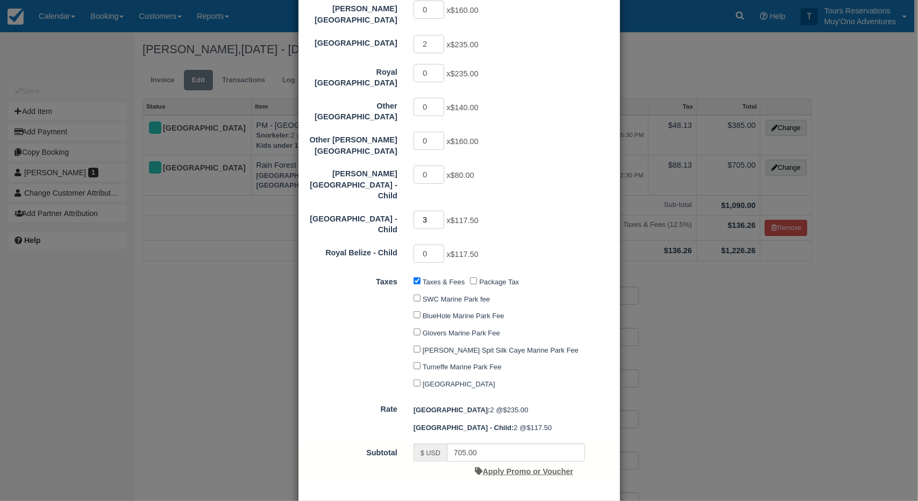
scroll to position [182, 0]
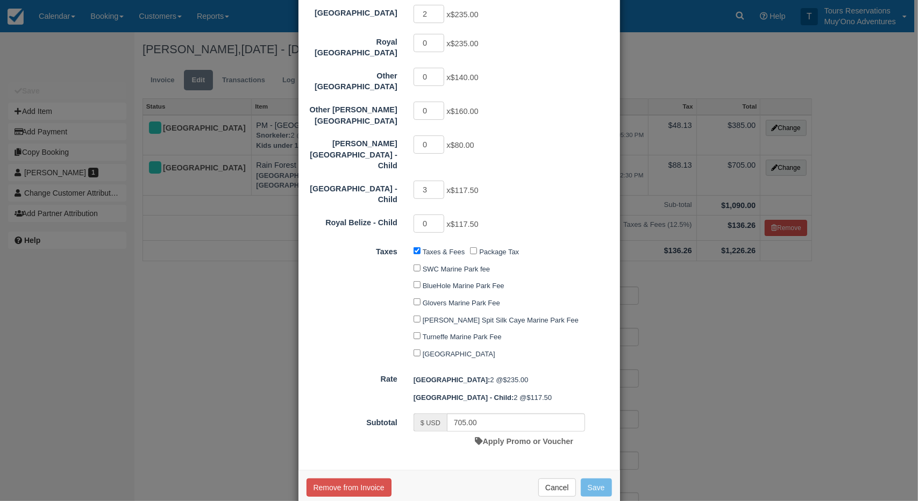
type input "822.50"
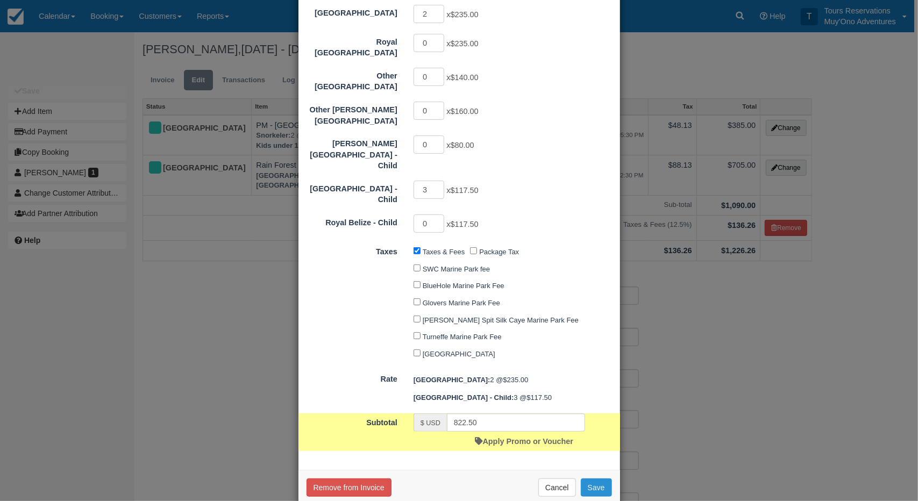
click at [589, 479] on button "Save" at bounding box center [596, 488] width 31 height 18
checkbox input "false"
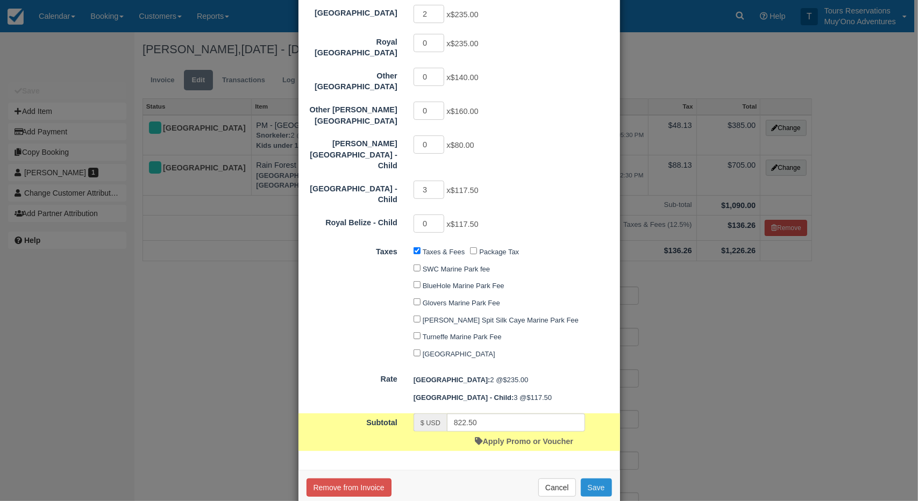
checkbox input "false"
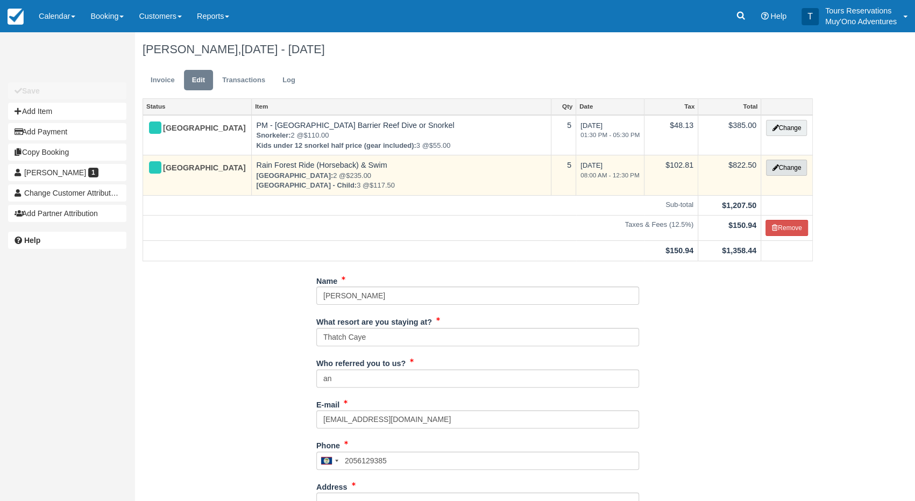
click at [781, 169] on button "Change" at bounding box center [786, 168] width 41 height 16
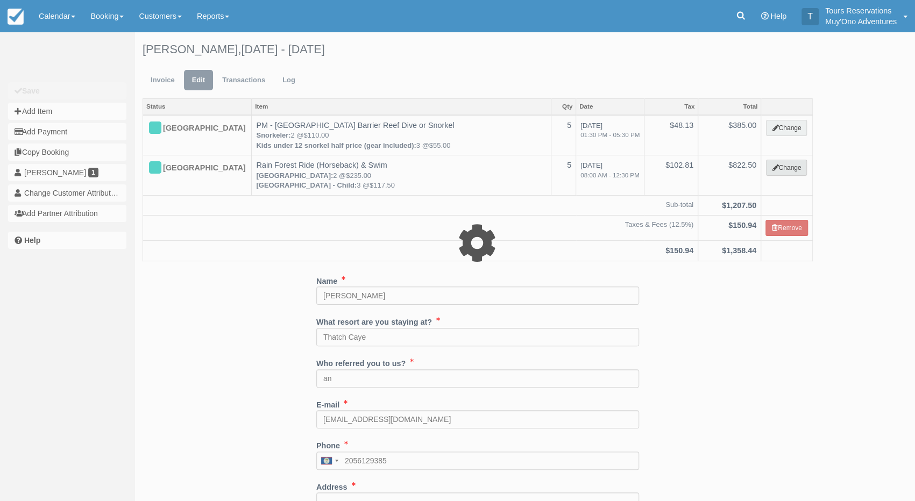
select select "15"
type input "822.50"
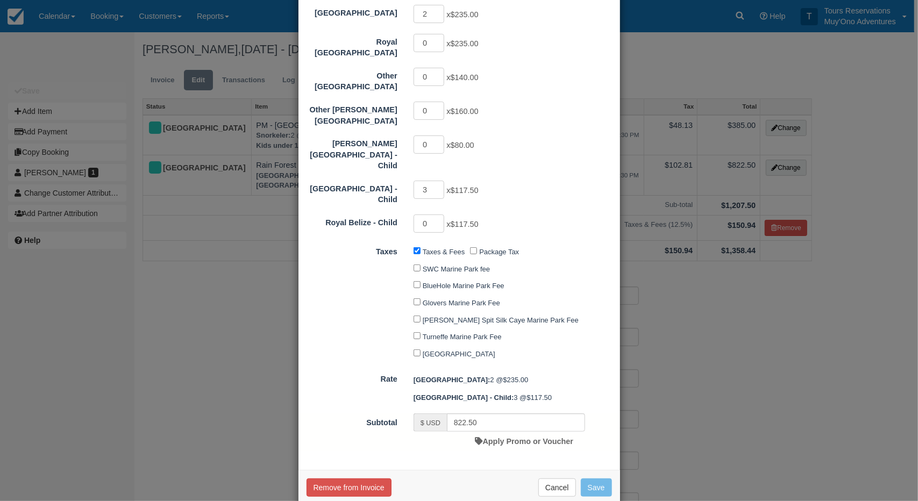
scroll to position [128, 0]
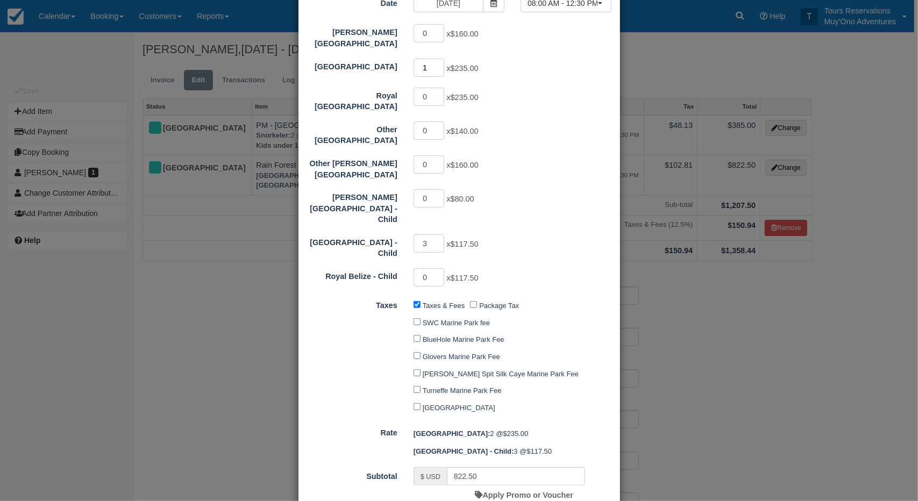
click at [437, 63] on input "1" at bounding box center [429, 68] width 31 height 18
type input "0"
click at [437, 63] on input "0" at bounding box center [429, 68] width 31 height 18
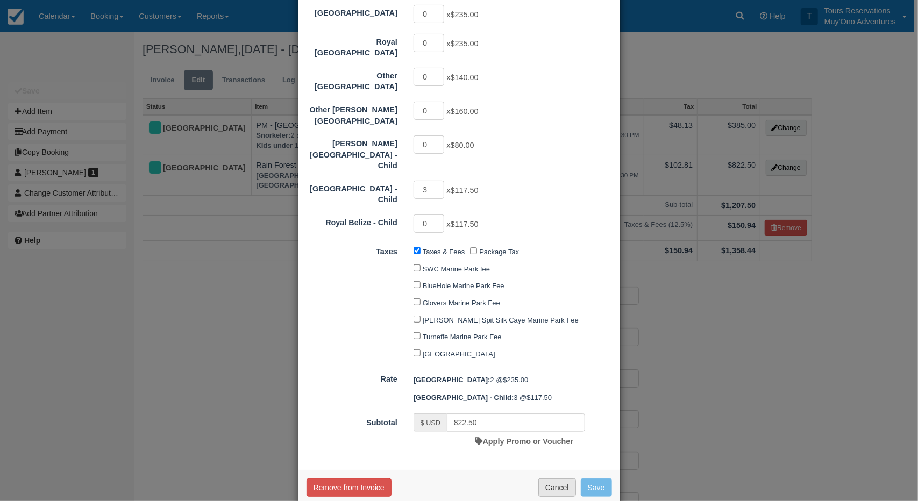
type input "352.50"
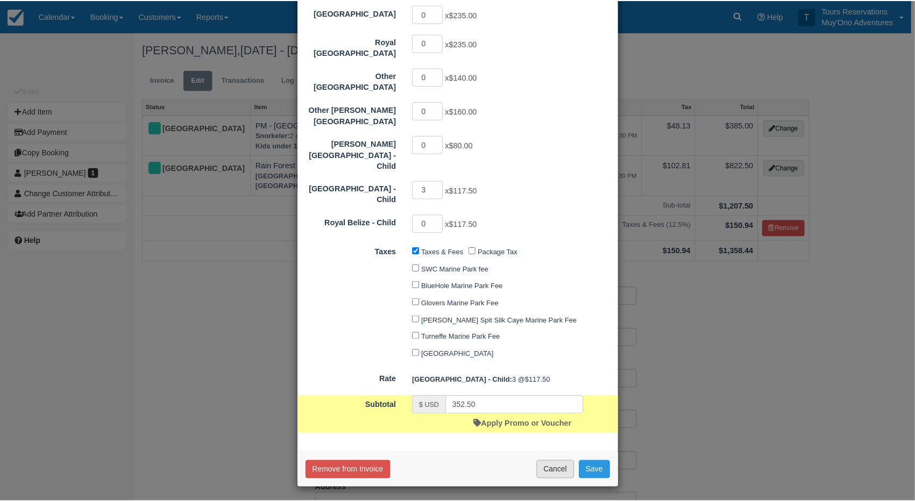
scroll to position [164, 0]
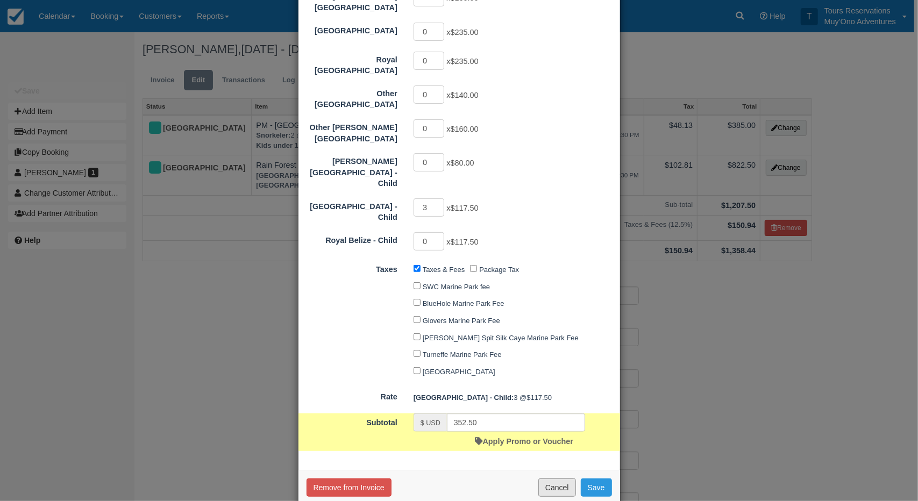
click at [560, 479] on button "Cancel" at bounding box center [557, 488] width 38 height 18
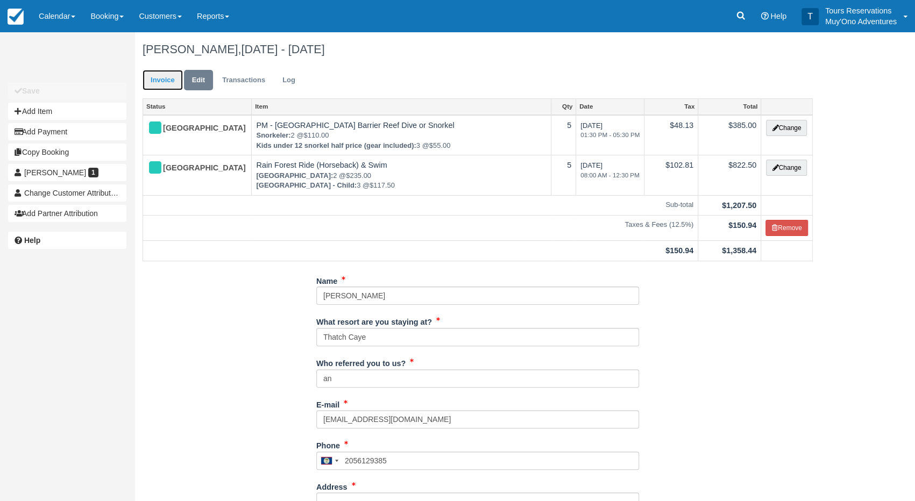
click at [180, 82] on link "Invoice" at bounding box center [163, 80] width 40 height 21
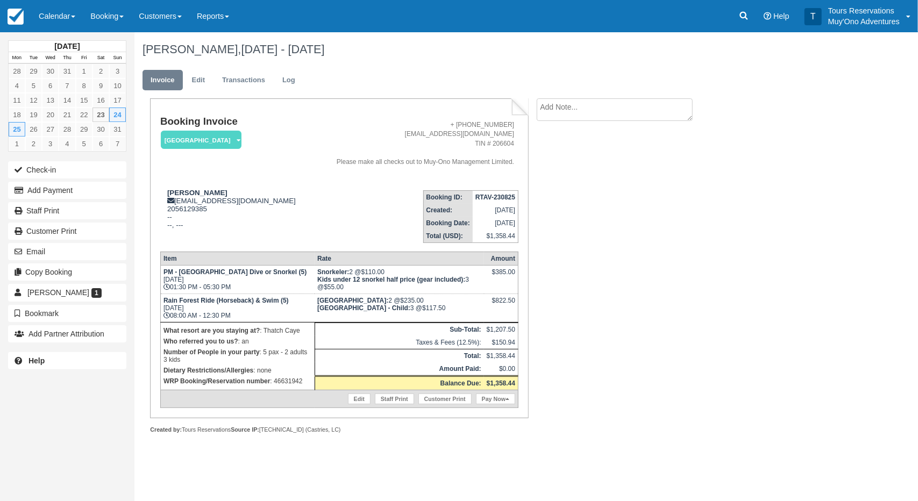
click at [489, 196] on strong "RTAV-230825" at bounding box center [495, 198] width 40 height 8
copy tbody "RTAV-230825"
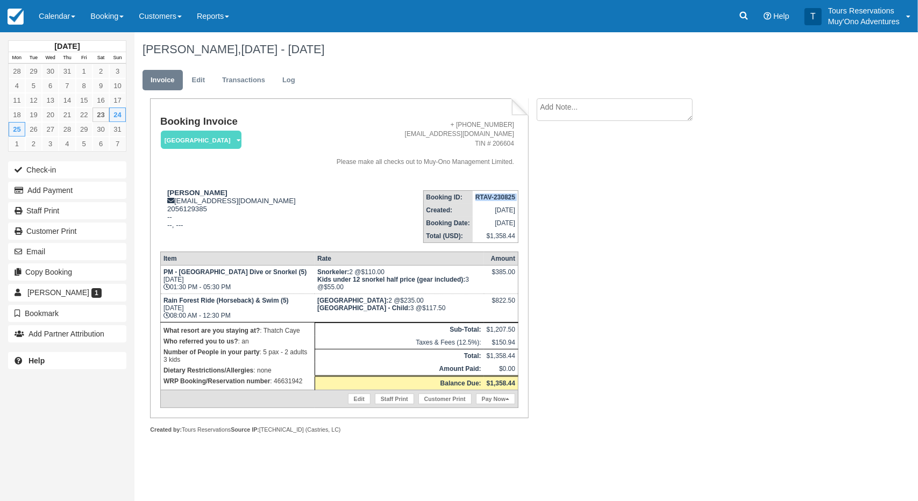
copy tbody "RTAV-230825"
click at [604, 226] on div "Booking Invoice [GEOGRAPHIC_DATA]   Pending HOLD Deposit Paid Cancelled Void Mu…" at bounding box center [430, 277] width 592 height 359
click at [638, 210] on div "Booking Invoice [GEOGRAPHIC_DATA]   Pending HOLD Deposit Paid Cancelled Void Mu…" at bounding box center [430, 277] width 592 height 359
click at [556, 116] on textarea at bounding box center [615, 109] width 156 height 23
paste textarea "46631942"
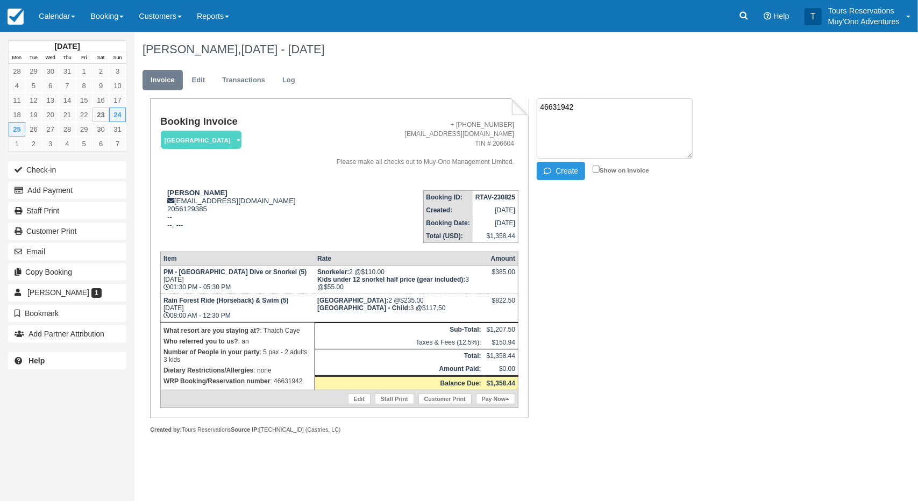
type textarea "46631942"
click at [632, 232] on div "Booking Invoice [GEOGRAPHIC_DATA]   Pending HOLD Deposit Paid Cancelled Void Mu…" at bounding box center [430, 277] width 592 height 359
click at [563, 176] on button "Create" at bounding box center [561, 171] width 48 height 18
click at [606, 191] on div "Booking Invoice [GEOGRAPHIC_DATA]   Pending HOLD Deposit Paid Cancelled Void Mu…" at bounding box center [430, 277] width 592 height 359
click at [123, 22] on link "Booking" at bounding box center [107, 16] width 48 height 32
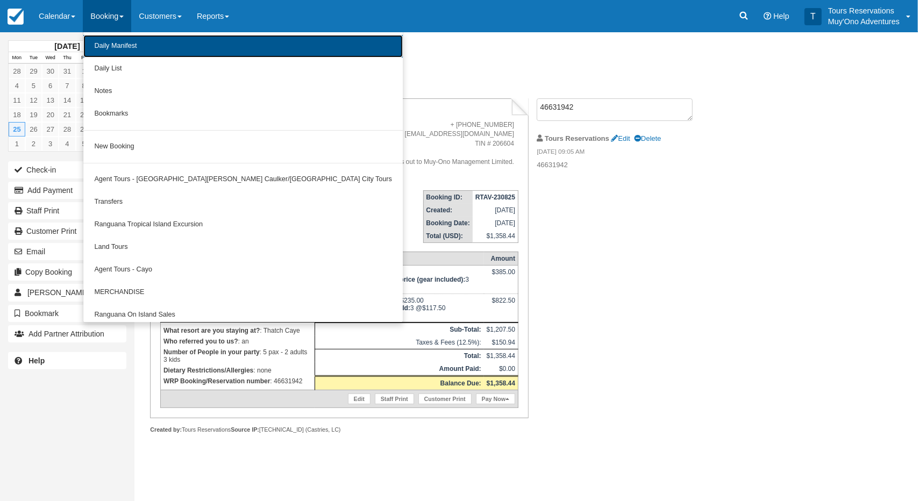
click at [106, 42] on link "Daily Manifest" at bounding box center [242, 46] width 319 height 23
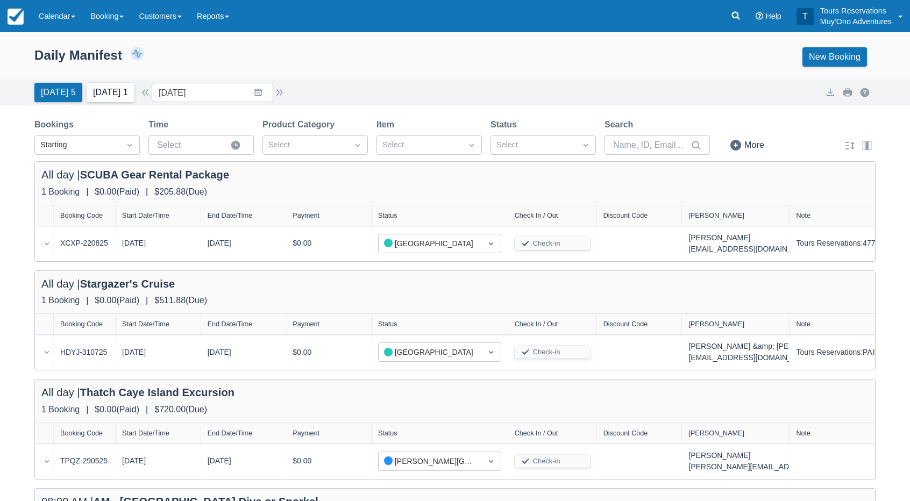
click at [112, 96] on button "[DATE] 1" at bounding box center [111, 92] width 48 height 19
type input "[DATE]"
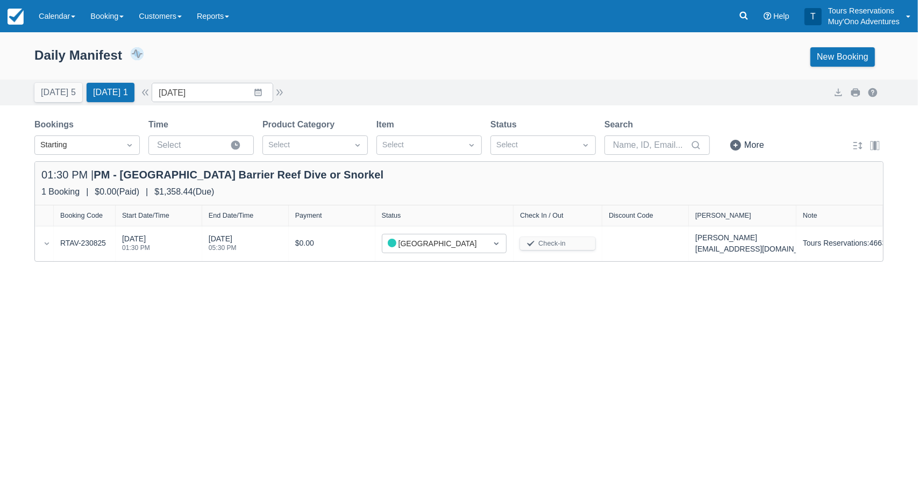
click at [309, 295] on div "Expand rows Daily Manifest 1 Bookings $1,358.44 Booking Revenue View Revenue Re…" at bounding box center [459, 266] width 918 height 469
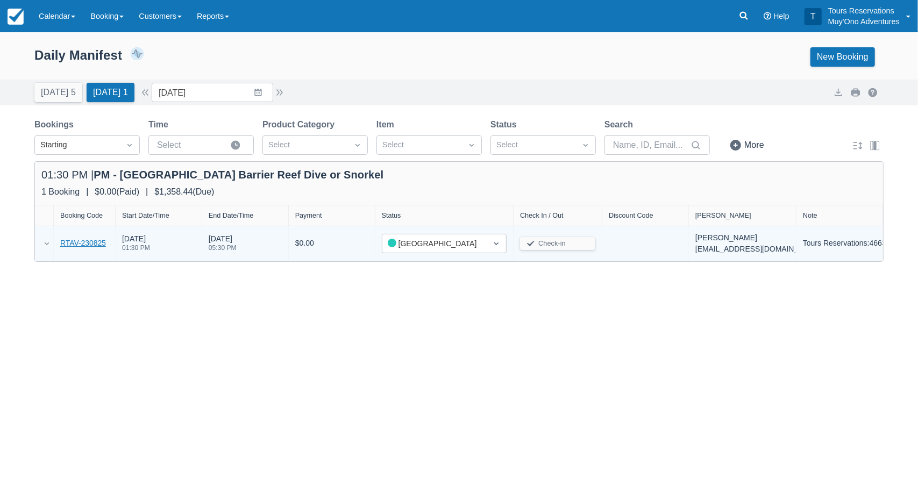
click at [84, 241] on link "RTAV-230825" at bounding box center [83, 243] width 46 height 11
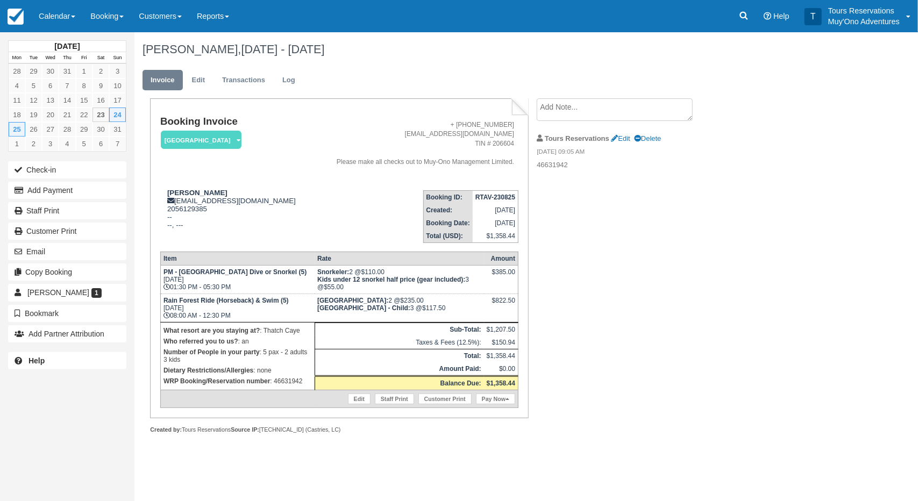
click at [512, 257] on th "Amount" at bounding box center [501, 258] width 34 height 13
